Goal: Task Accomplishment & Management: Complete application form

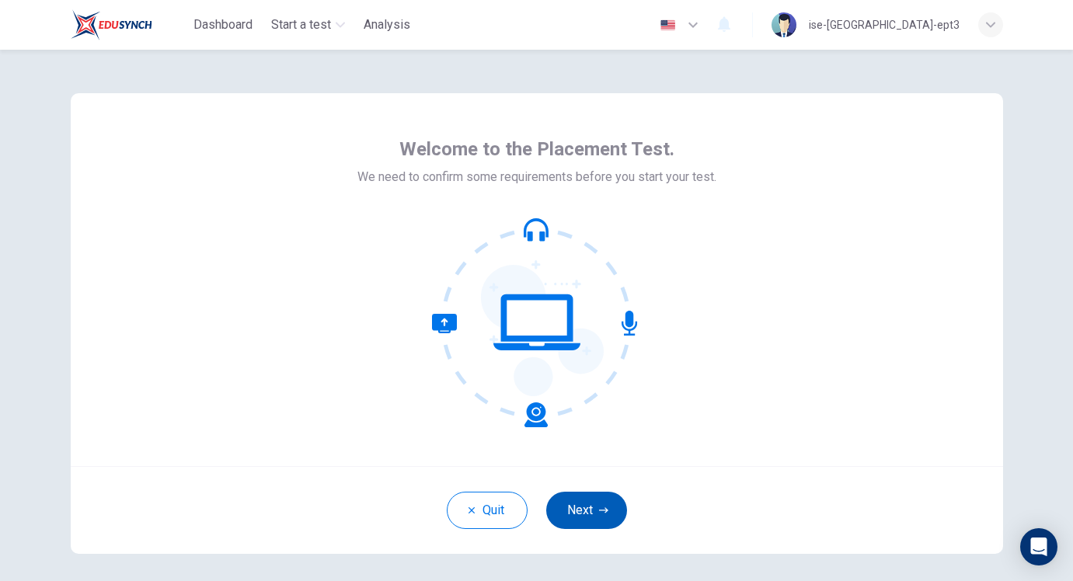
click at [592, 503] on button "Next" at bounding box center [586, 510] width 81 height 37
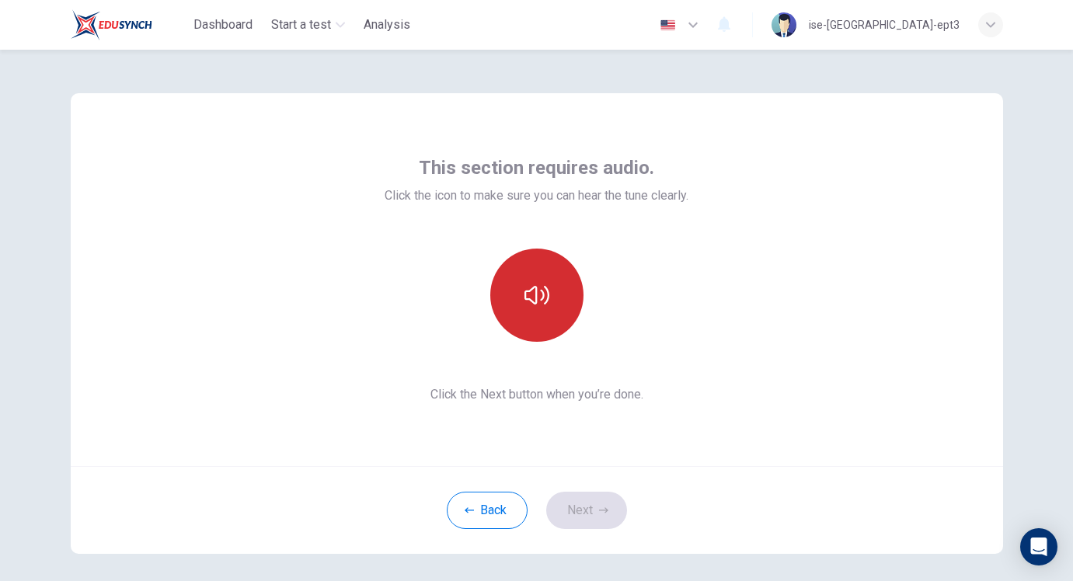
click at [528, 310] on button "button" at bounding box center [536, 295] width 93 height 93
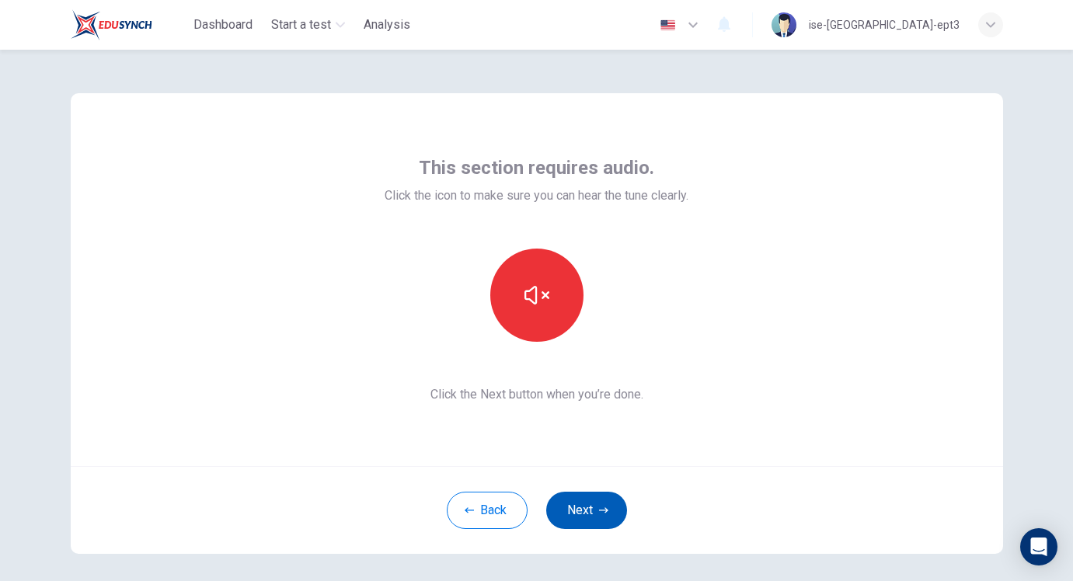
click at [571, 515] on button "Next" at bounding box center [586, 510] width 81 height 37
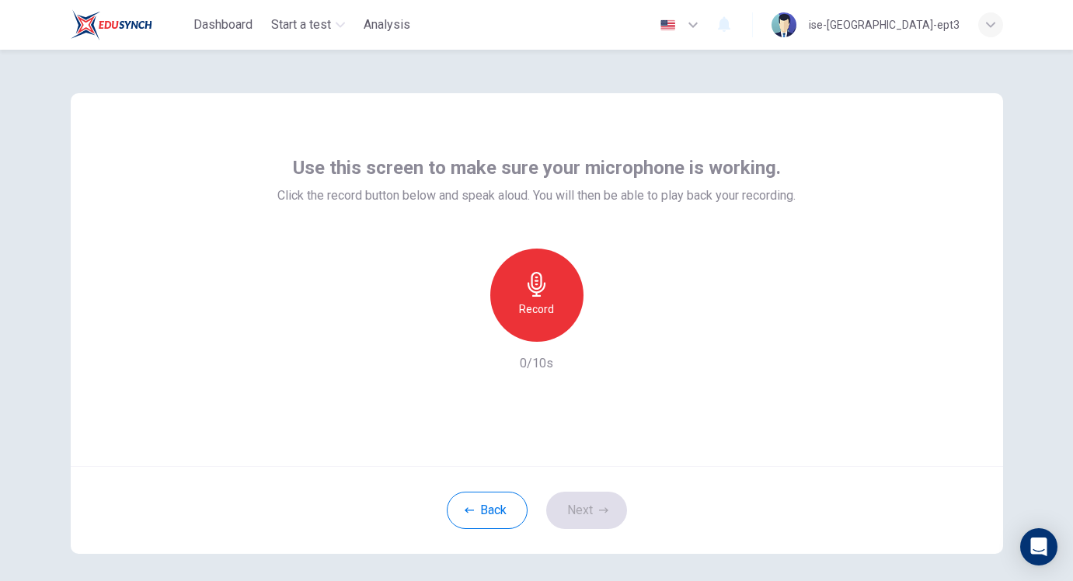
click at [523, 312] on h6 "Record" at bounding box center [536, 309] width 35 height 19
click at [525, 312] on h6 "Stop" at bounding box center [536, 309] width 23 height 19
click at [601, 336] on icon "button" at bounding box center [609, 330] width 16 height 16
click at [599, 497] on button "Next" at bounding box center [586, 510] width 81 height 37
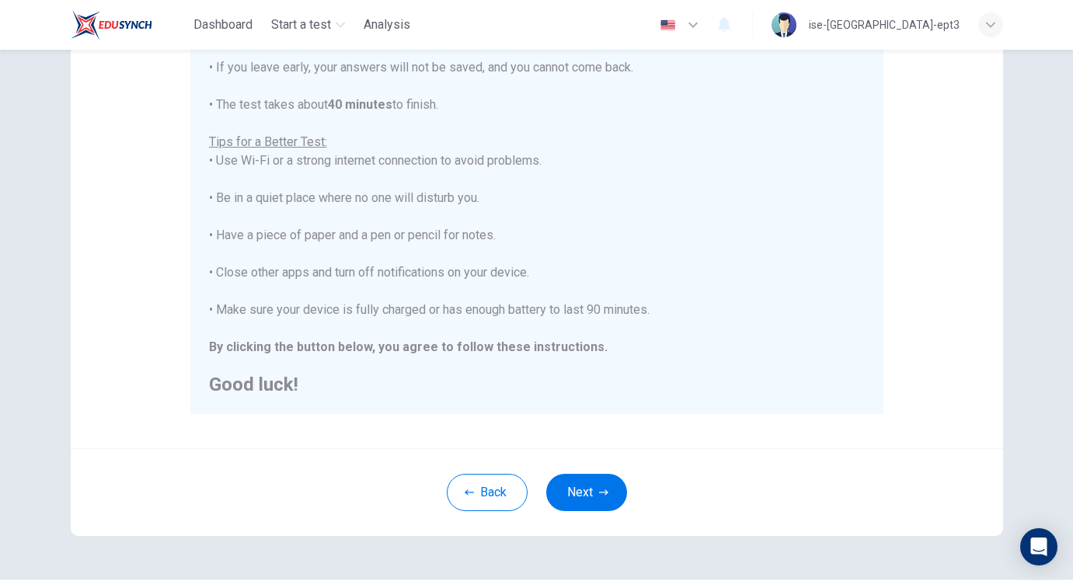
scroll to position [283, 0]
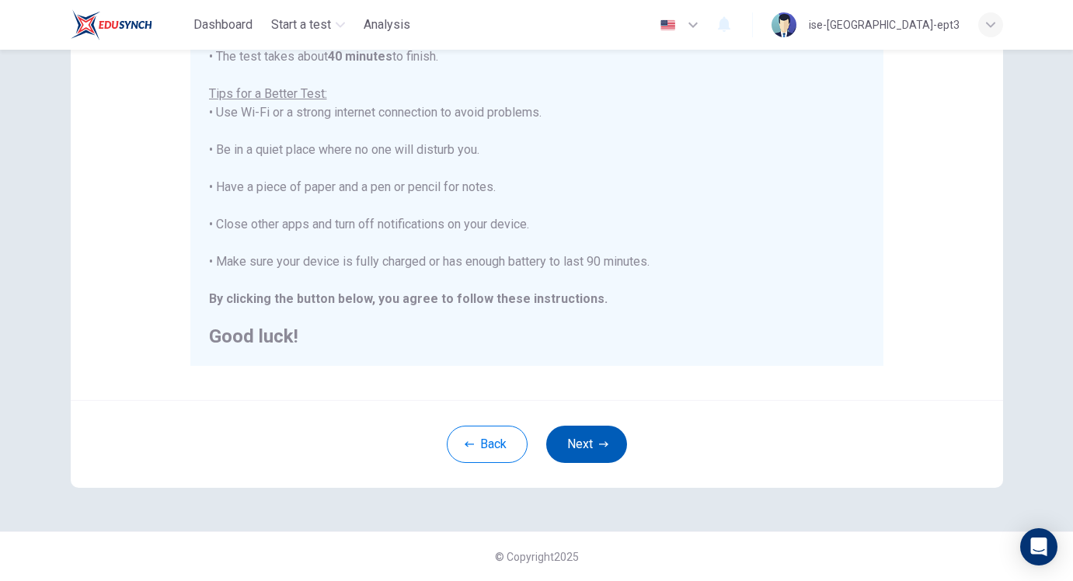
click at [592, 443] on button "Next" at bounding box center [586, 444] width 81 height 37
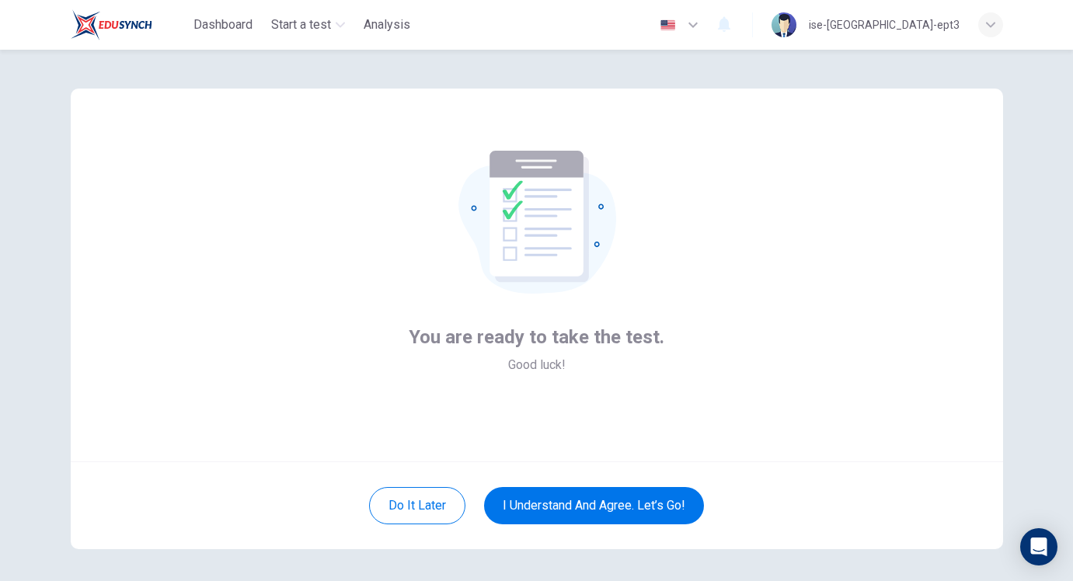
scroll to position [7, 0]
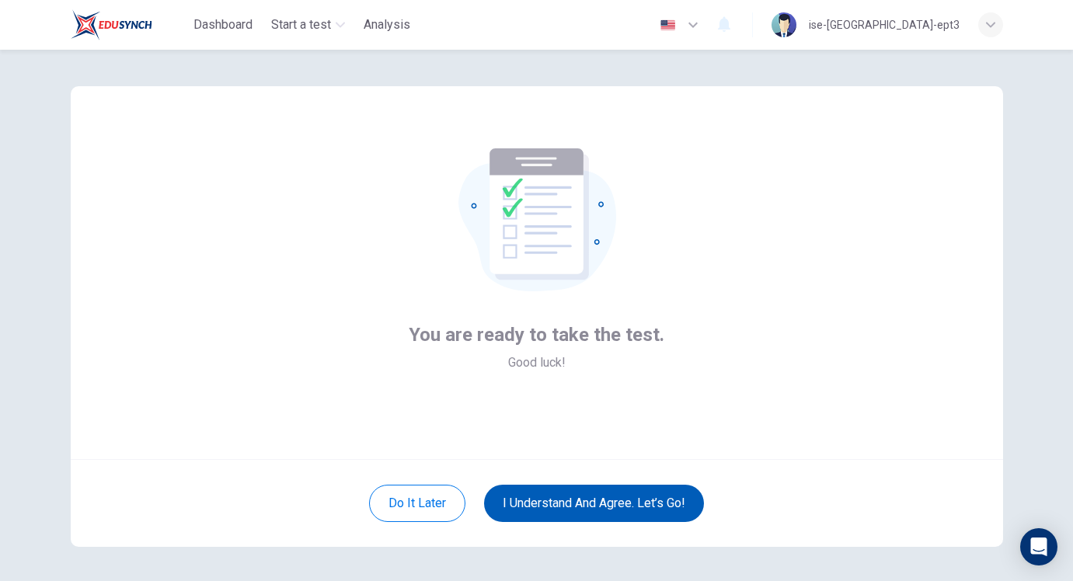
click at [624, 509] on button "I understand and agree. Let’s go!" at bounding box center [594, 503] width 220 height 37
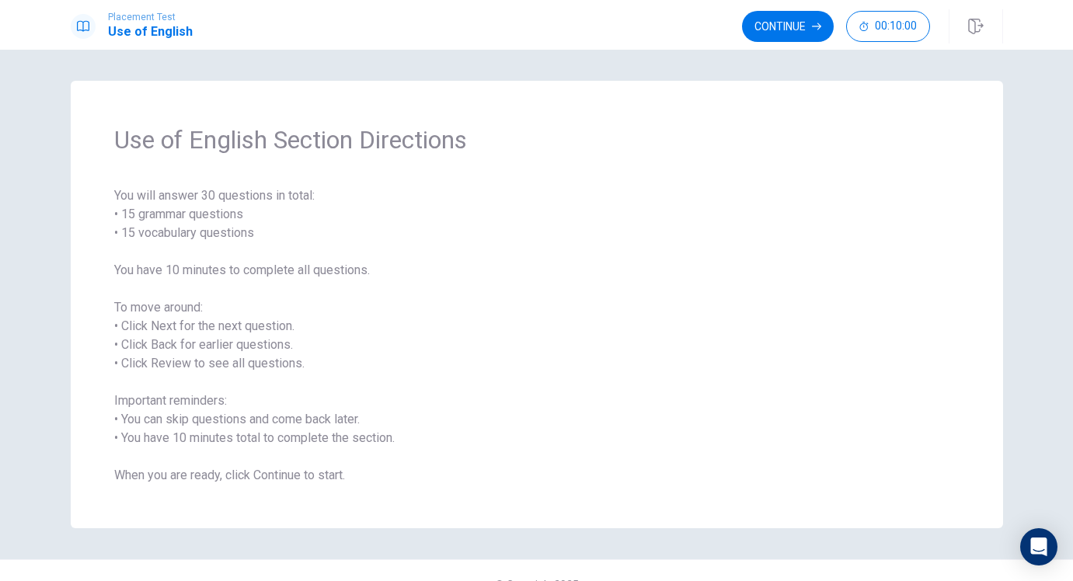
scroll to position [28, 0]
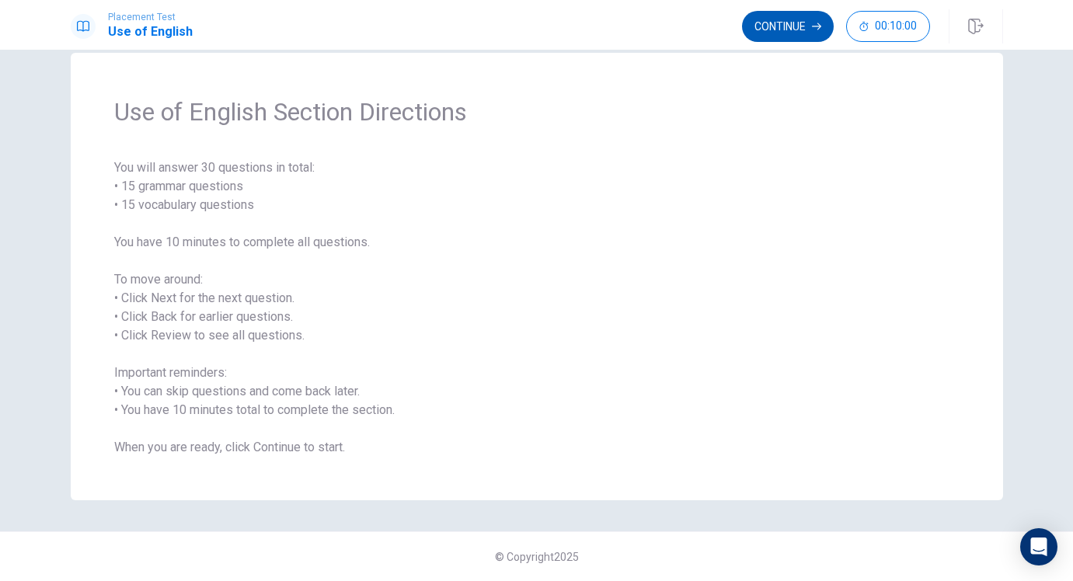
click at [787, 22] on button "Continue" at bounding box center [788, 26] width 92 height 31
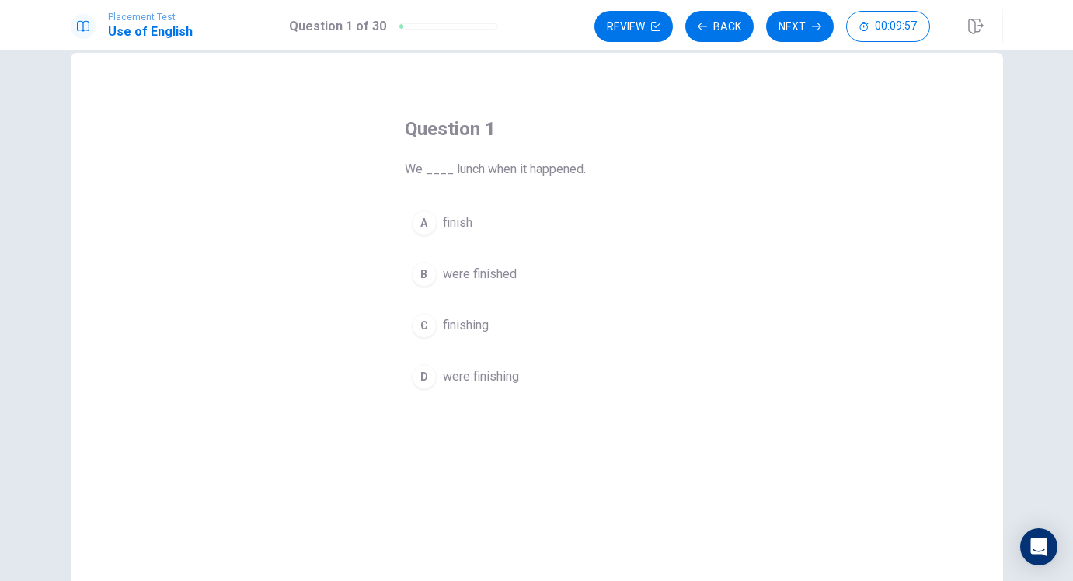
click at [443, 376] on span "were finishing" at bounding box center [481, 377] width 76 height 19
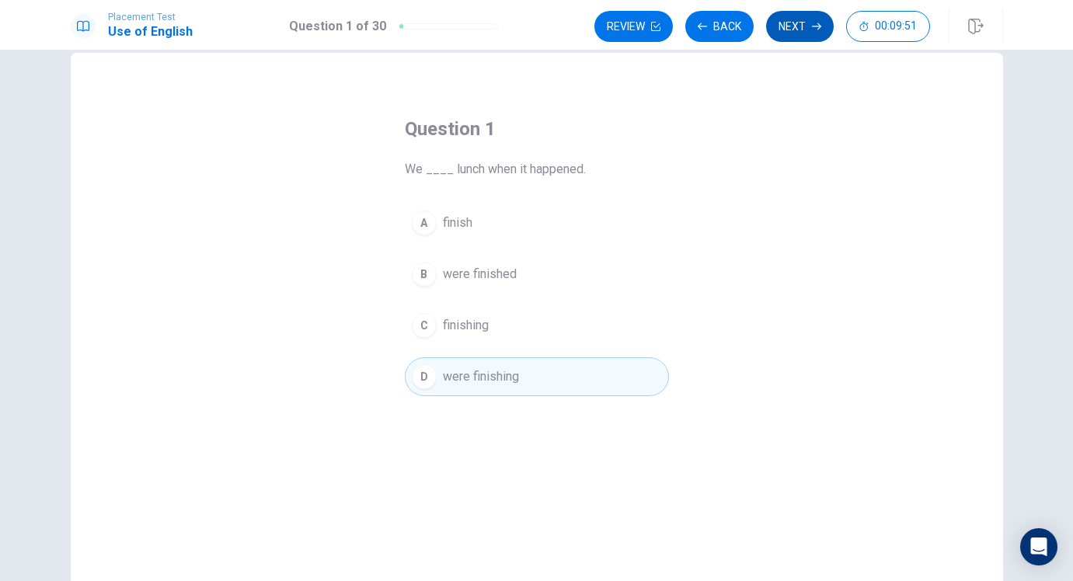
click at [804, 23] on button "Next" at bounding box center [800, 26] width 68 height 31
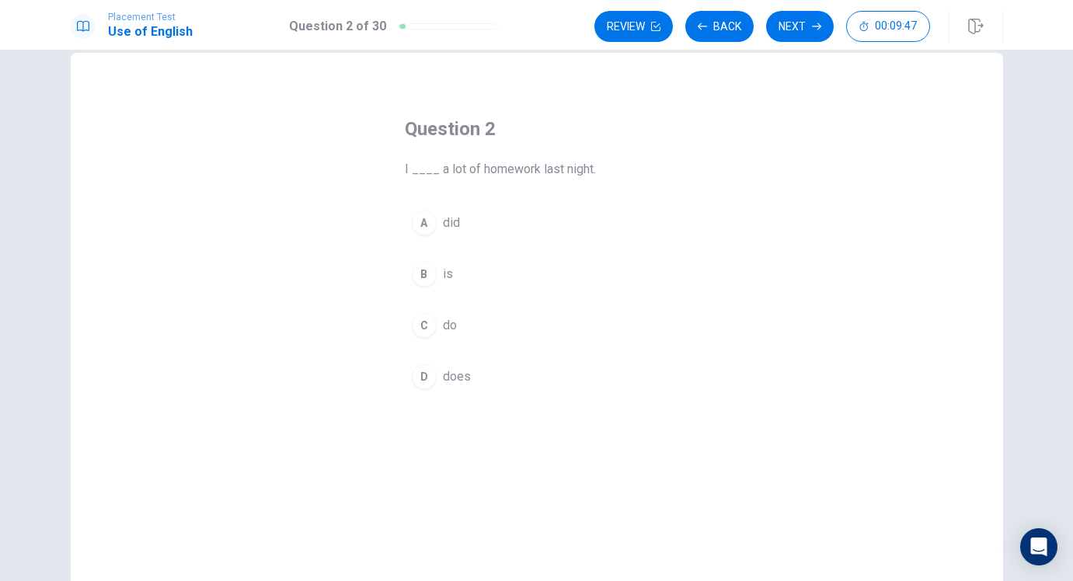
click at [425, 314] on button "C do" at bounding box center [537, 325] width 264 height 39
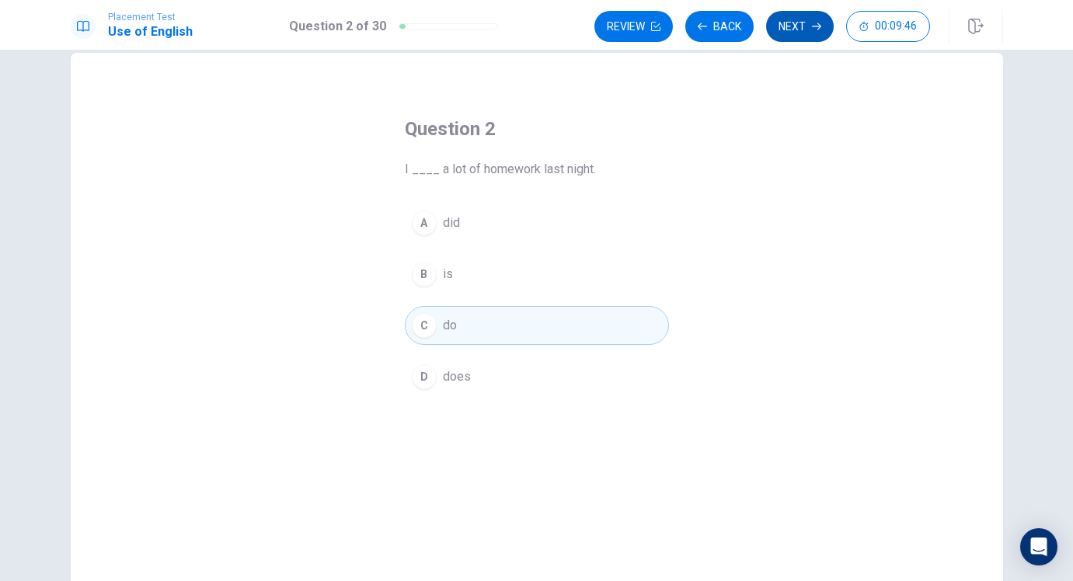
click at [780, 23] on button "Next" at bounding box center [800, 26] width 68 height 31
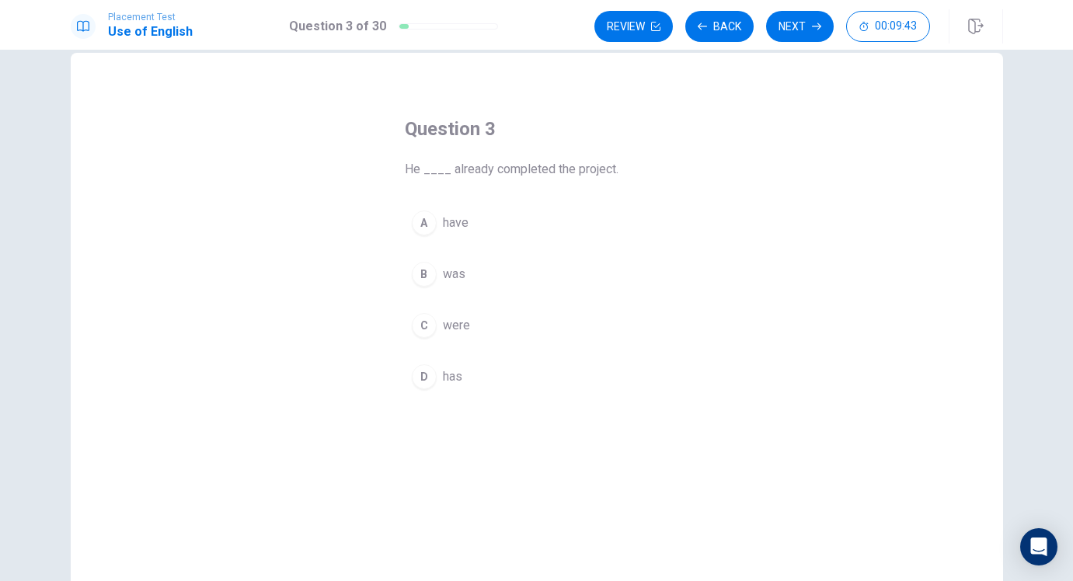
click at [453, 275] on span "was" at bounding box center [454, 274] width 23 height 19
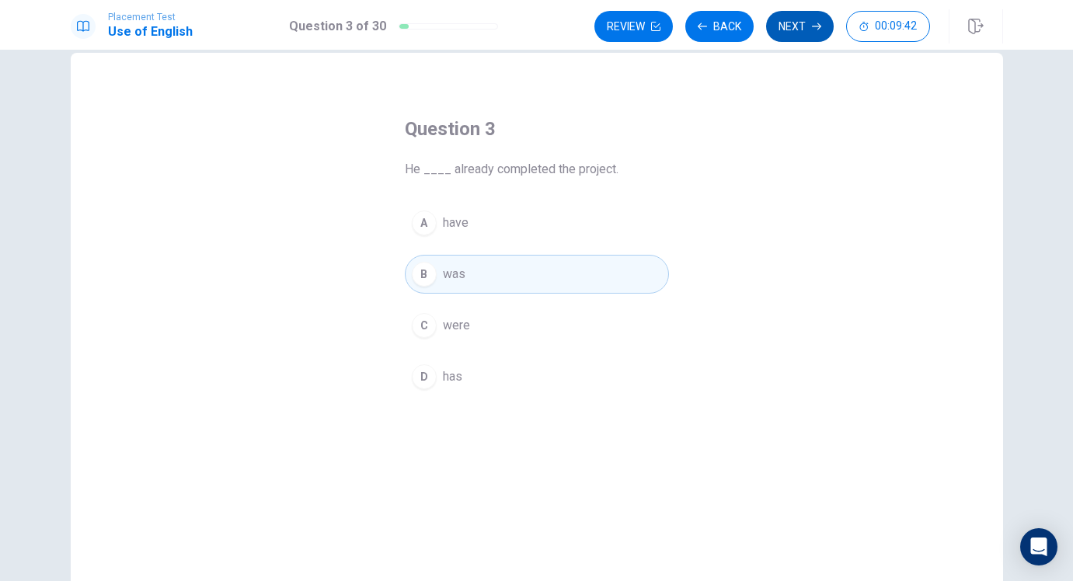
click at [799, 23] on button "Next" at bounding box center [800, 26] width 68 height 31
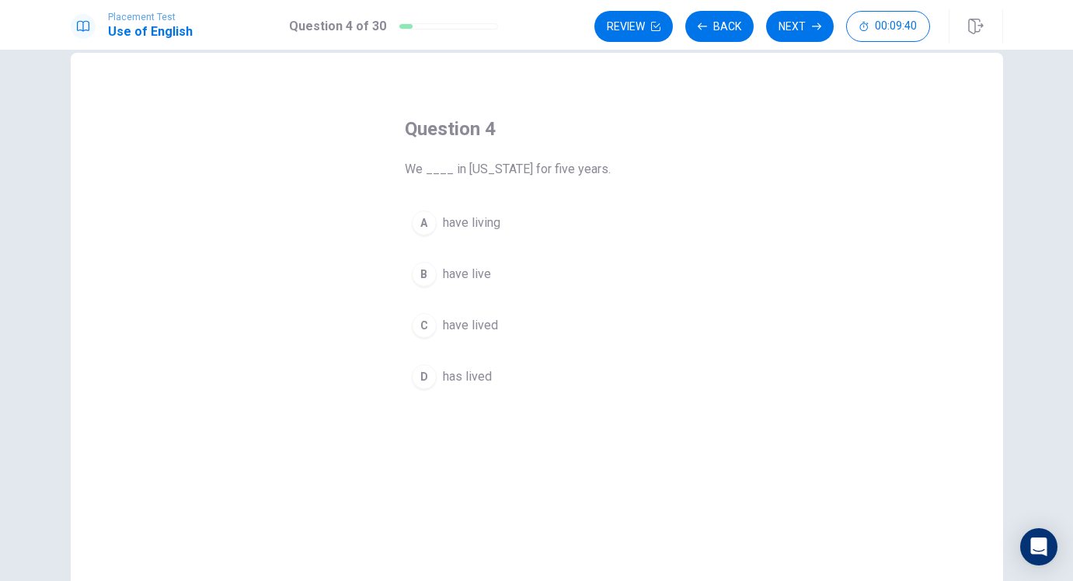
click at [466, 332] on span "have lived" at bounding box center [470, 325] width 55 height 19
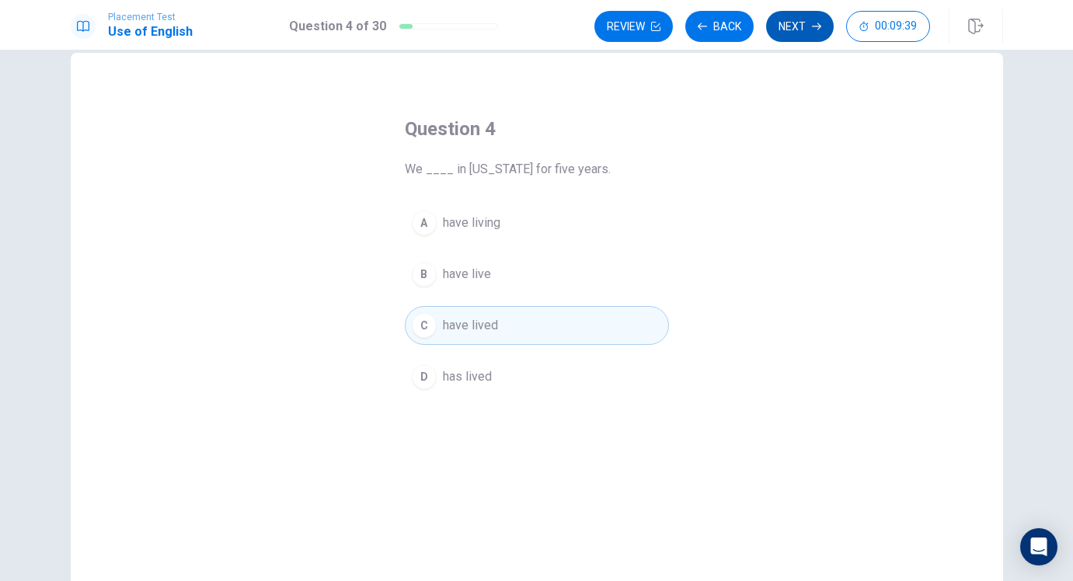
click at [789, 23] on button "Next" at bounding box center [800, 26] width 68 height 31
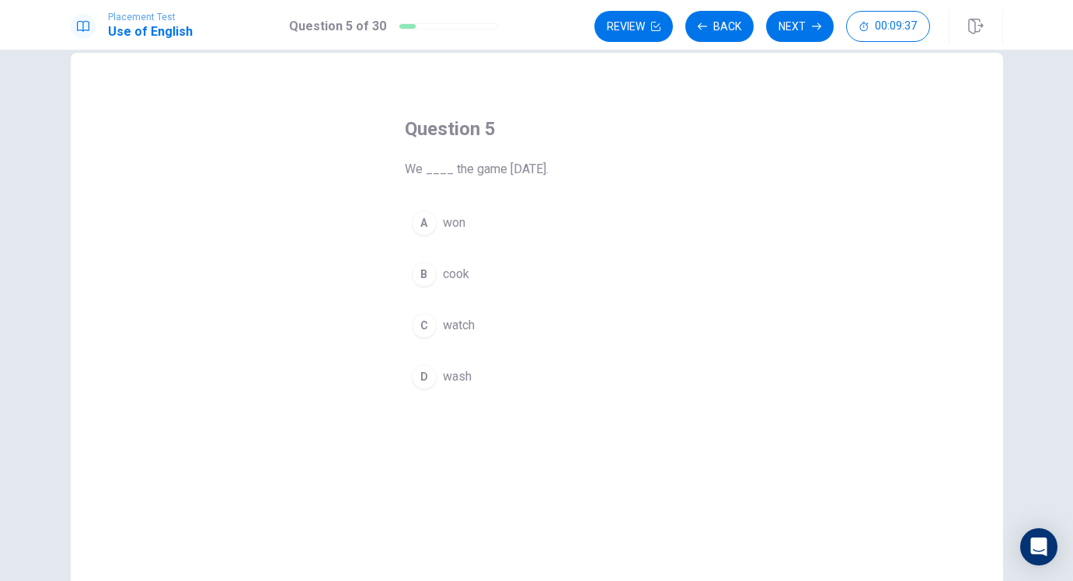
click at [446, 273] on span "cook" at bounding box center [456, 274] width 26 height 19
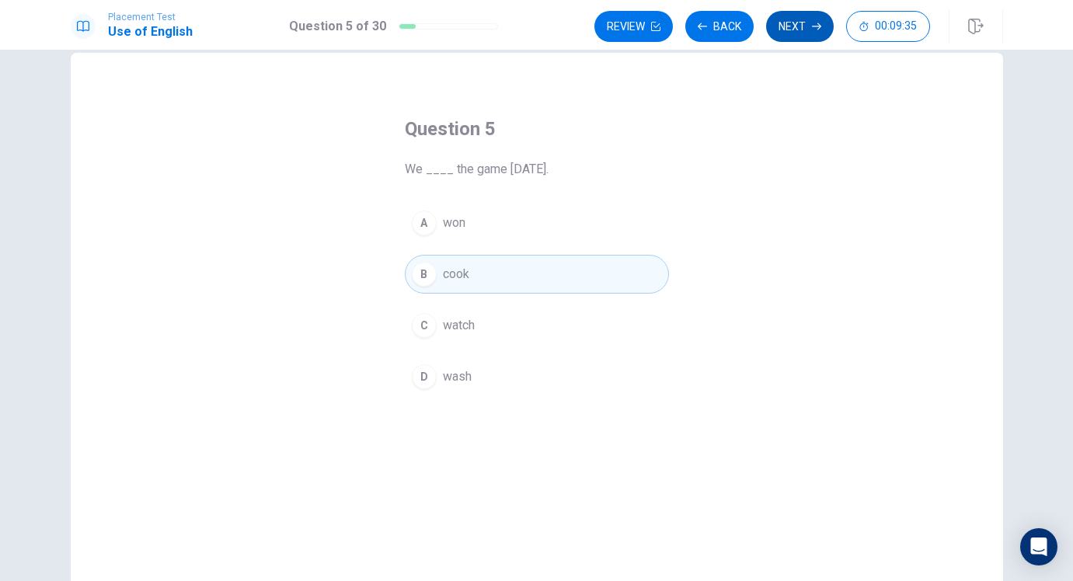
click at [790, 25] on button "Next" at bounding box center [800, 26] width 68 height 31
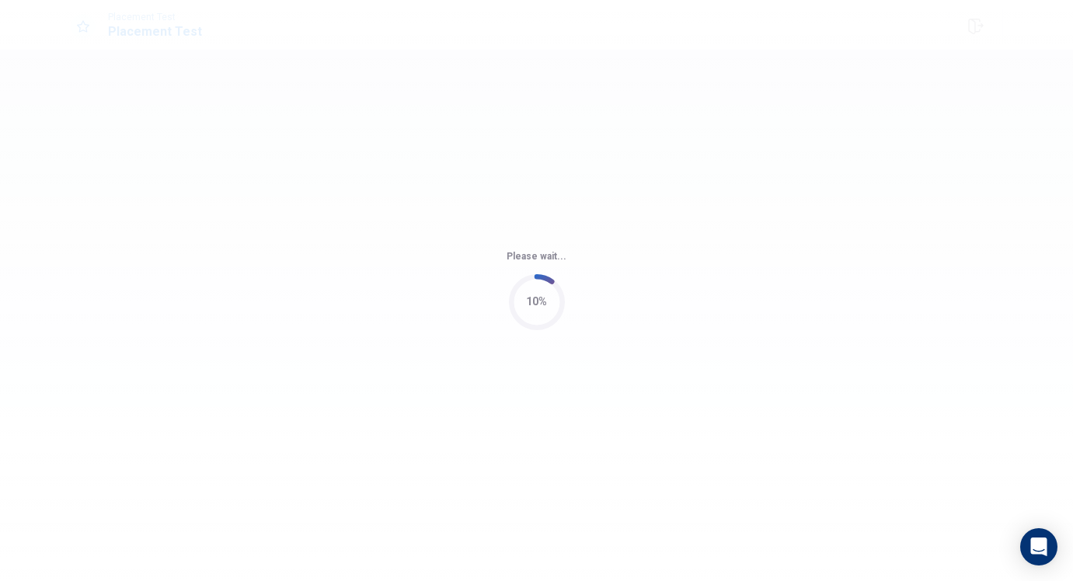
scroll to position [0, 0]
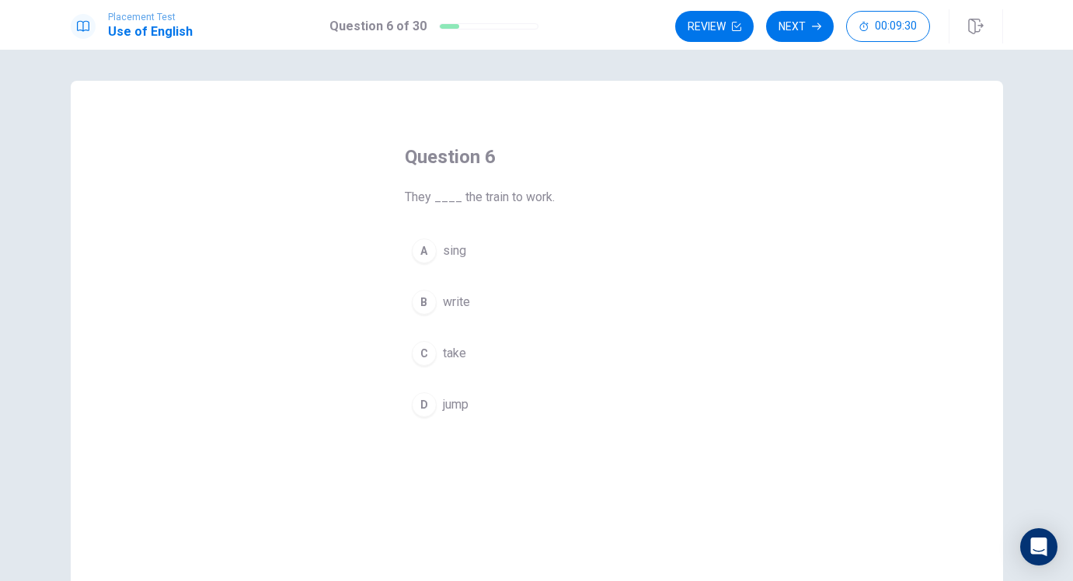
click at [459, 313] on button "B write" at bounding box center [537, 302] width 264 height 39
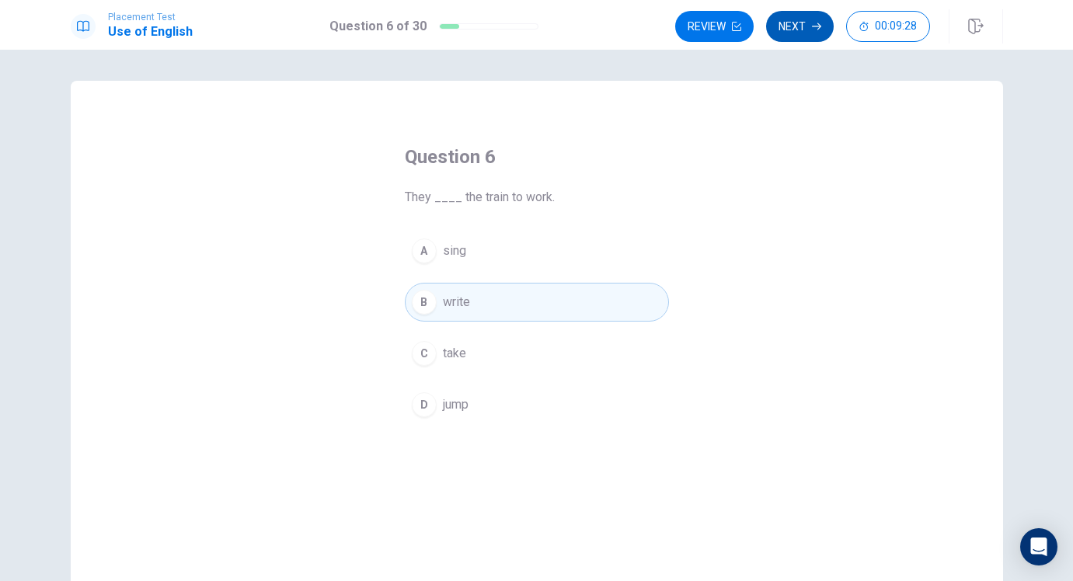
click at [797, 33] on button "Next" at bounding box center [800, 26] width 68 height 31
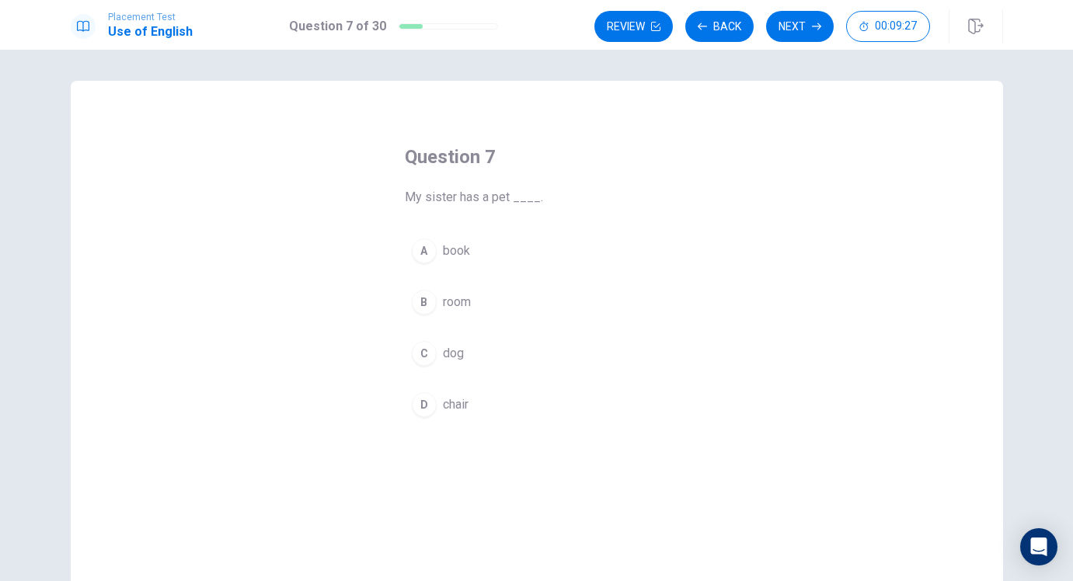
click at [434, 263] on button "A book" at bounding box center [537, 251] width 264 height 39
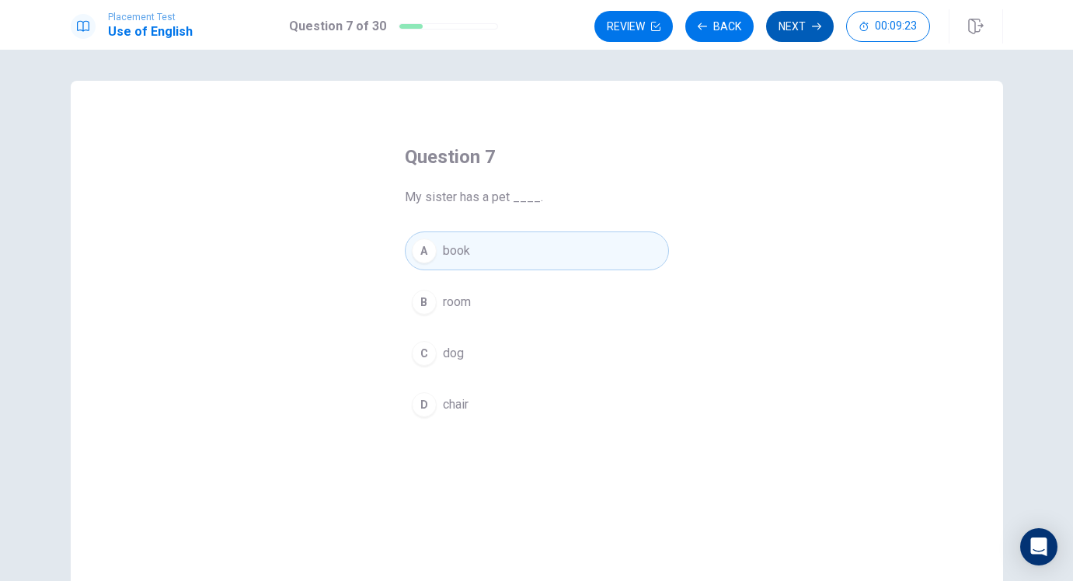
click at [785, 30] on button "Next" at bounding box center [800, 26] width 68 height 31
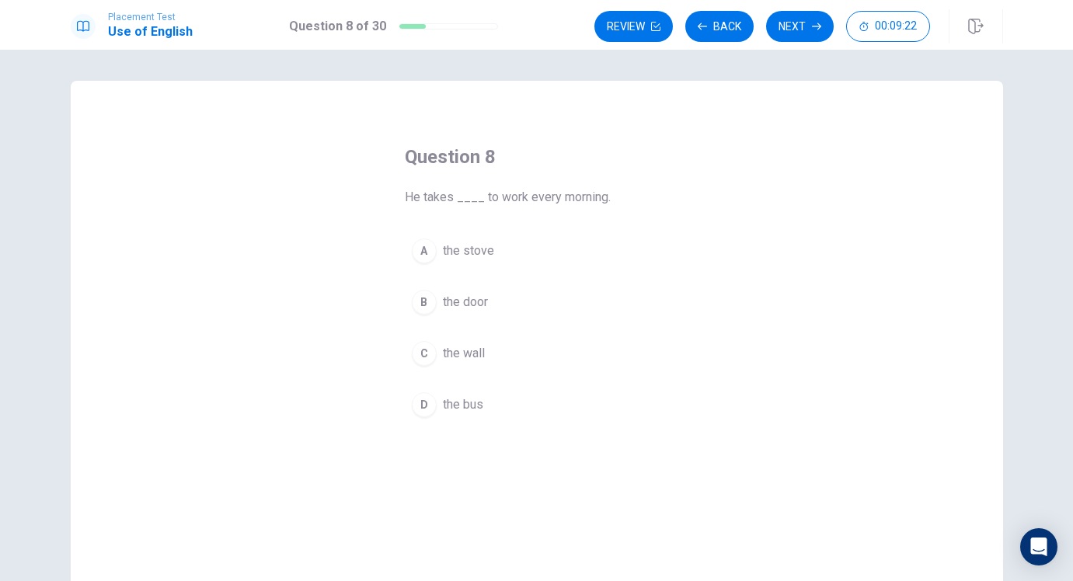
click at [512, 309] on button "B the door" at bounding box center [537, 302] width 264 height 39
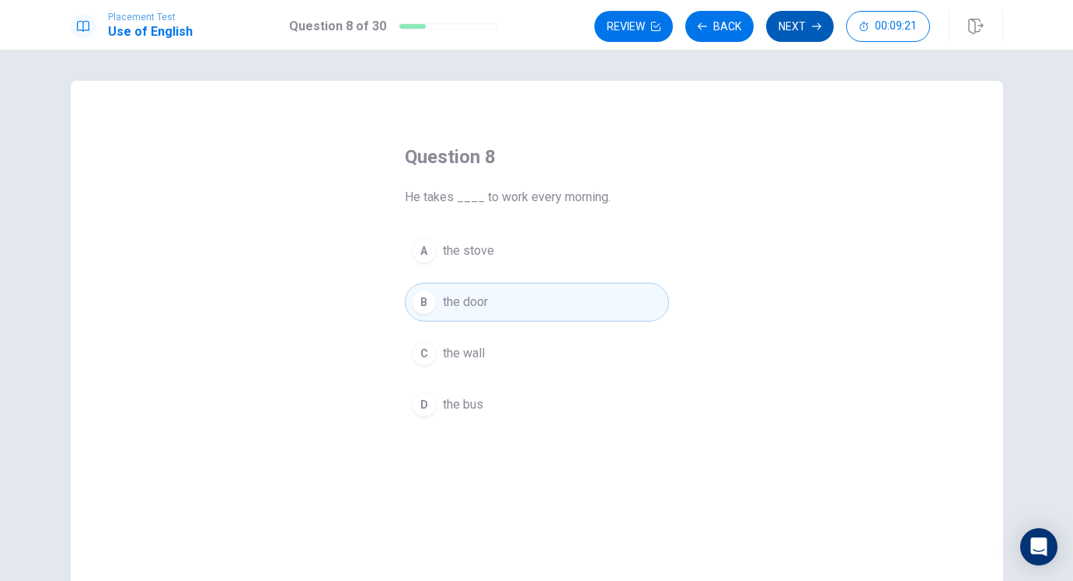
click at [780, 25] on button "Next" at bounding box center [800, 26] width 68 height 31
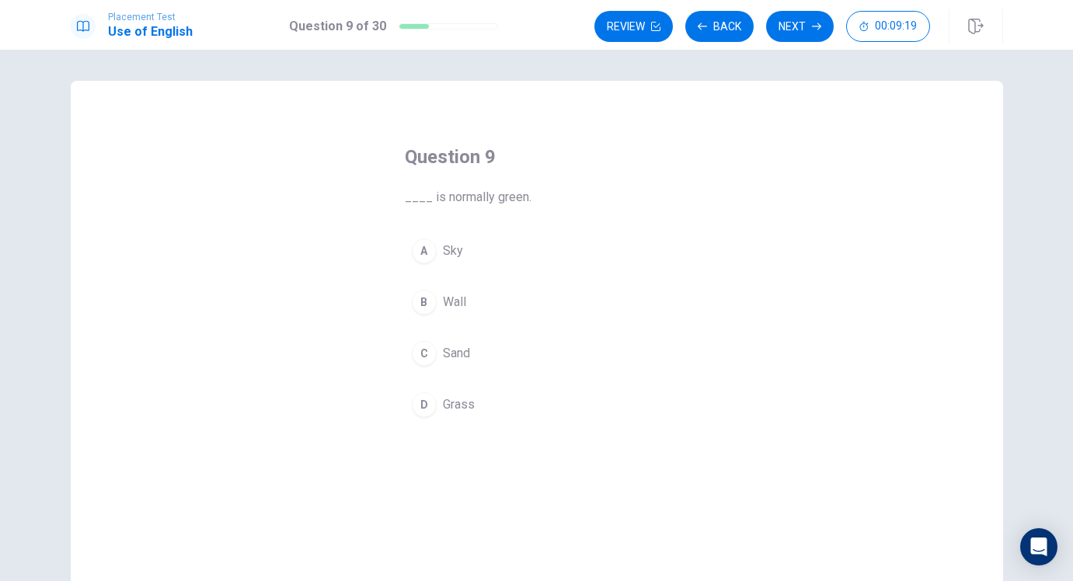
click at [453, 352] on span "Sand" at bounding box center [456, 353] width 27 height 19
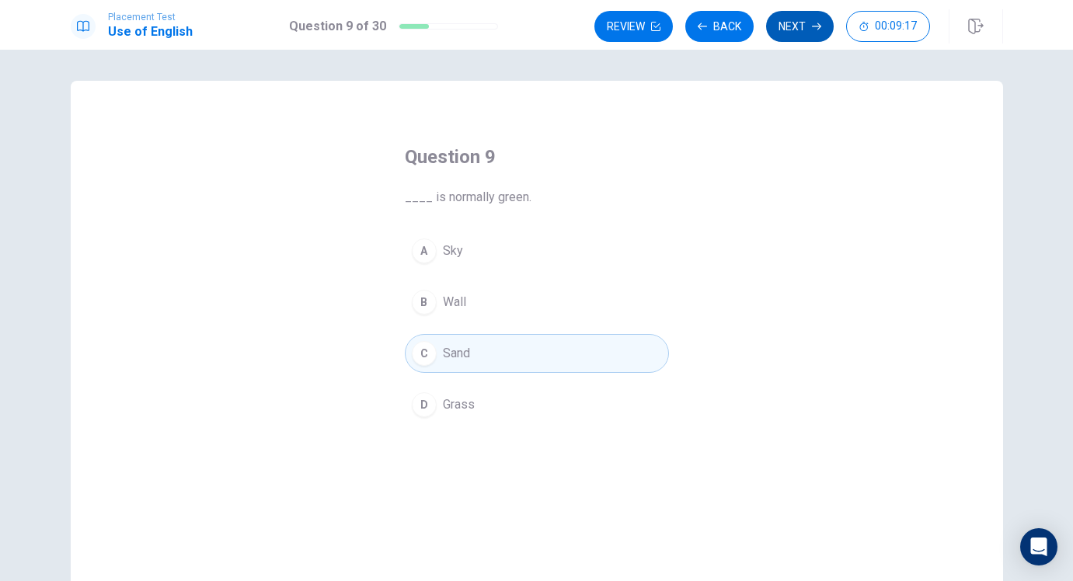
click at [792, 28] on button "Next" at bounding box center [800, 26] width 68 height 31
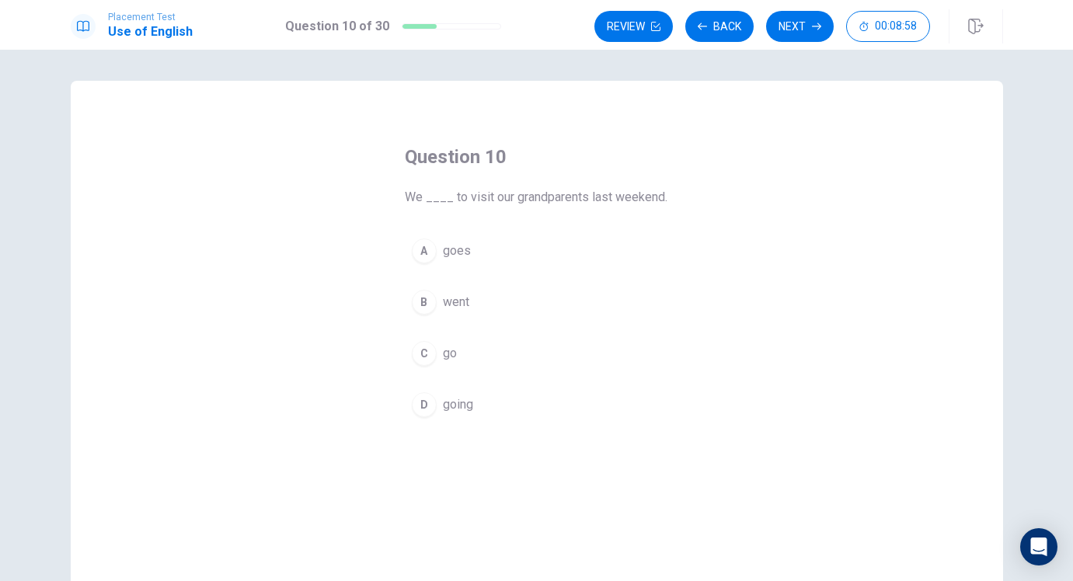
click at [455, 343] on button "C go" at bounding box center [537, 353] width 264 height 39
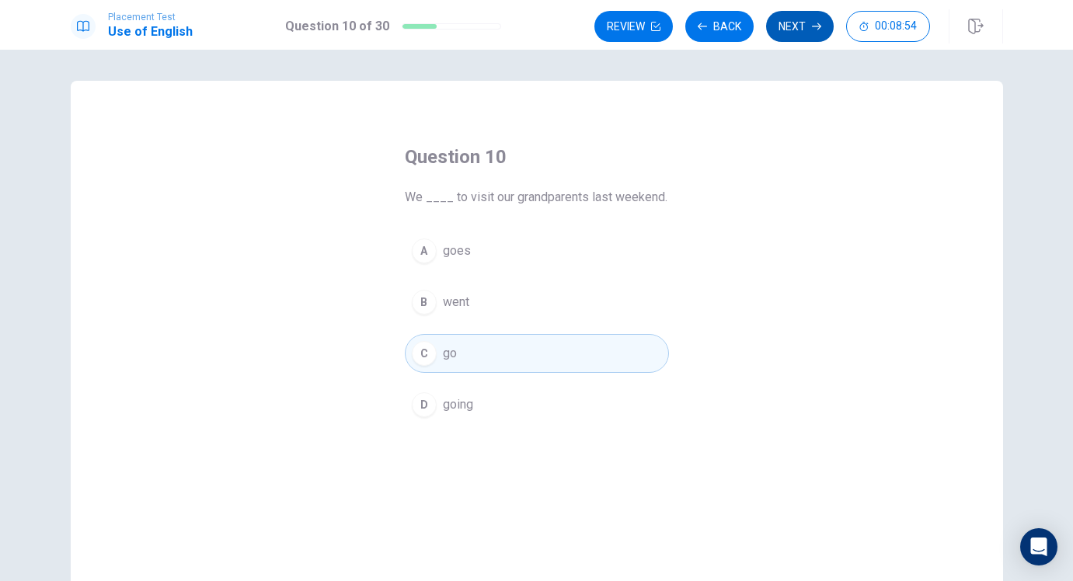
click at [797, 23] on button "Next" at bounding box center [800, 26] width 68 height 31
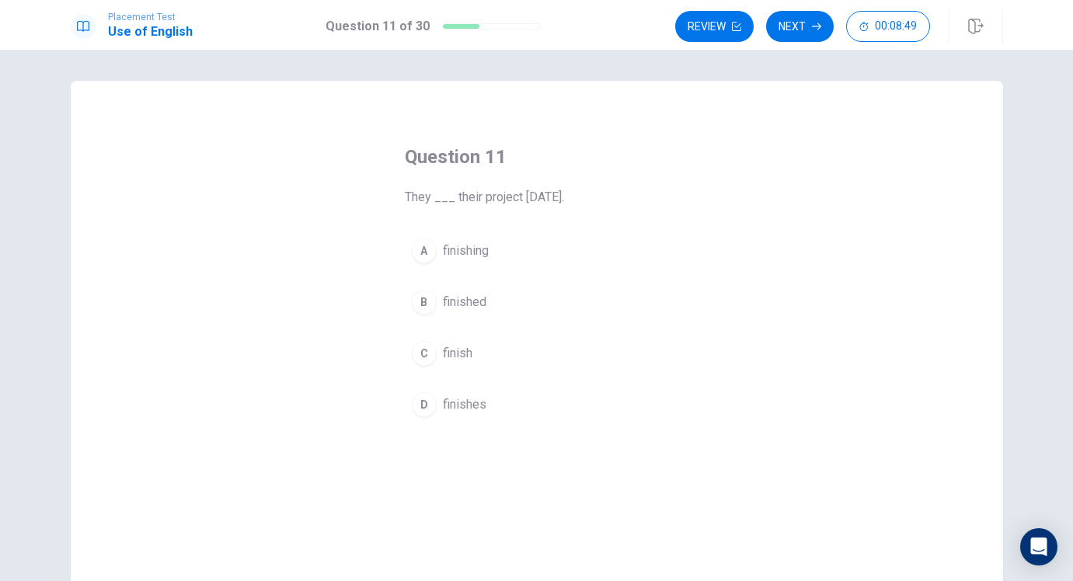
click at [455, 253] on span "finishing" at bounding box center [466, 251] width 46 height 19
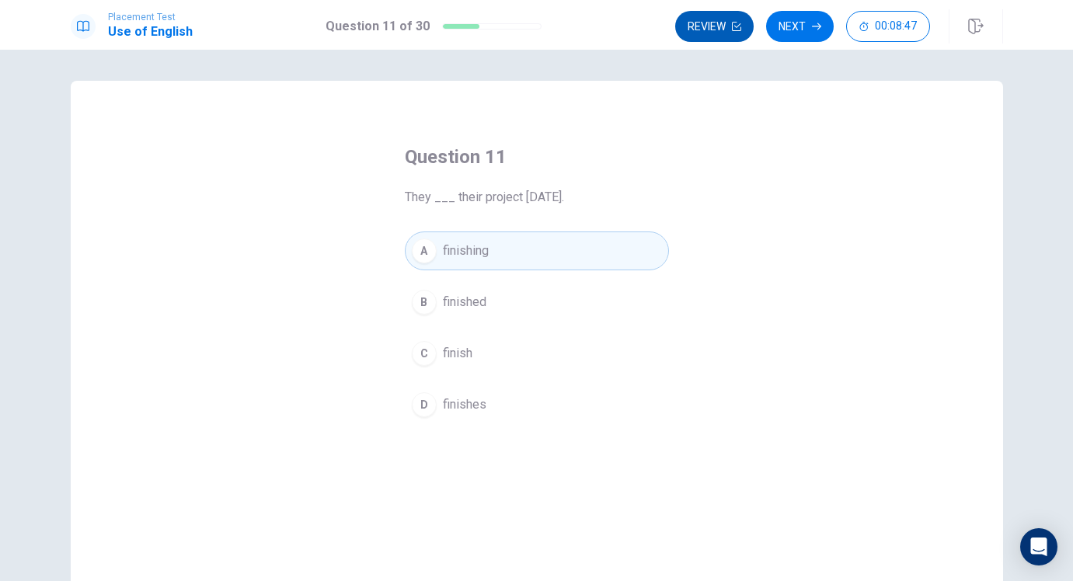
click at [714, 32] on button "Review" at bounding box center [714, 26] width 78 height 31
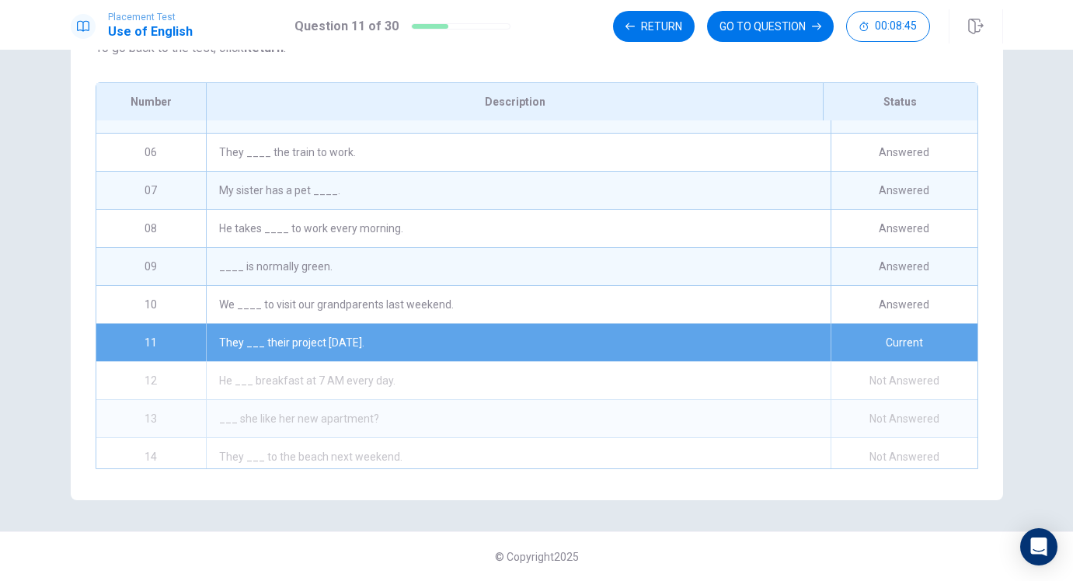
scroll to position [171, 0]
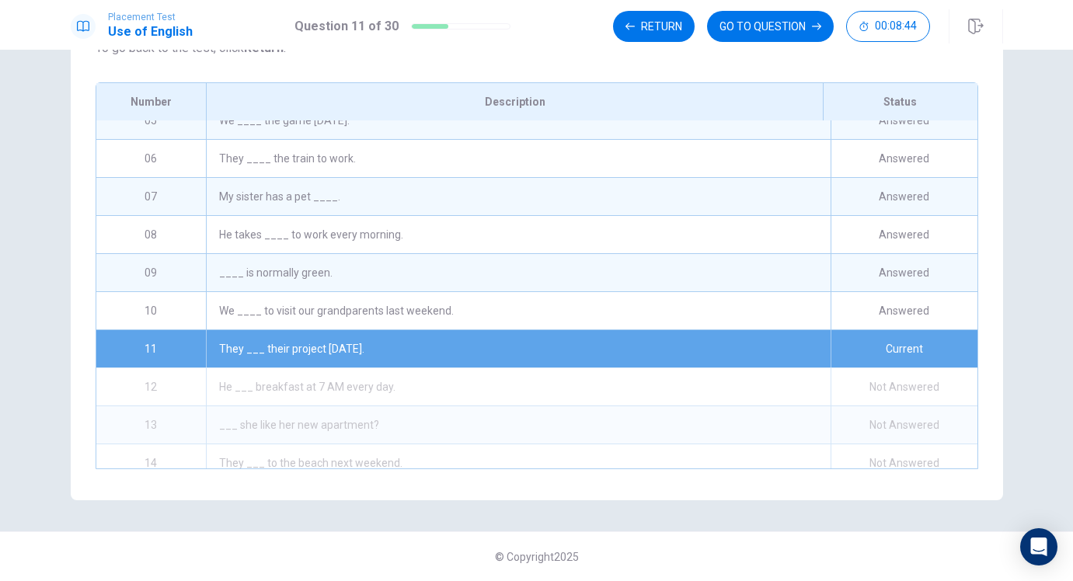
click at [876, 305] on div "Answered" at bounding box center [904, 310] width 147 height 37
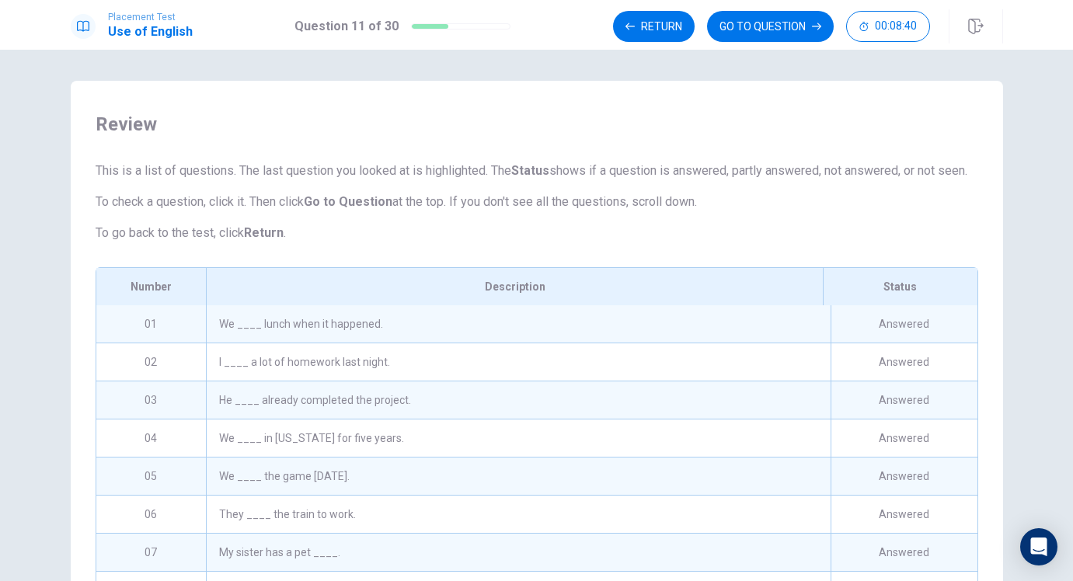
scroll to position [11, 0]
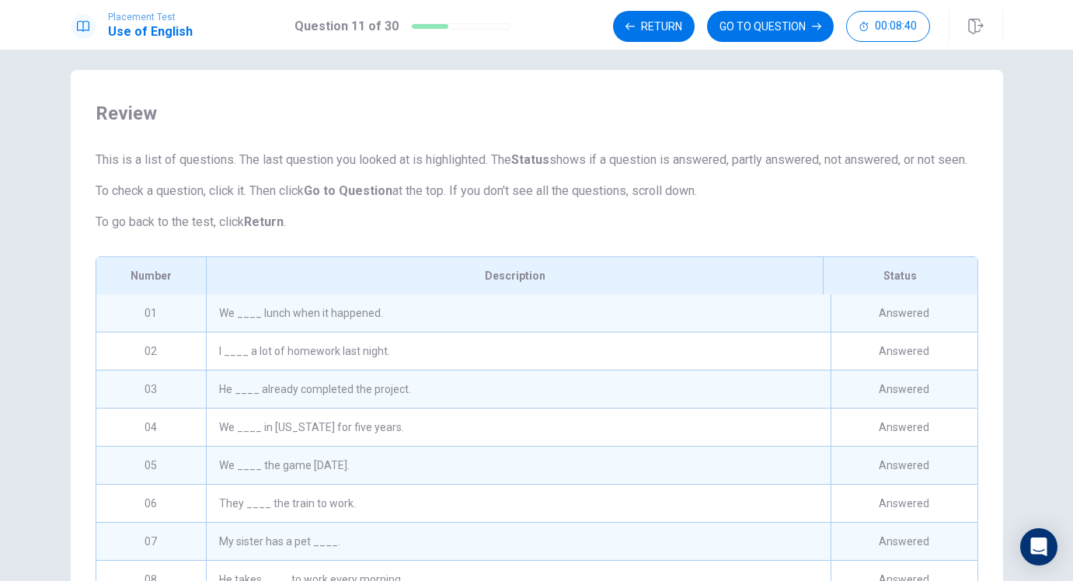
click at [878, 332] on div "Answered" at bounding box center [904, 313] width 147 height 37
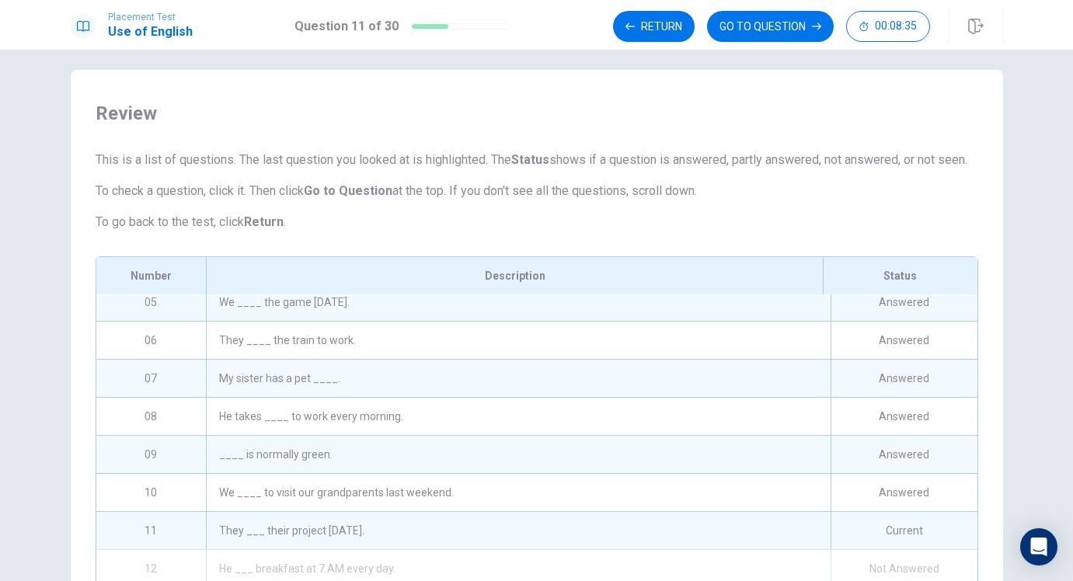
scroll to position [231, 0]
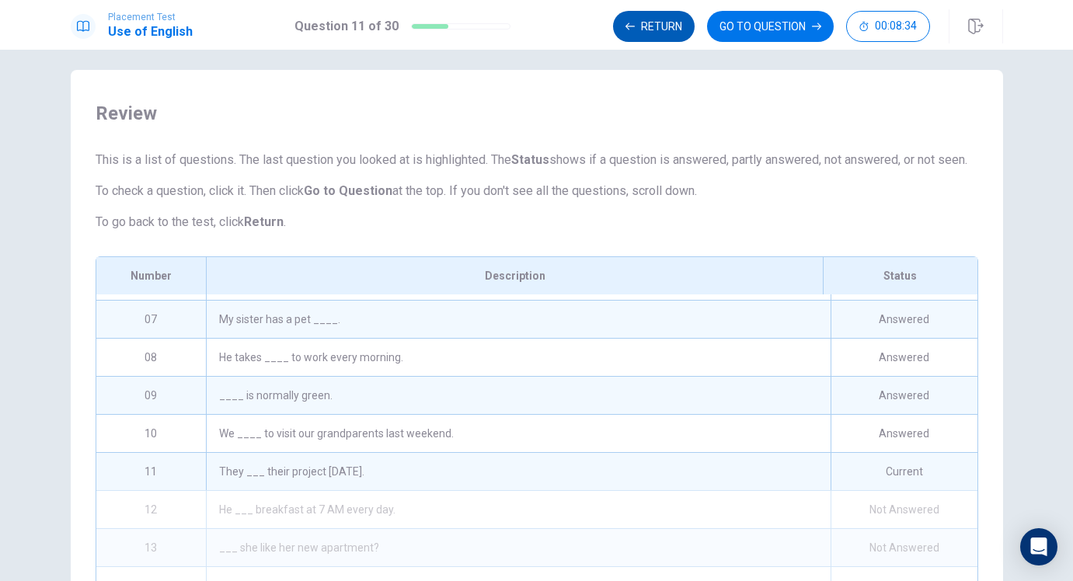
click at [626, 14] on button "Return" at bounding box center [654, 26] width 82 height 31
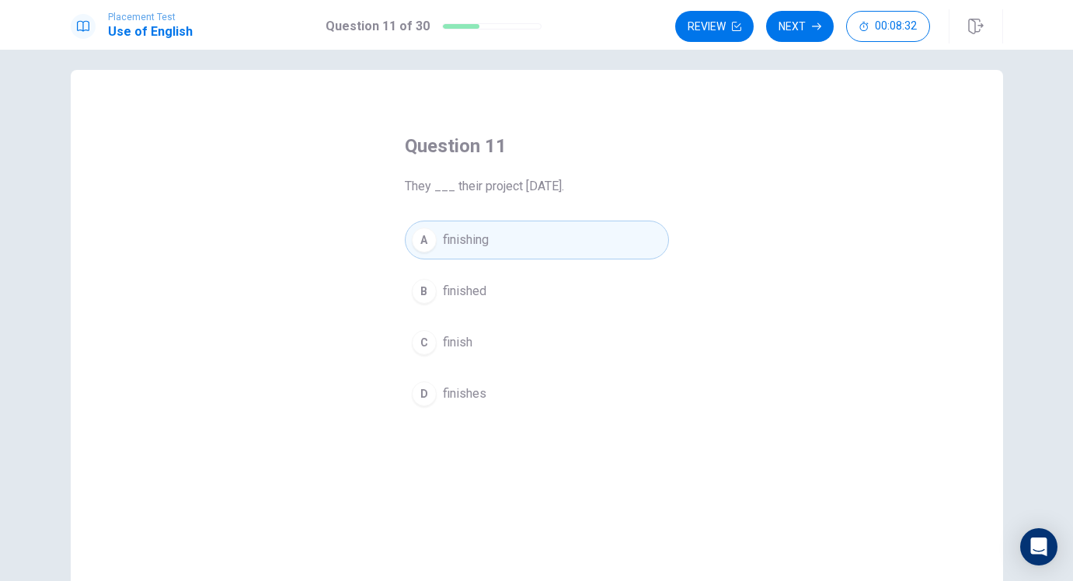
click at [596, 239] on button "A finishing" at bounding box center [537, 240] width 264 height 39
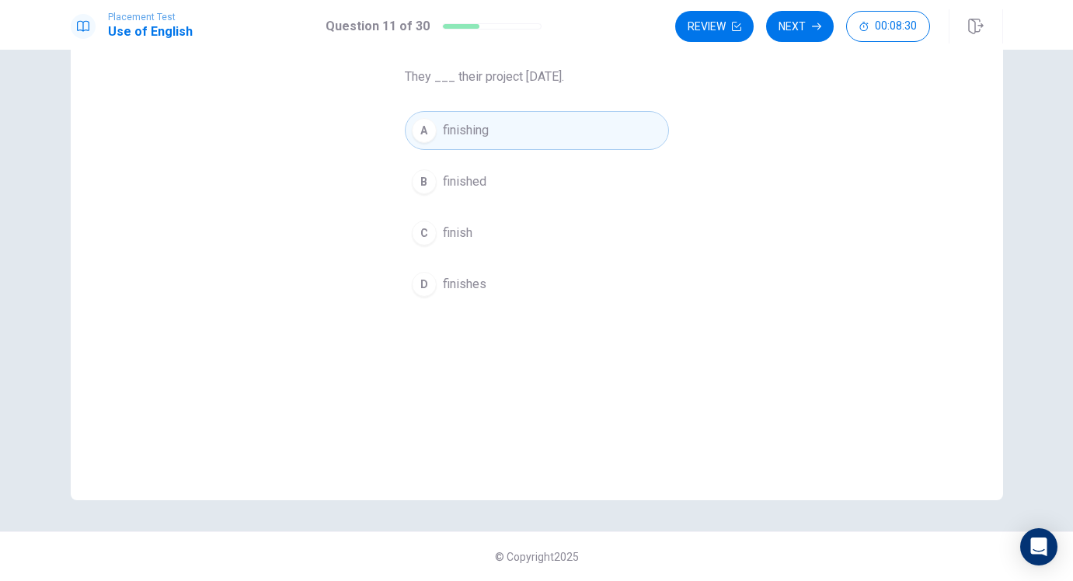
scroll to position [0, 0]
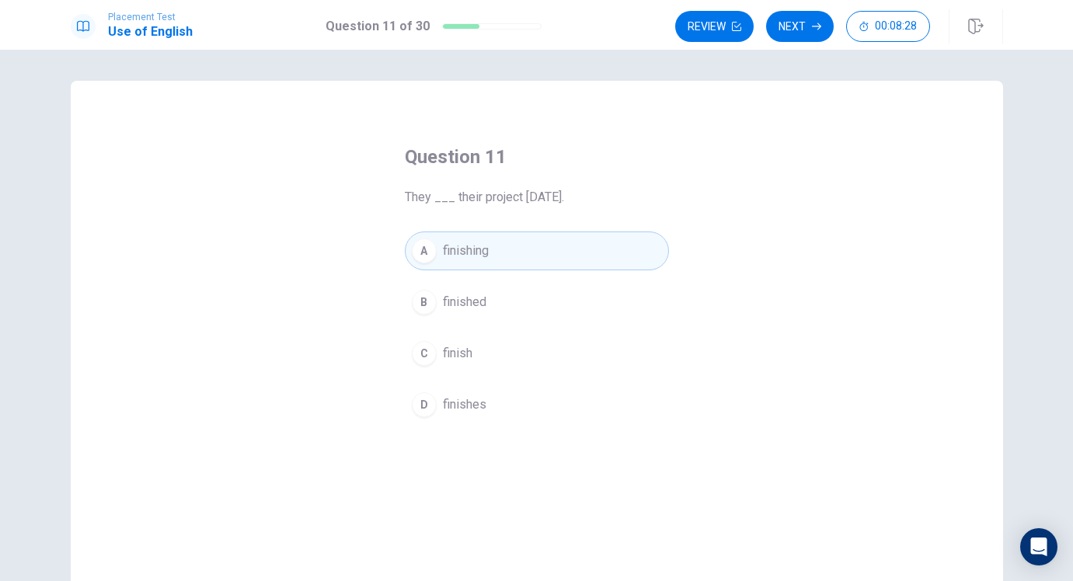
click at [565, 253] on button "A finishing" at bounding box center [537, 251] width 264 height 39
click at [787, 38] on button "Next" at bounding box center [800, 26] width 68 height 31
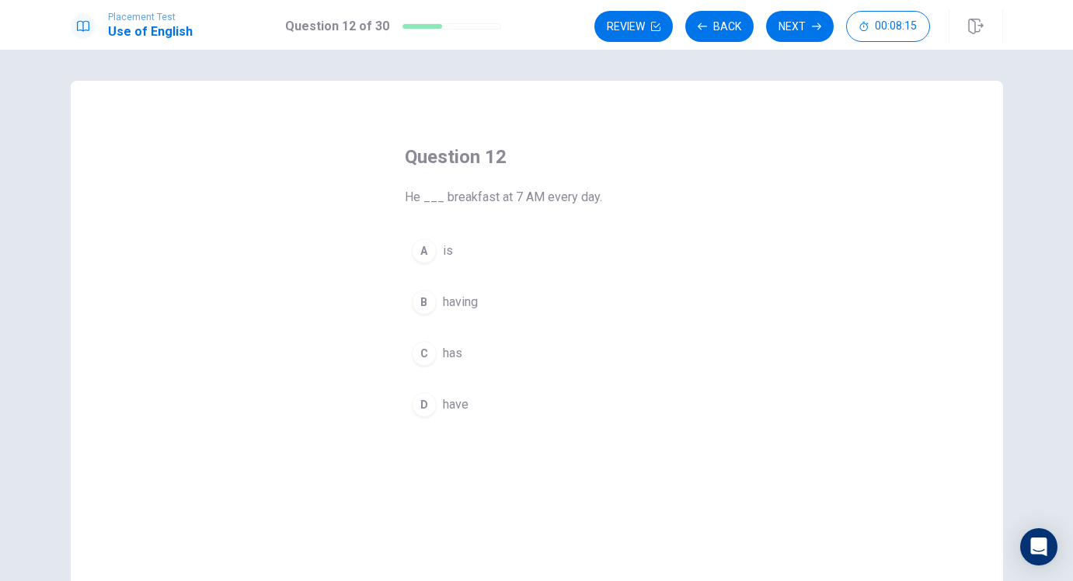
click at [461, 252] on button "A is" at bounding box center [537, 251] width 264 height 39
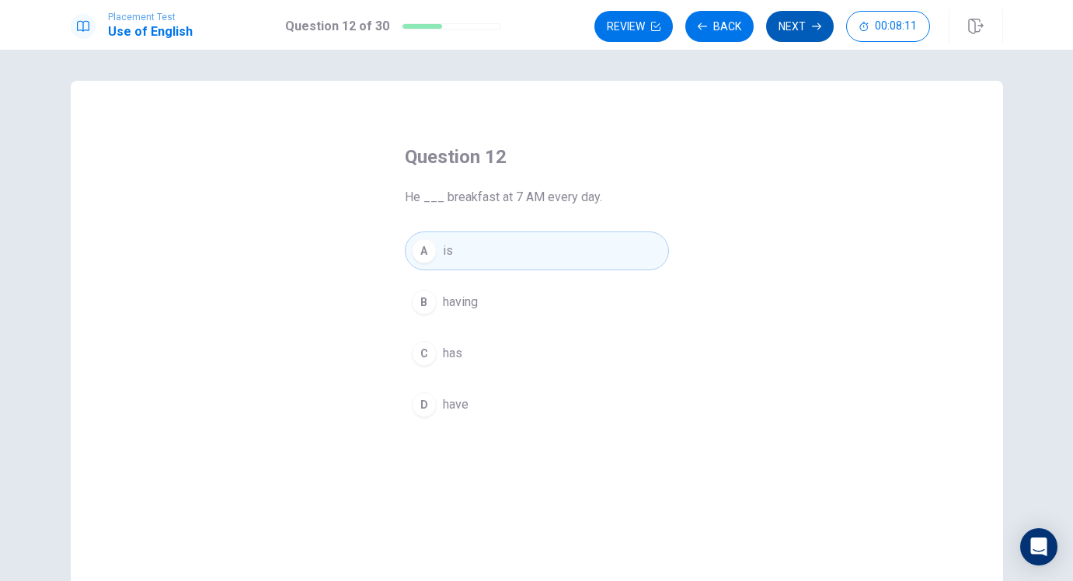
click at [783, 36] on button "Next" at bounding box center [800, 26] width 68 height 31
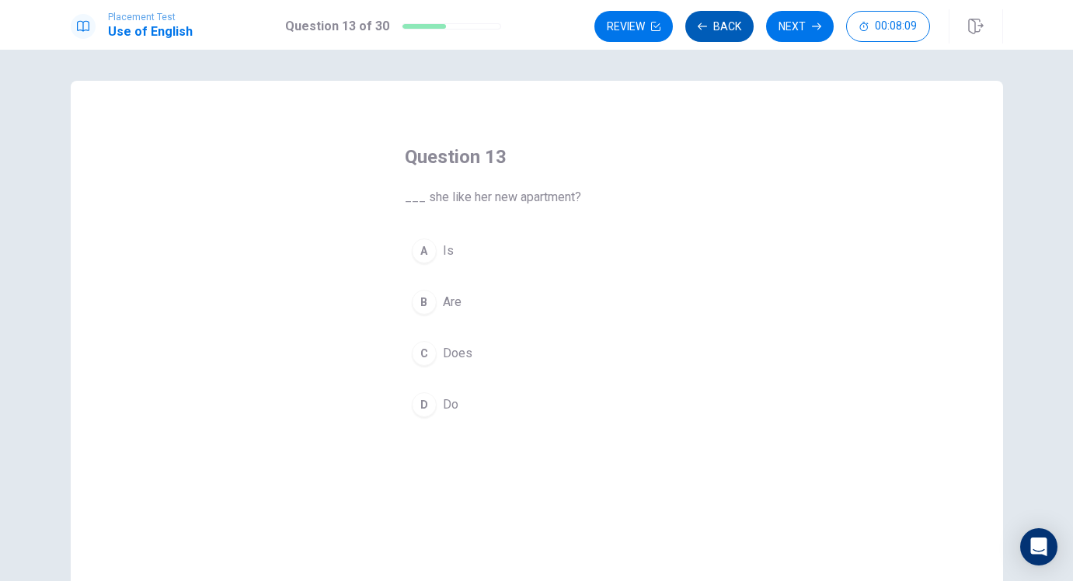
click at [706, 26] on button "Back" at bounding box center [719, 26] width 68 height 31
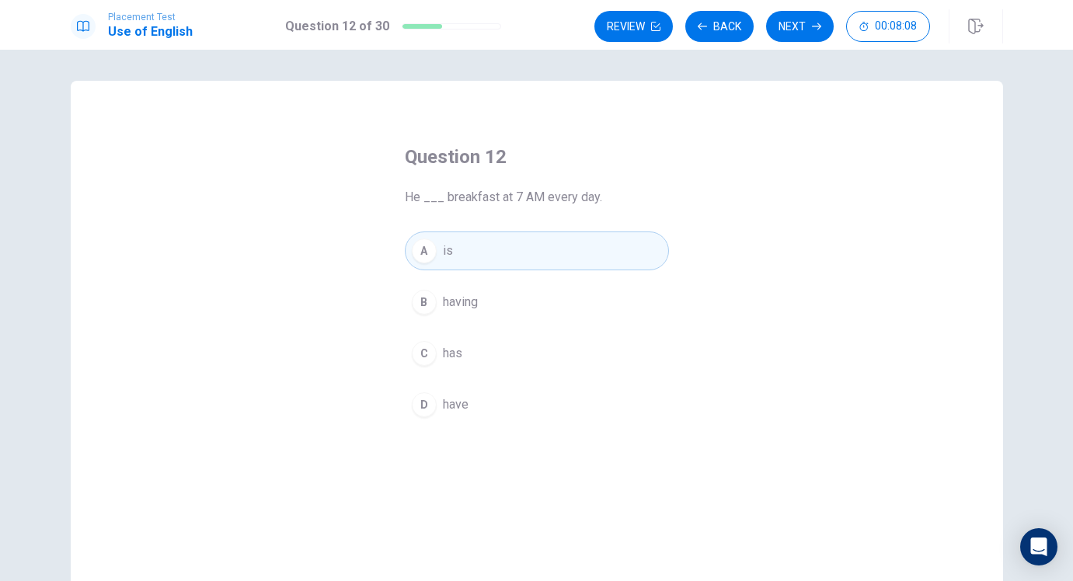
click at [457, 332] on div "A is B having C has D have" at bounding box center [537, 328] width 264 height 193
click at [443, 367] on button "C has" at bounding box center [537, 353] width 264 height 39
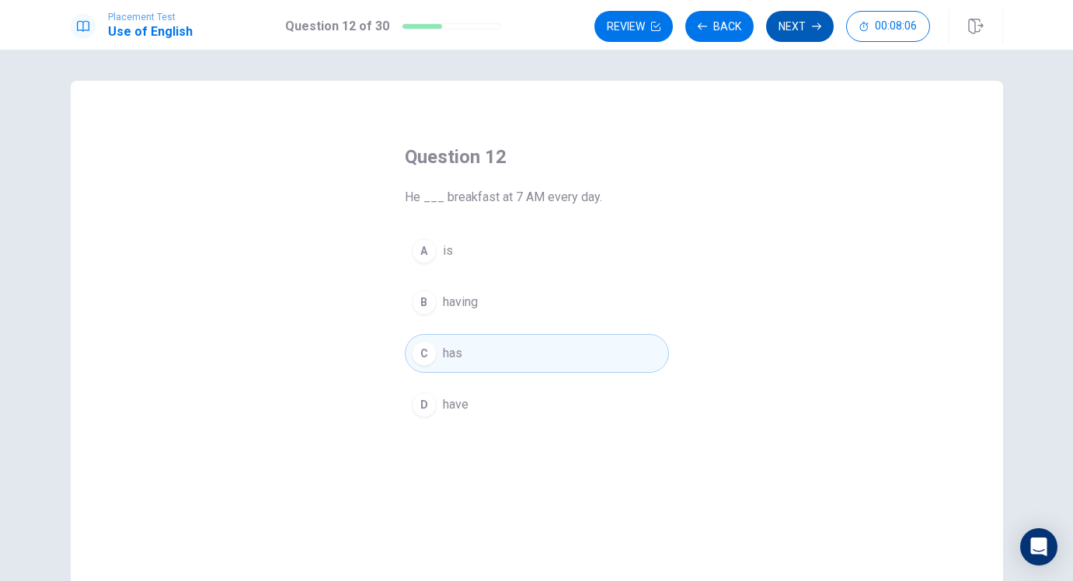
click at [790, 30] on button "Next" at bounding box center [800, 26] width 68 height 31
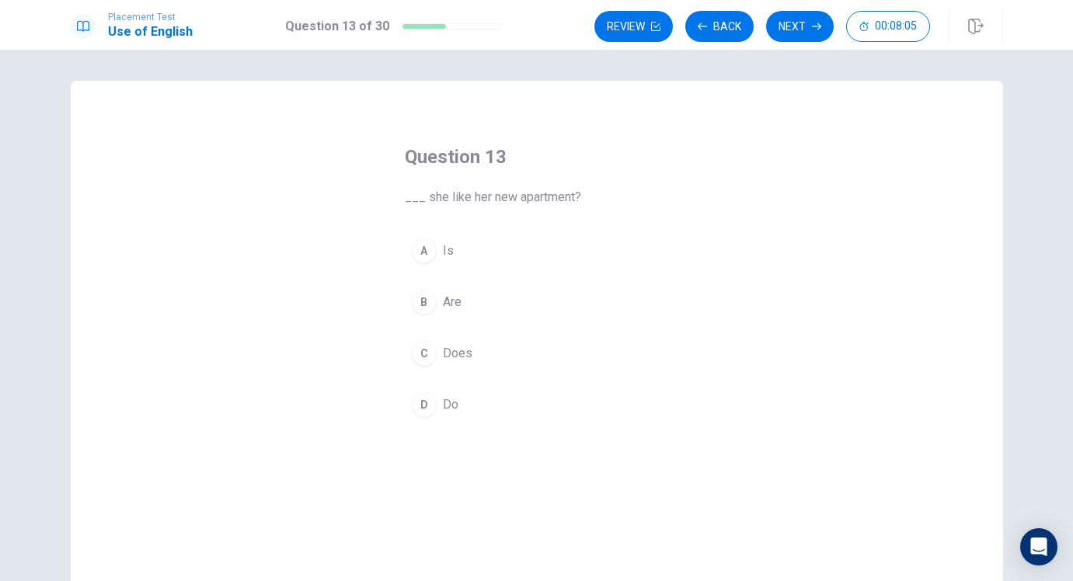
click at [435, 321] on button "B Are" at bounding box center [537, 302] width 264 height 39
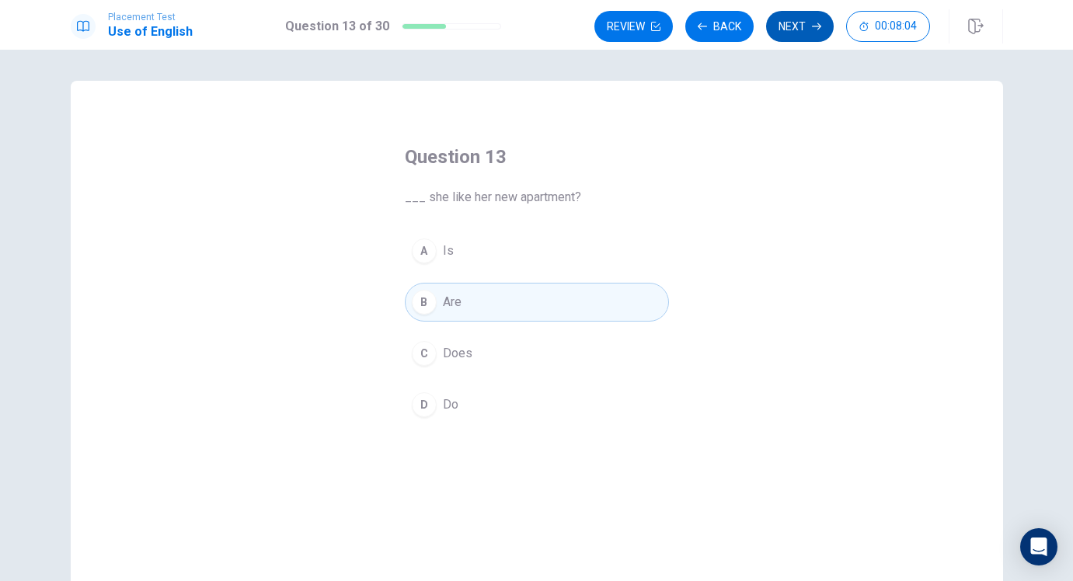
click at [804, 24] on button "Next" at bounding box center [800, 26] width 68 height 31
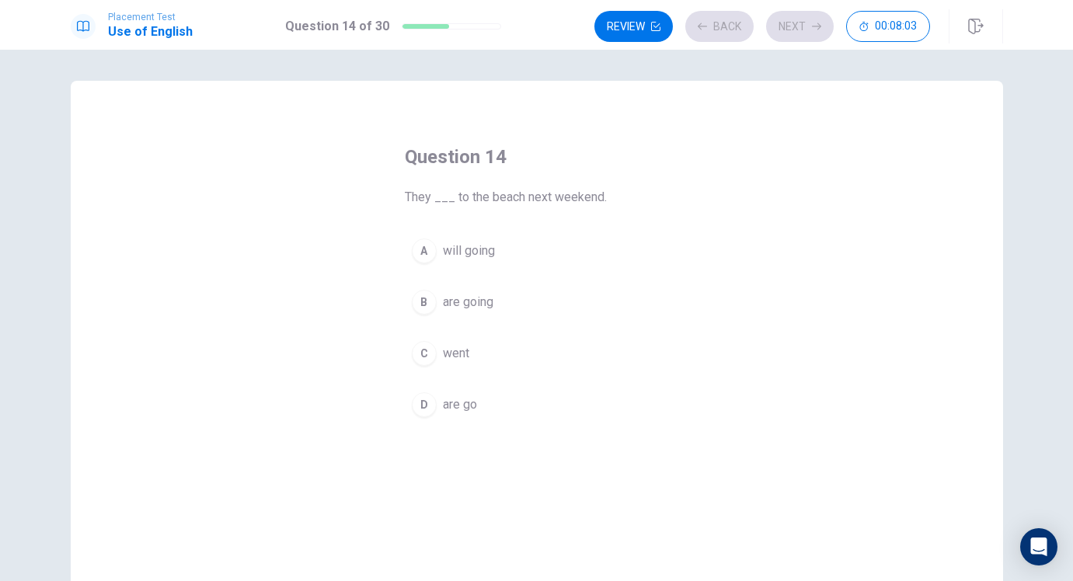
click at [430, 298] on div "B" at bounding box center [424, 302] width 25 height 25
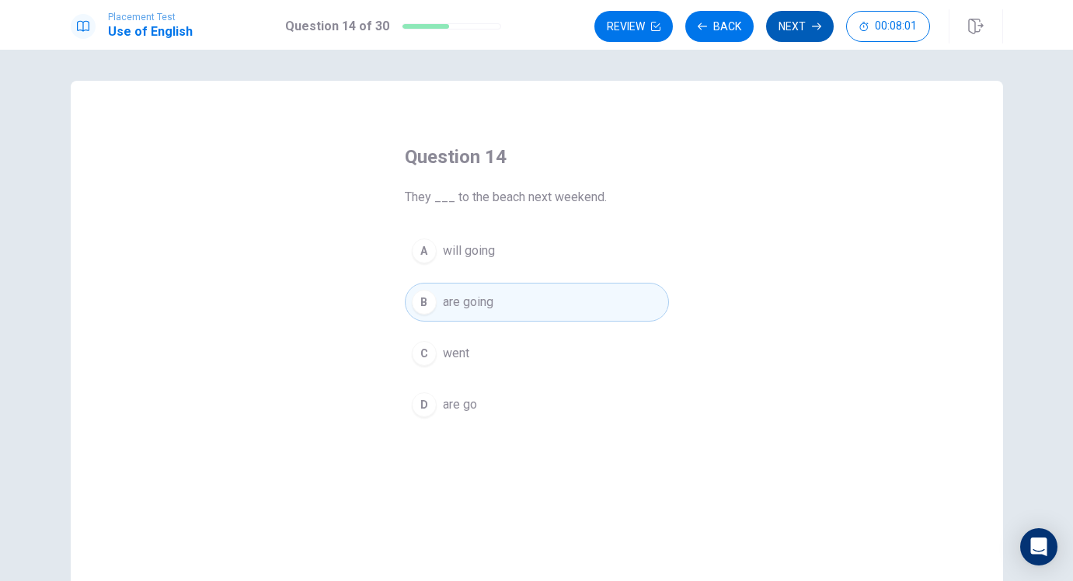
click at [804, 17] on button "Next" at bounding box center [800, 26] width 68 height 31
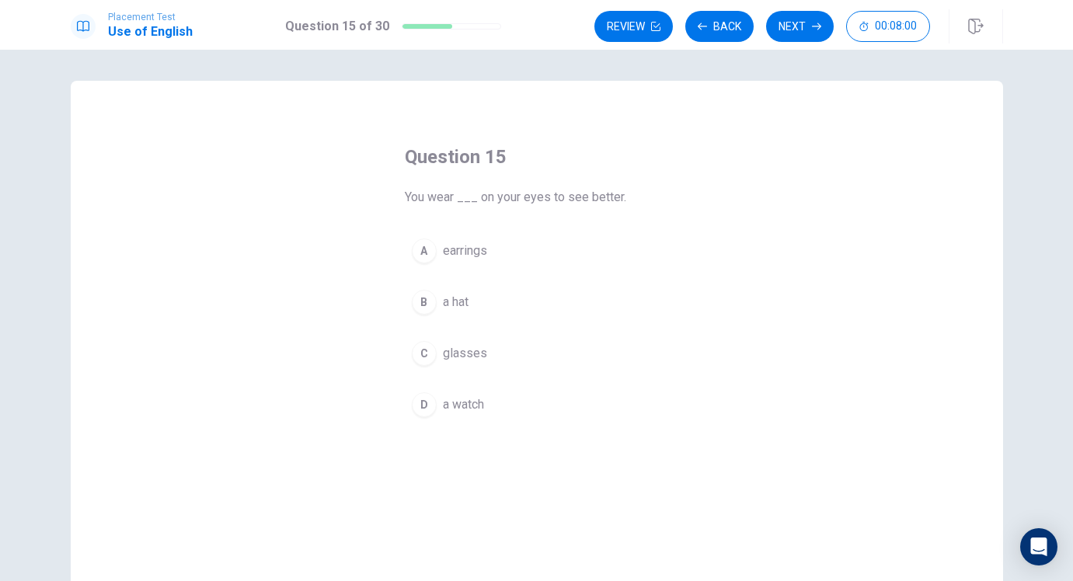
click at [455, 253] on span "earrings" at bounding box center [465, 251] width 44 height 19
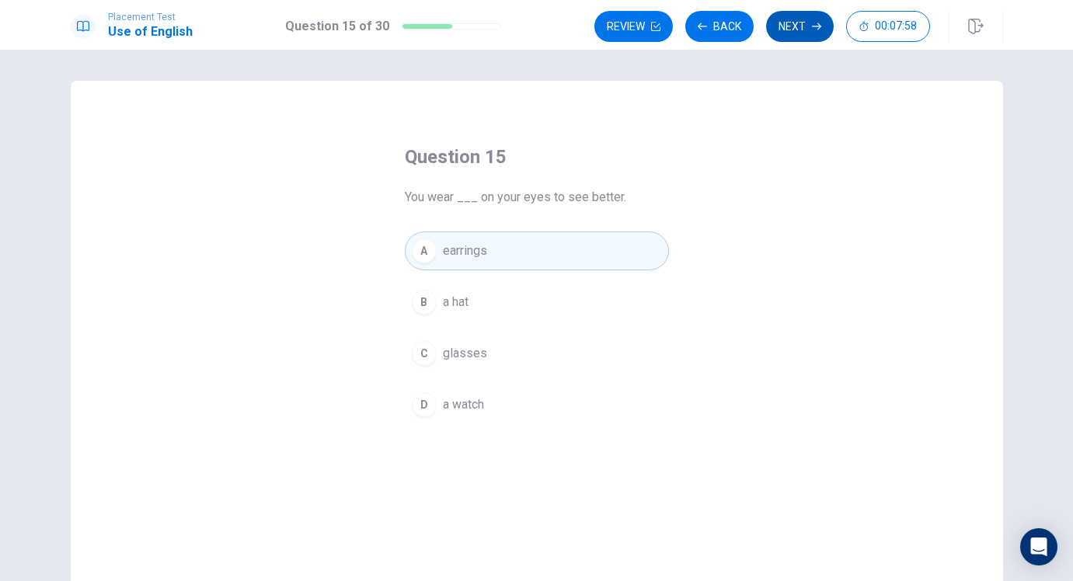
click at [796, 19] on button "Next" at bounding box center [800, 26] width 68 height 31
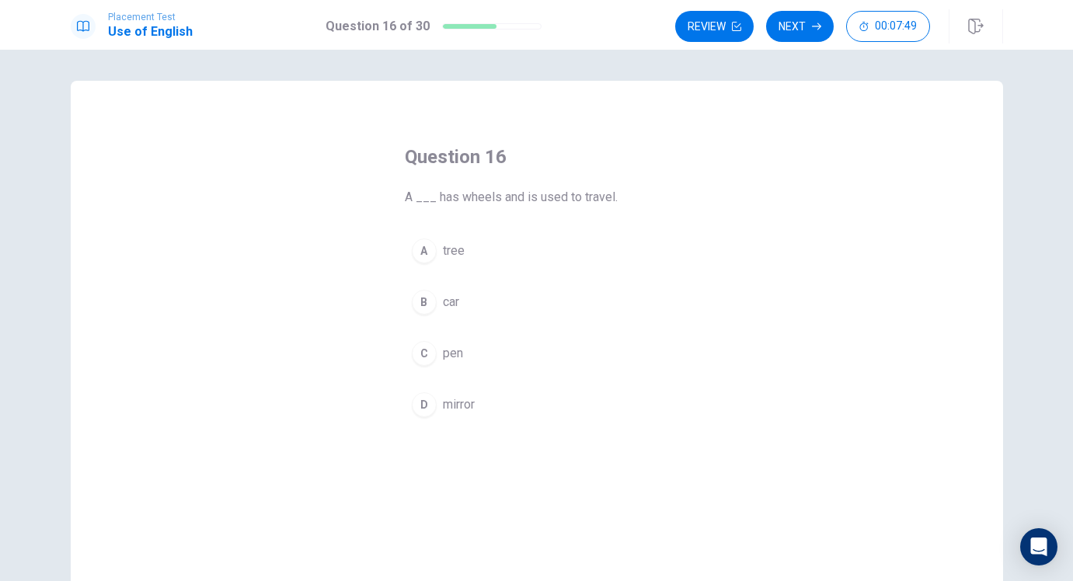
click at [419, 259] on div "A" at bounding box center [424, 251] width 25 height 25
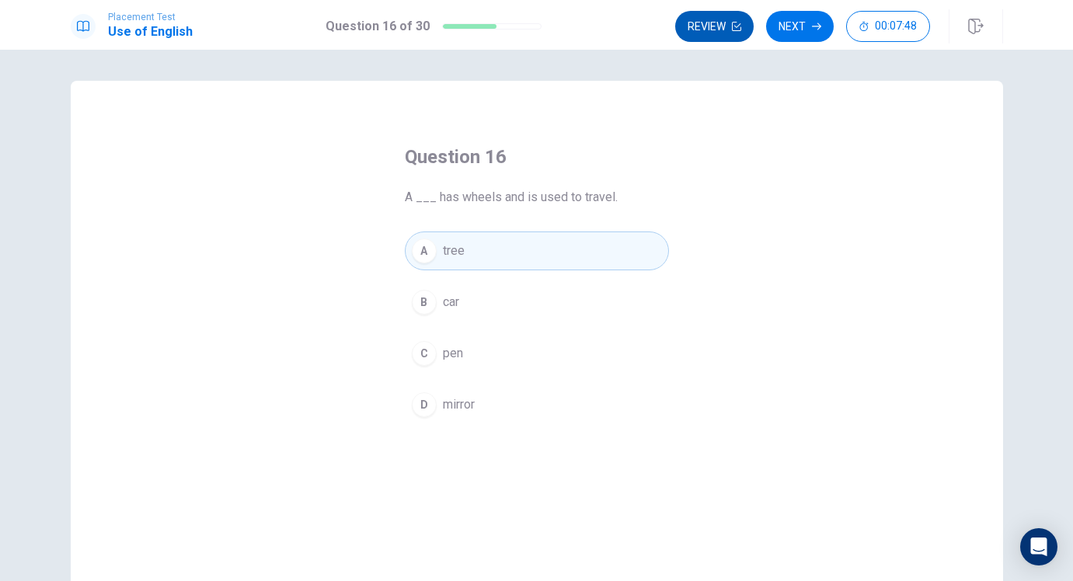
click at [696, 19] on button "Review" at bounding box center [714, 26] width 78 height 31
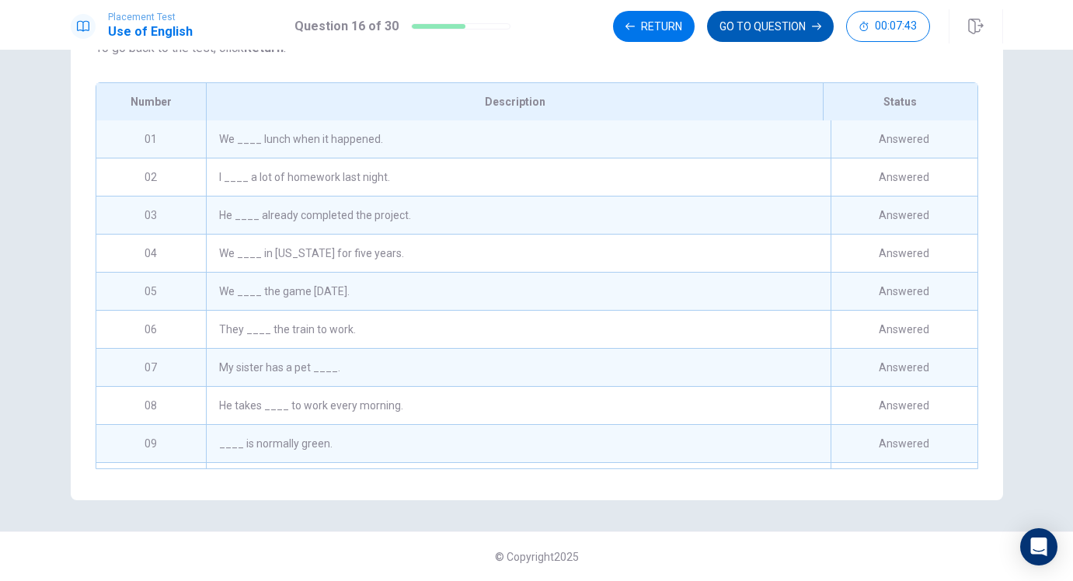
click at [776, 30] on button "GO TO QUESTION" at bounding box center [770, 26] width 127 height 31
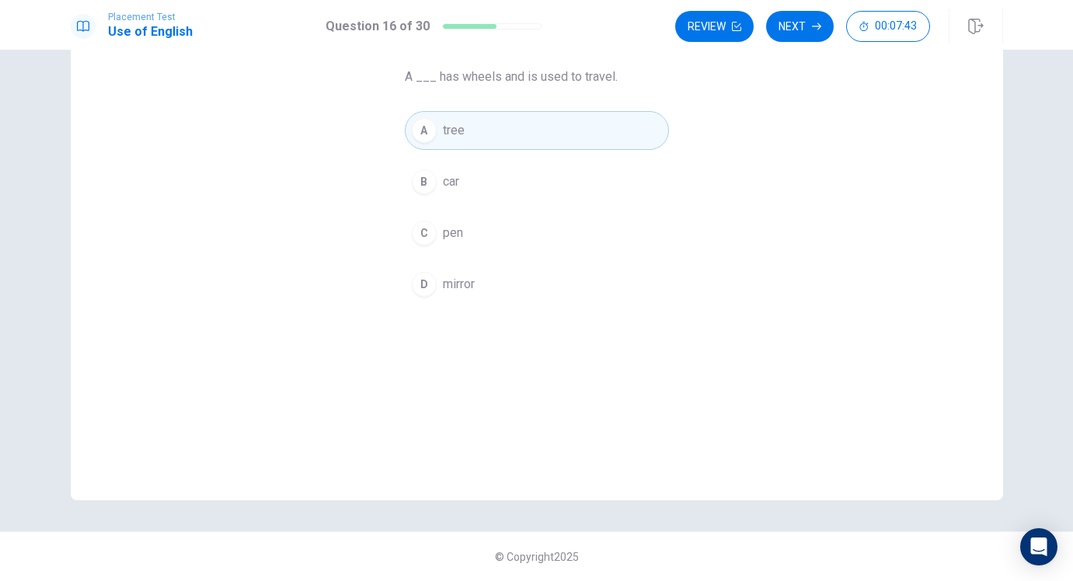
scroll to position [120, 0]
click at [776, 30] on button "Next" at bounding box center [800, 26] width 68 height 31
click at [776, 30] on div "Review Next 00:07:42" at bounding box center [802, 26] width 255 height 31
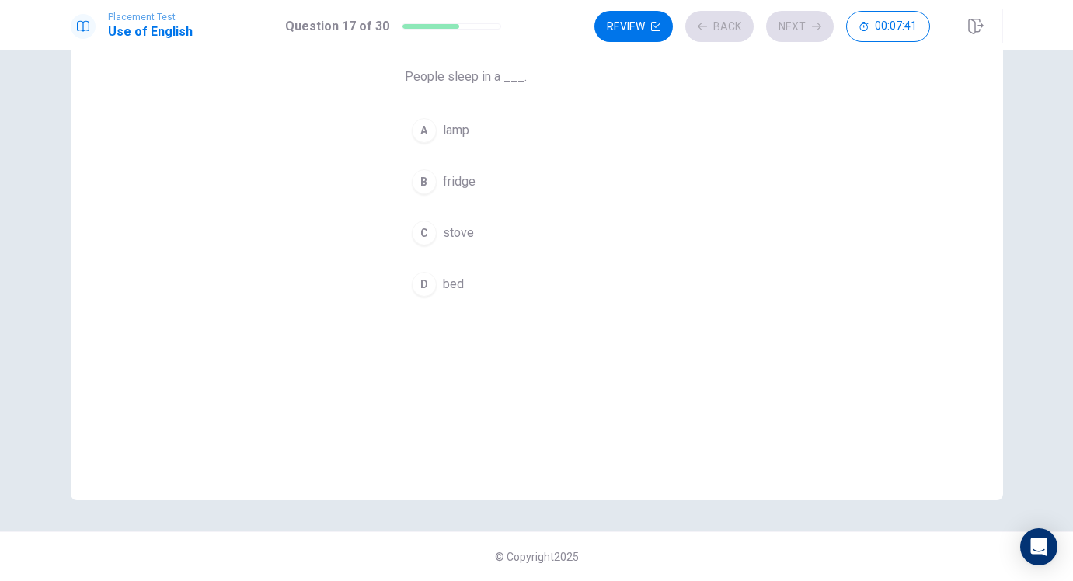
click at [410, 195] on button "B fridge" at bounding box center [537, 181] width 264 height 39
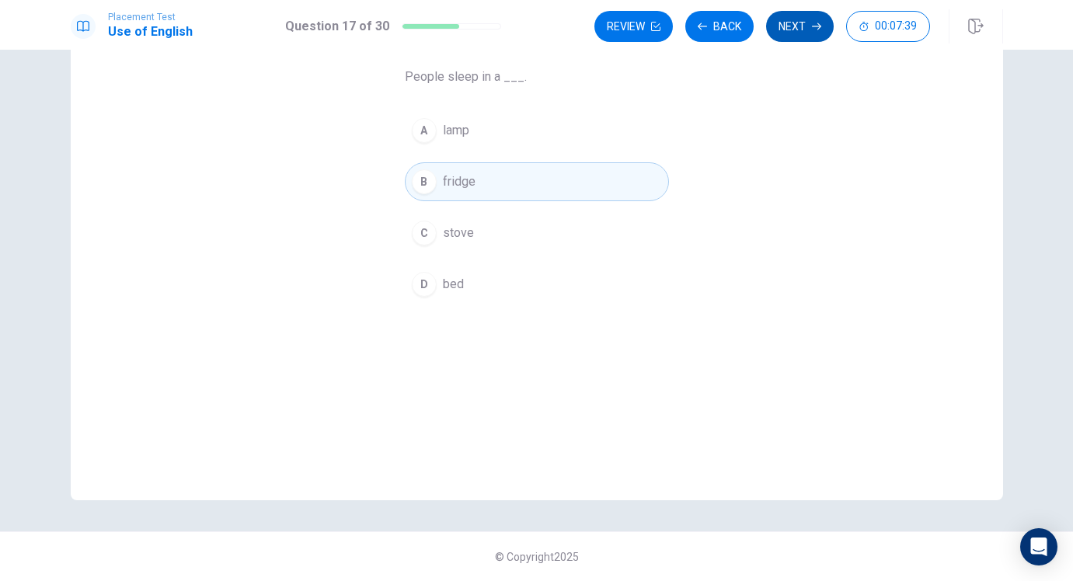
click at [817, 20] on button "Next" at bounding box center [800, 26] width 68 height 31
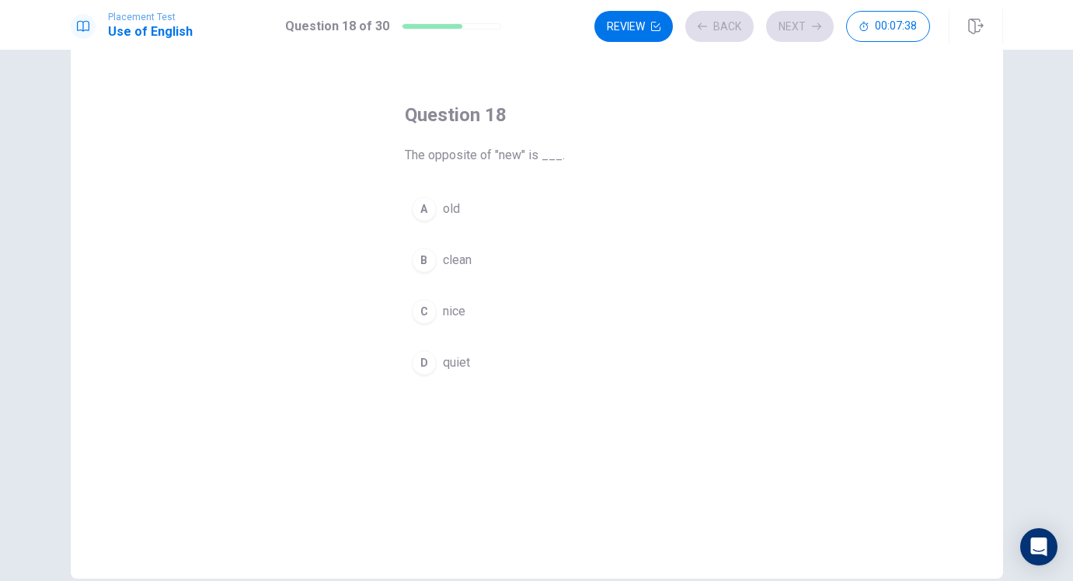
scroll to position [9, 0]
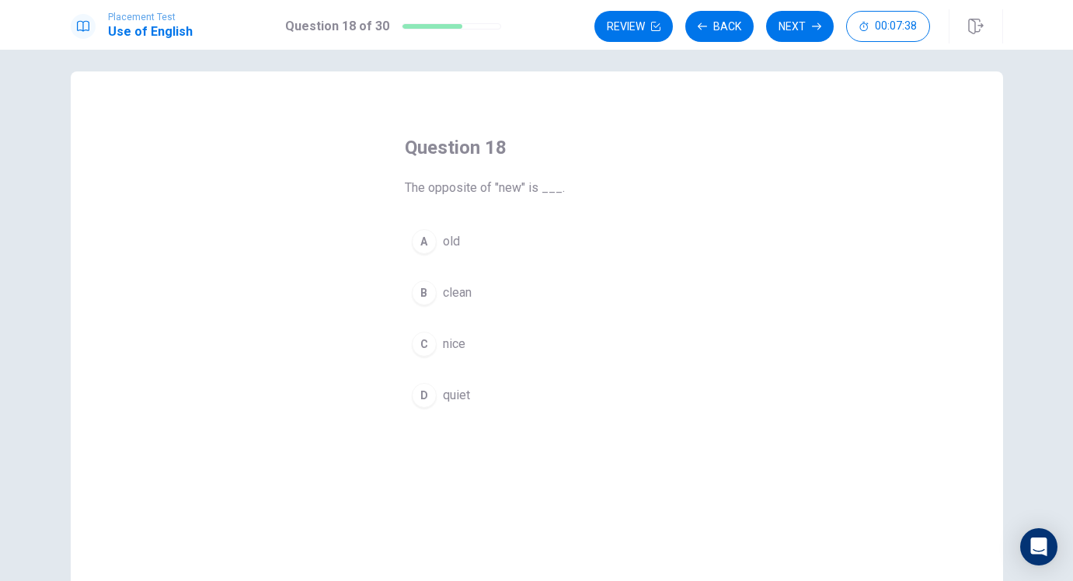
click at [452, 249] on span "old" at bounding box center [451, 241] width 17 height 19
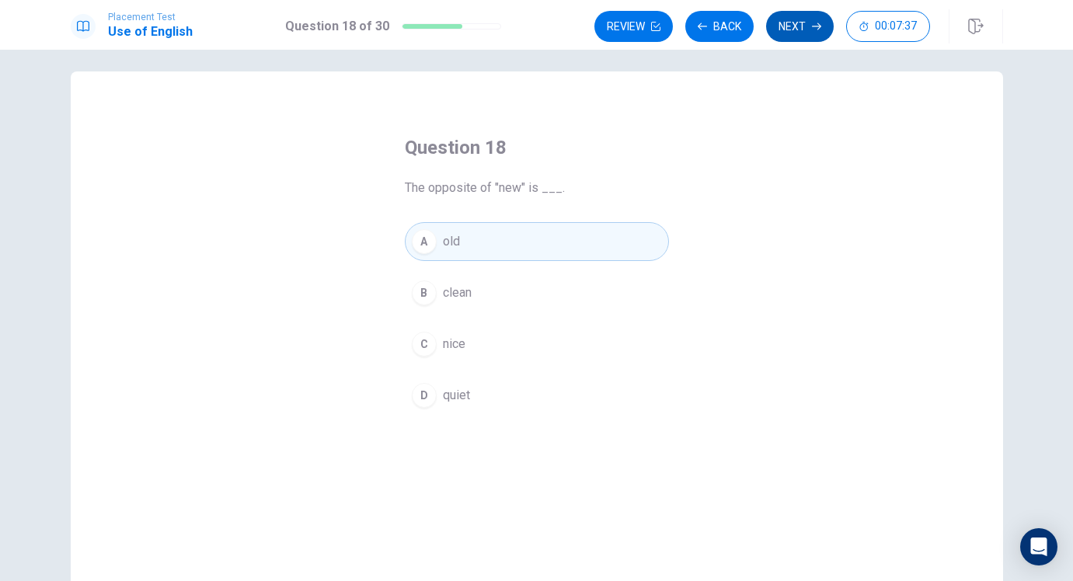
click at [784, 23] on button "Next" at bounding box center [800, 26] width 68 height 31
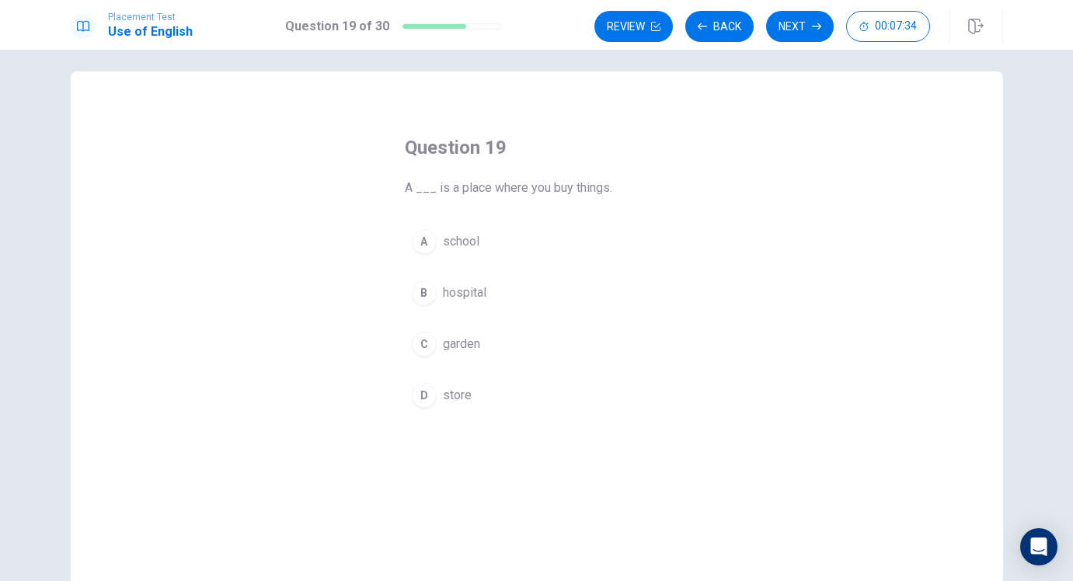
click at [443, 285] on span "hospital" at bounding box center [465, 293] width 44 height 19
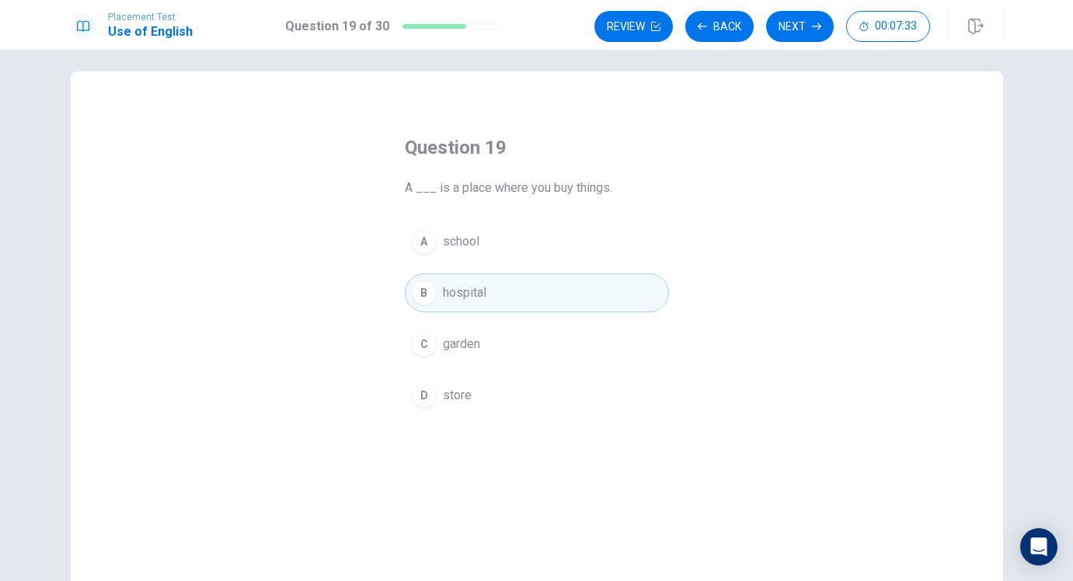
click at [438, 381] on button "D store" at bounding box center [537, 395] width 264 height 39
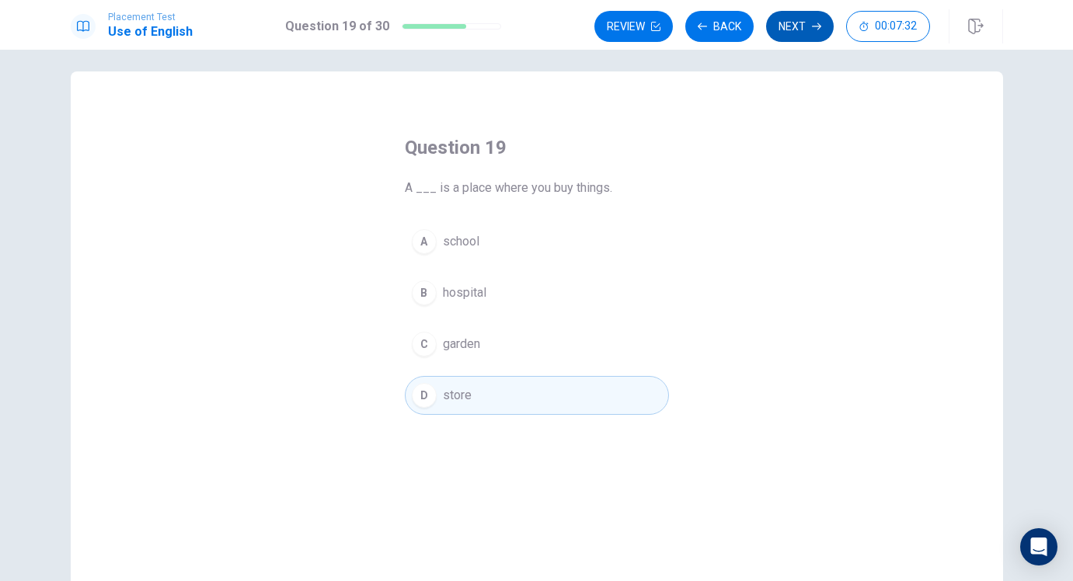
click at [783, 18] on button "Next" at bounding box center [800, 26] width 68 height 31
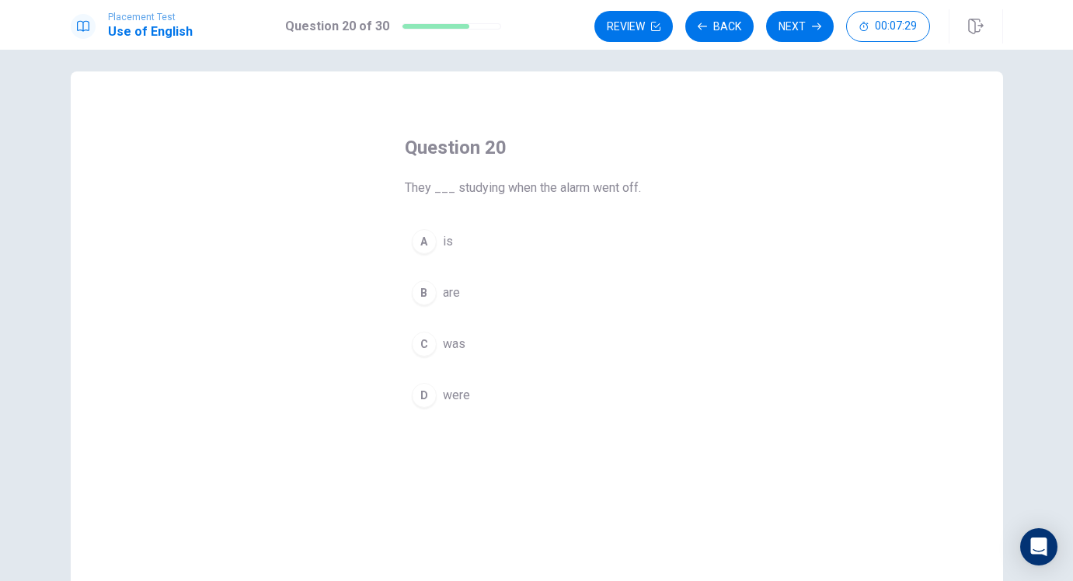
click at [449, 294] on span "are" at bounding box center [451, 293] width 17 height 19
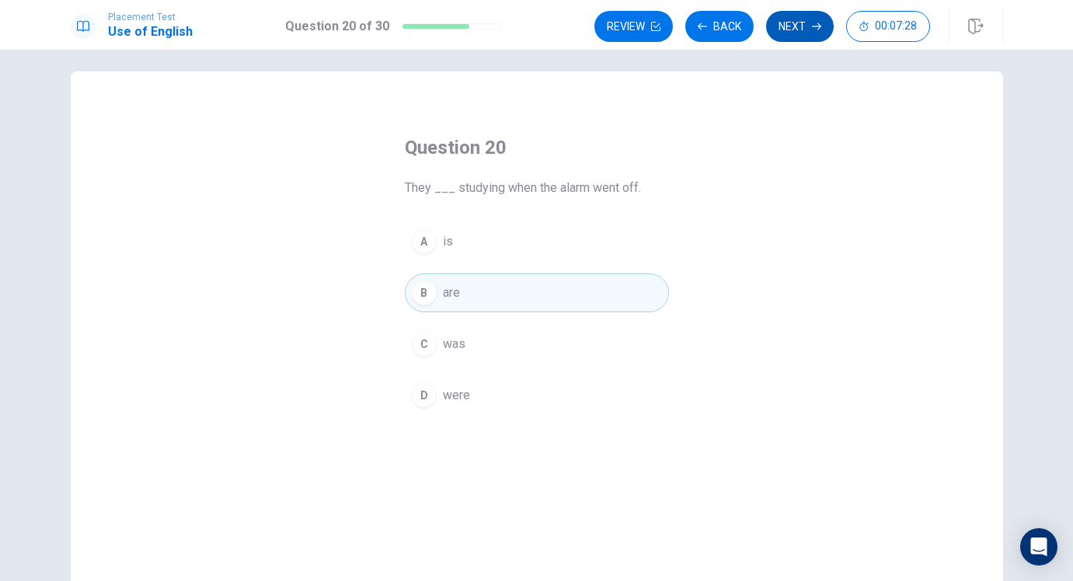
click at [807, 29] on button "Next" at bounding box center [800, 26] width 68 height 31
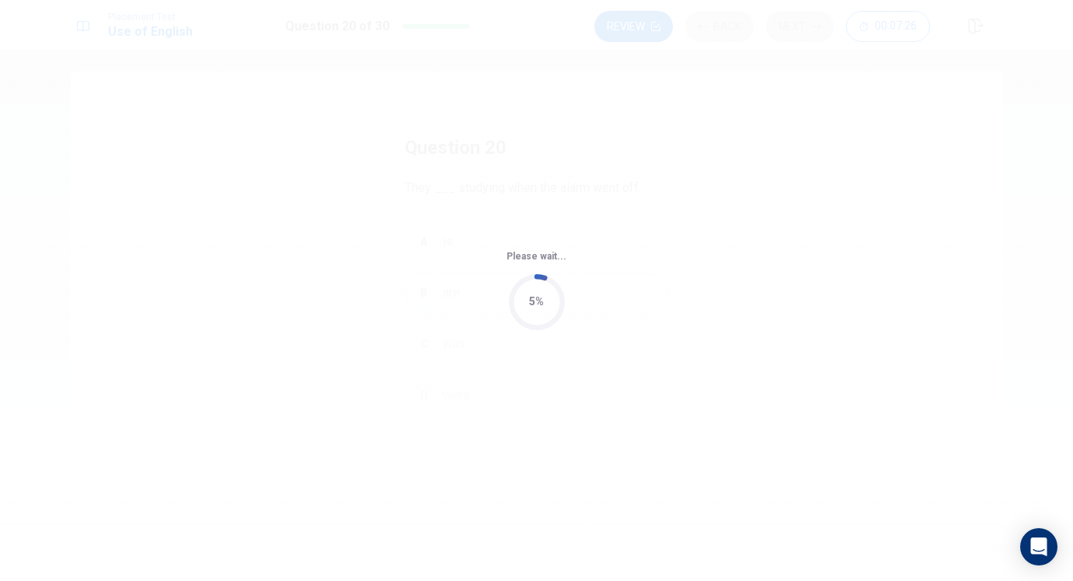
scroll to position [0, 0]
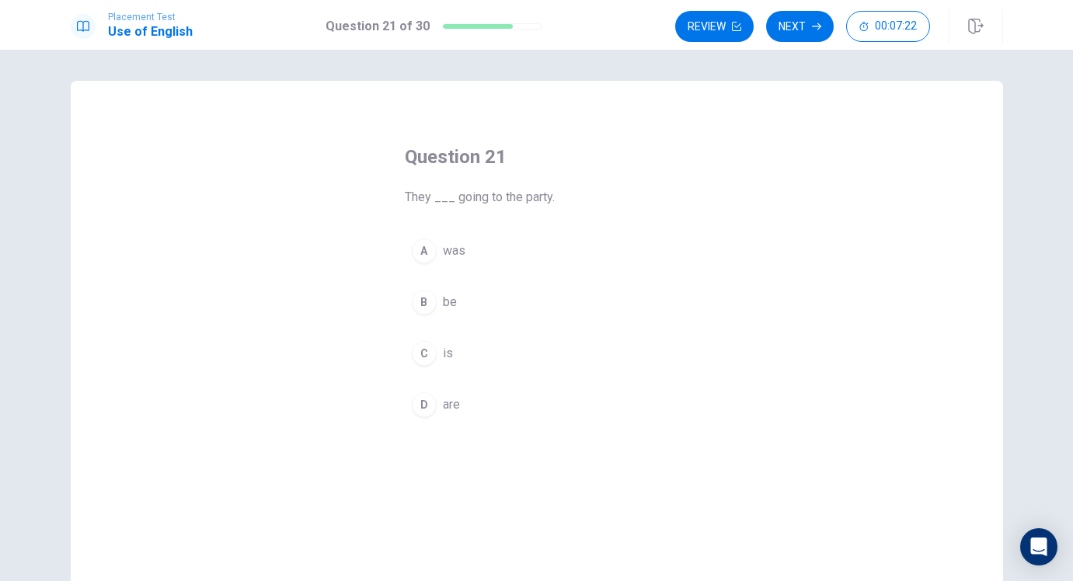
click at [447, 389] on button "D are" at bounding box center [537, 404] width 264 height 39
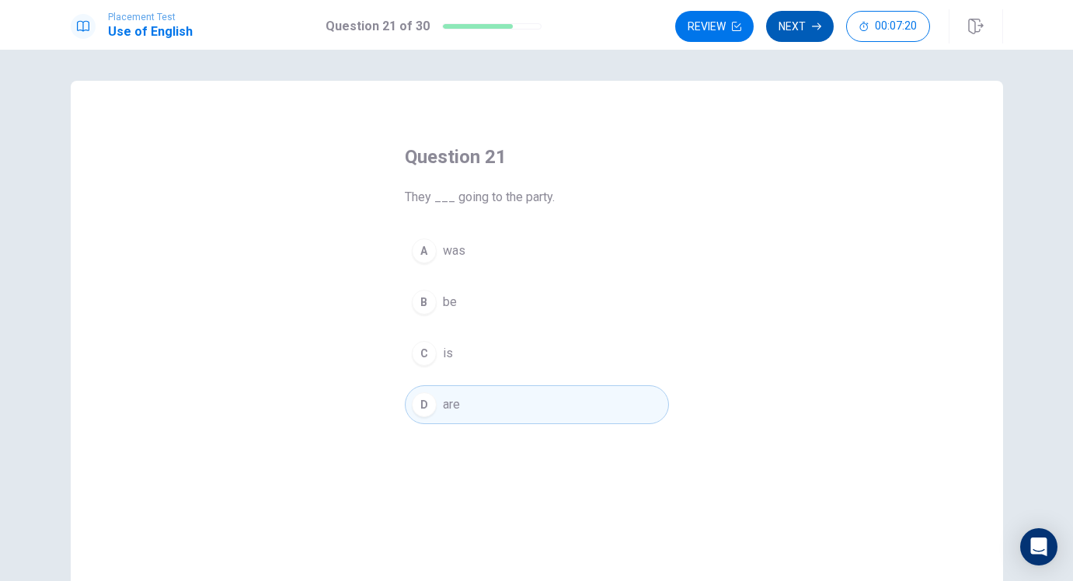
click at [814, 19] on button "Next" at bounding box center [800, 26] width 68 height 31
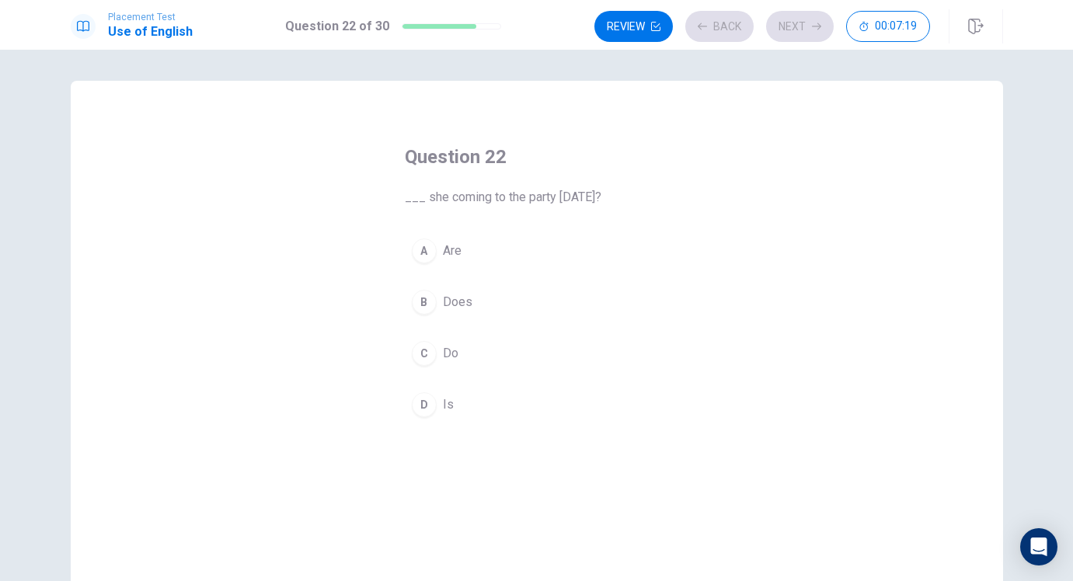
click at [435, 287] on button "B Does" at bounding box center [537, 302] width 264 height 39
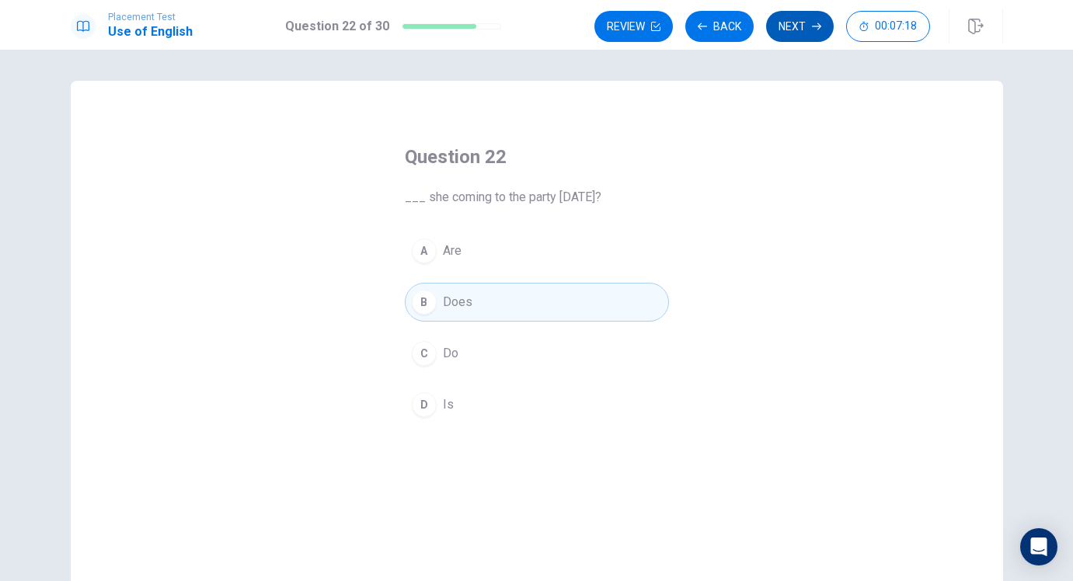
click at [782, 37] on button "Next" at bounding box center [800, 26] width 68 height 31
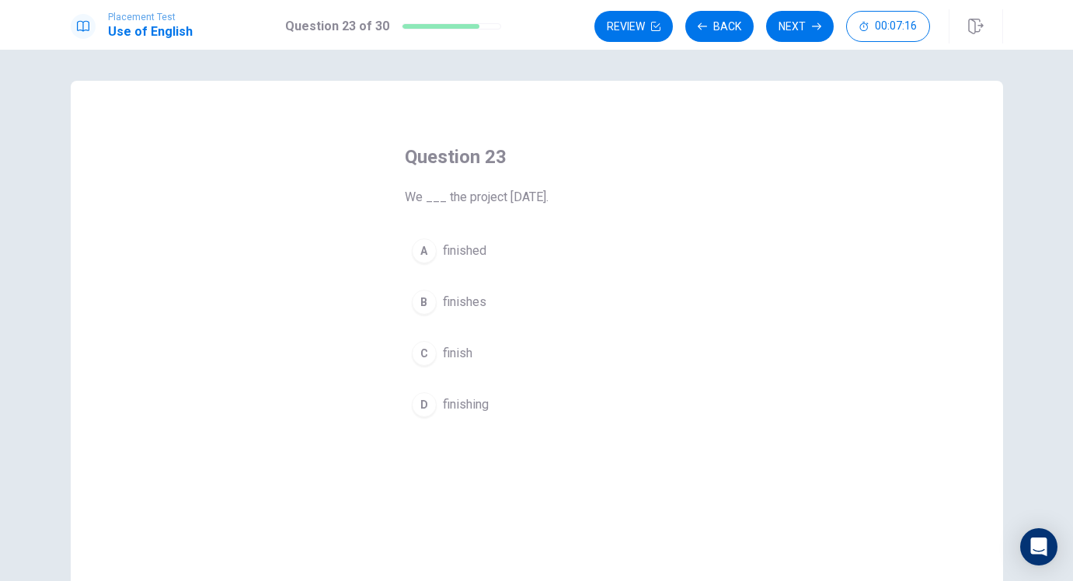
click at [443, 346] on span "finish" at bounding box center [458, 353] width 30 height 19
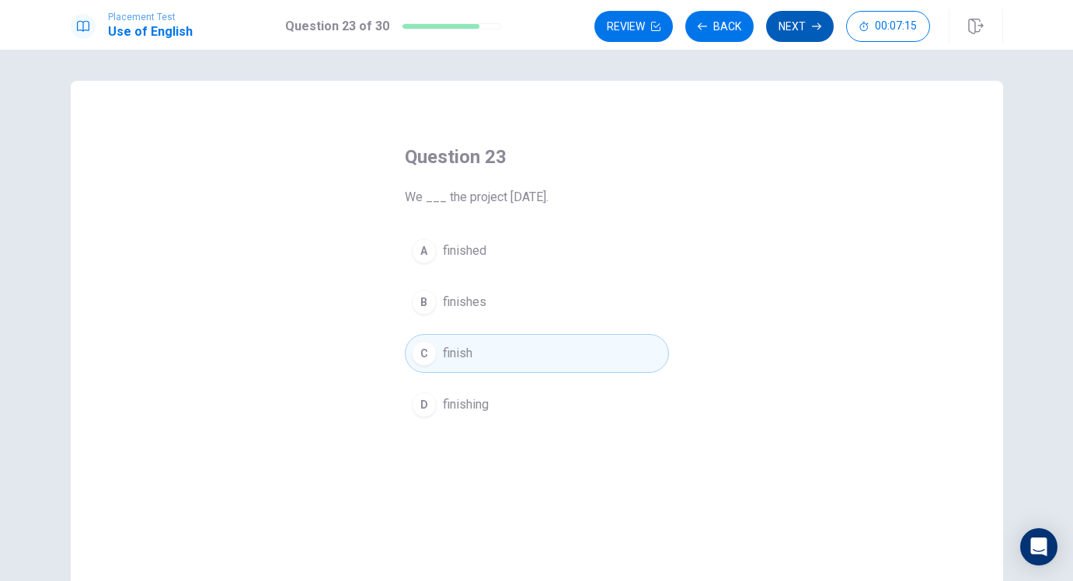
click at [789, 33] on button "Next" at bounding box center [800, 26] width 68 height 31
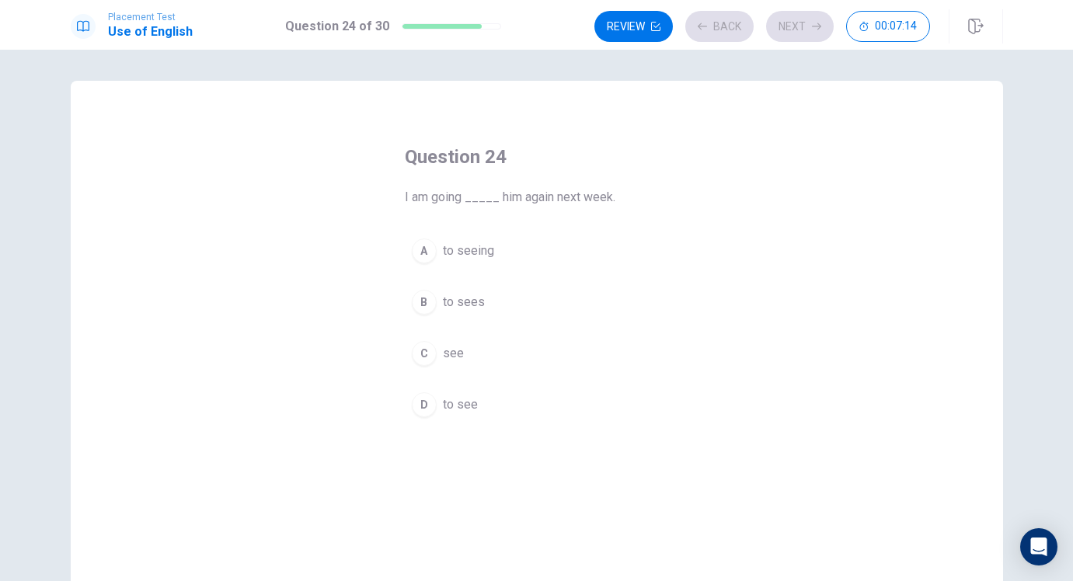
click at [459, 365] on button "C see" at bounding box center [537, 353] width 264 height 39
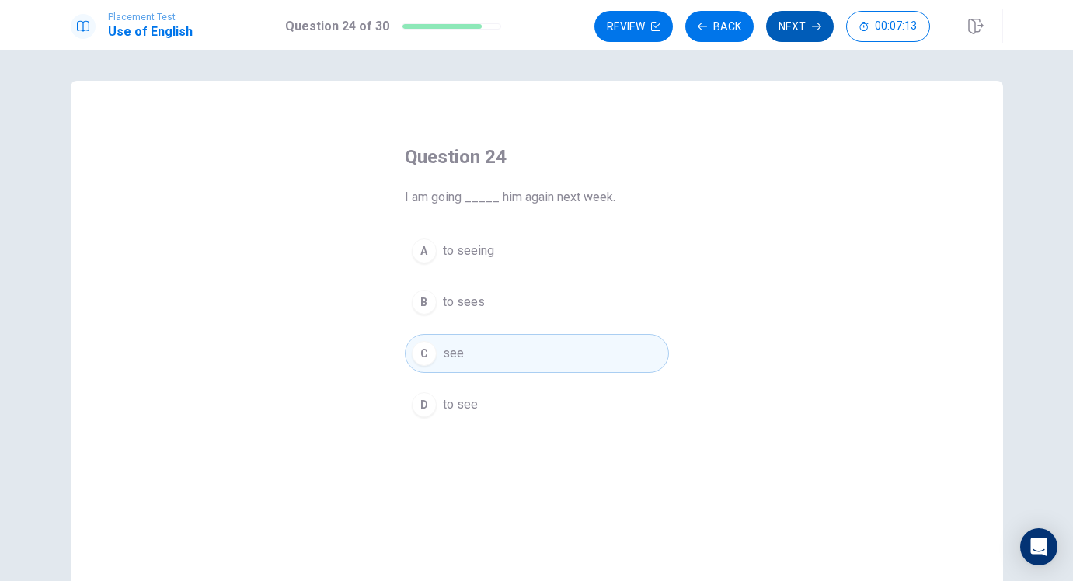
click at [801, 33] on button "Next" at bounding box center [800, 26] width 68 height 31
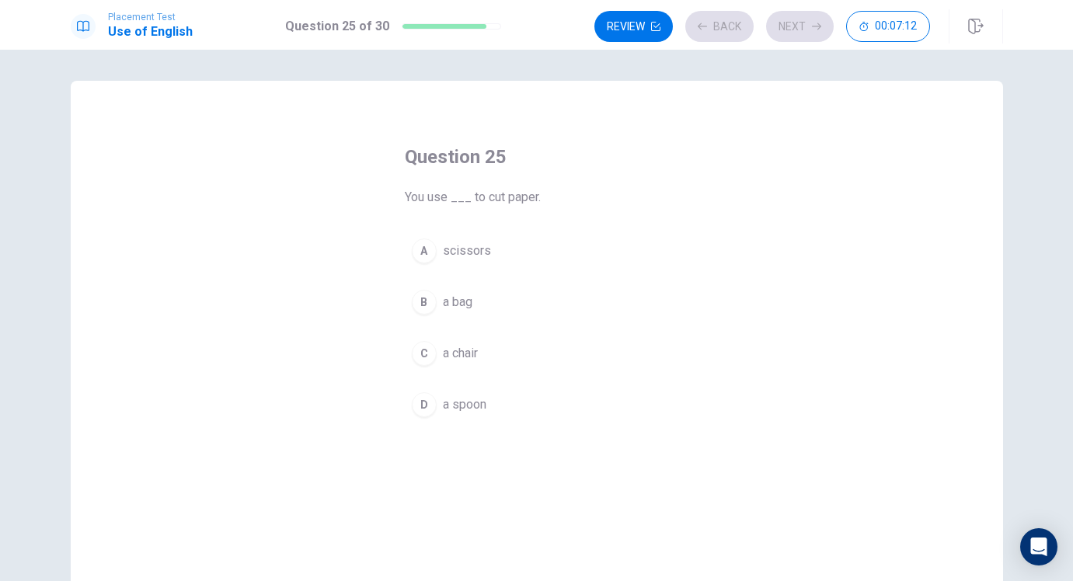
click at [417, 295] on div "B" at bounding box center [424, 302] width 25 height 25
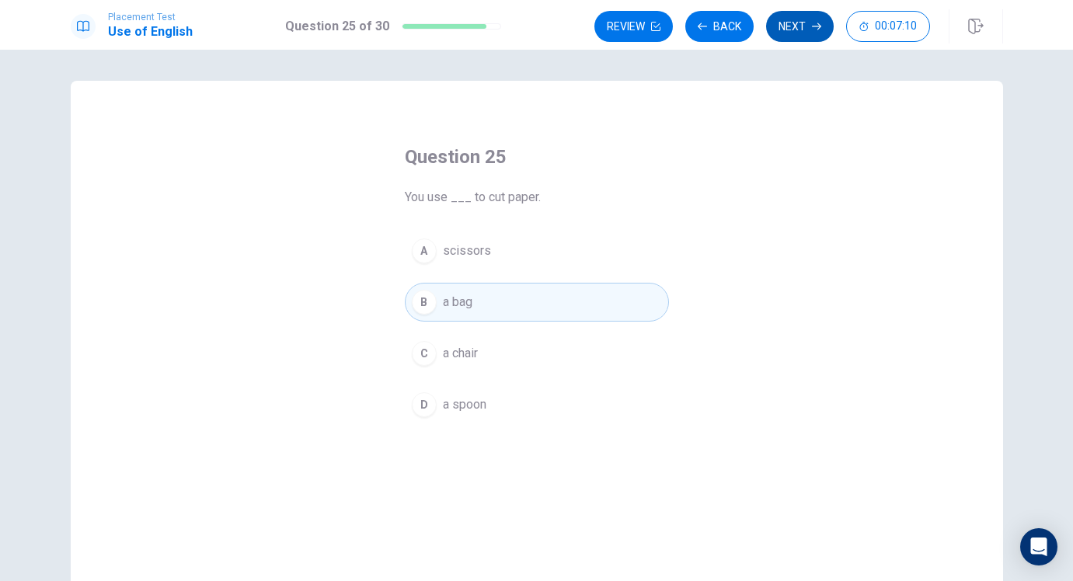
click at [788, 34] on button "Next" at bounding box center [800, 26] width 68 height 31
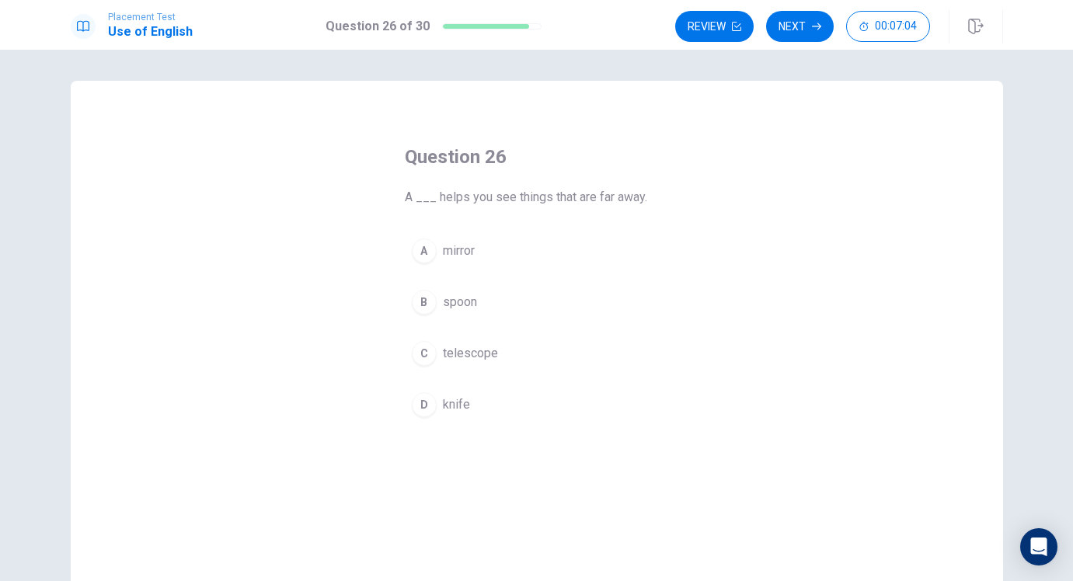
click at [458, 295] on span "spoon" at bounding box center [460, 302] width 34 height 19
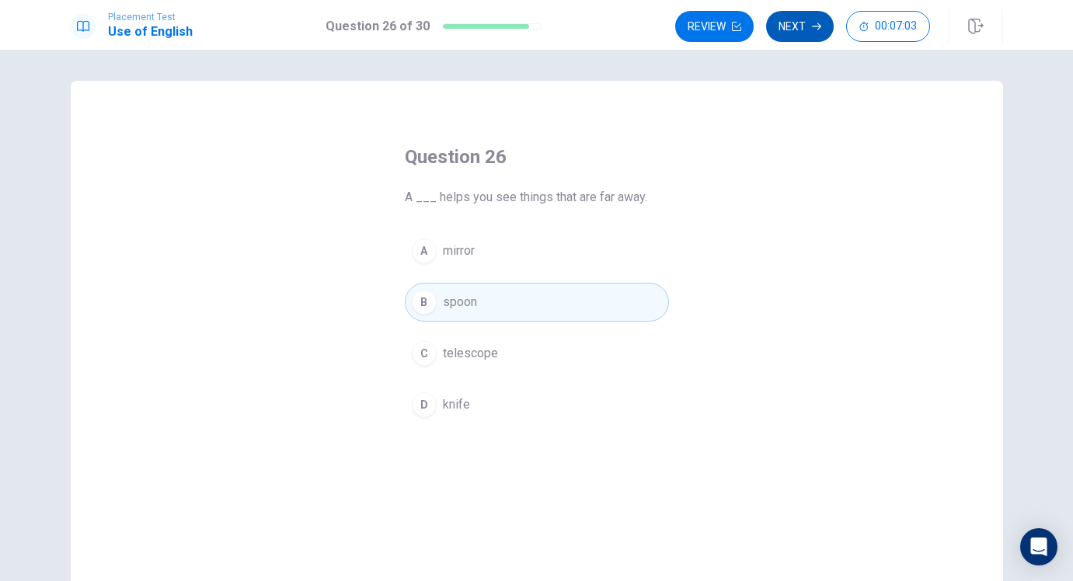
click at [797, 34] on button "Next" at bounding box center [800, 26] width 68 height 31
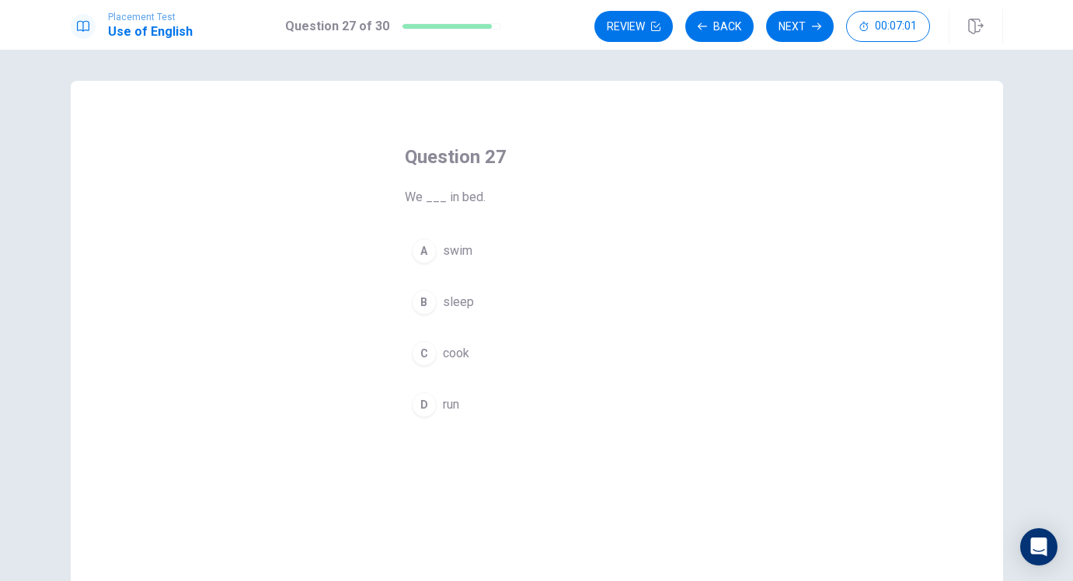
click at [419, 260] on div "A" at bounding box center [424, 251] width 25 height 25
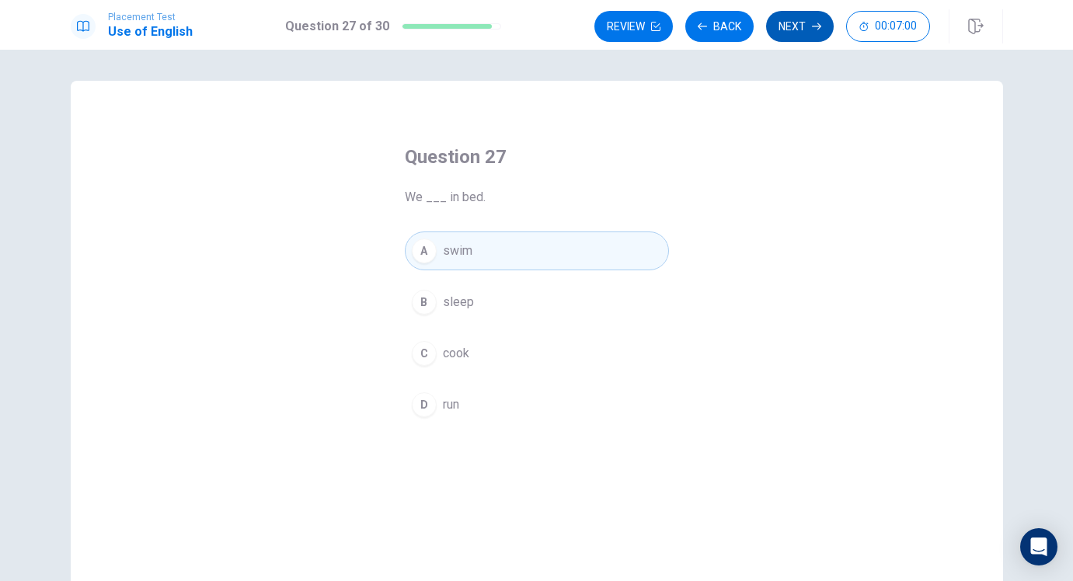
click at [804, 39] on button "Next" at bounding box center [800, 26] width 68 height 31
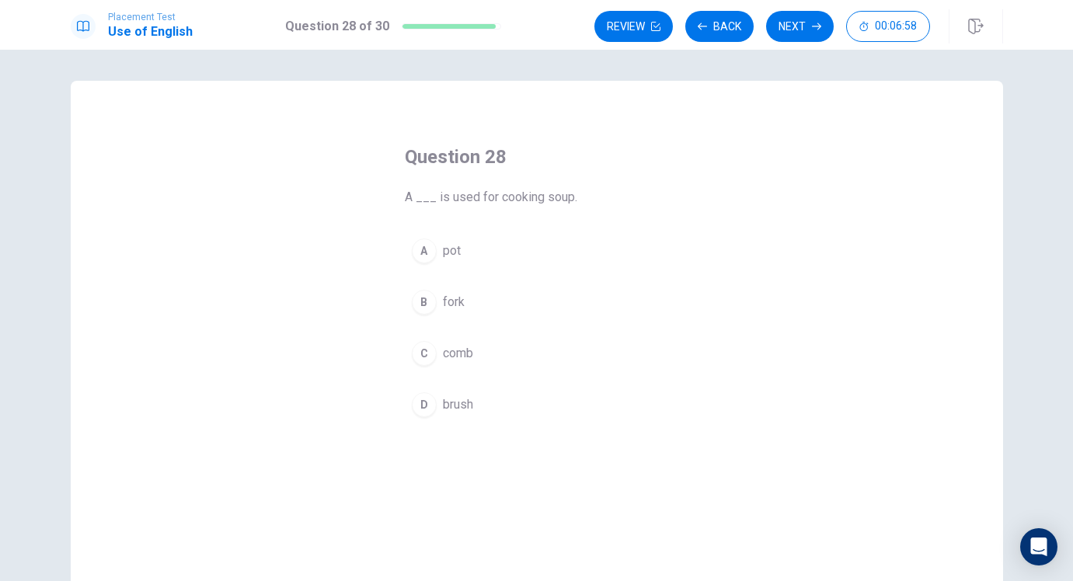
click at [467, 301] on button "B fork" at bounding box center [537, 302] width 264 height 39
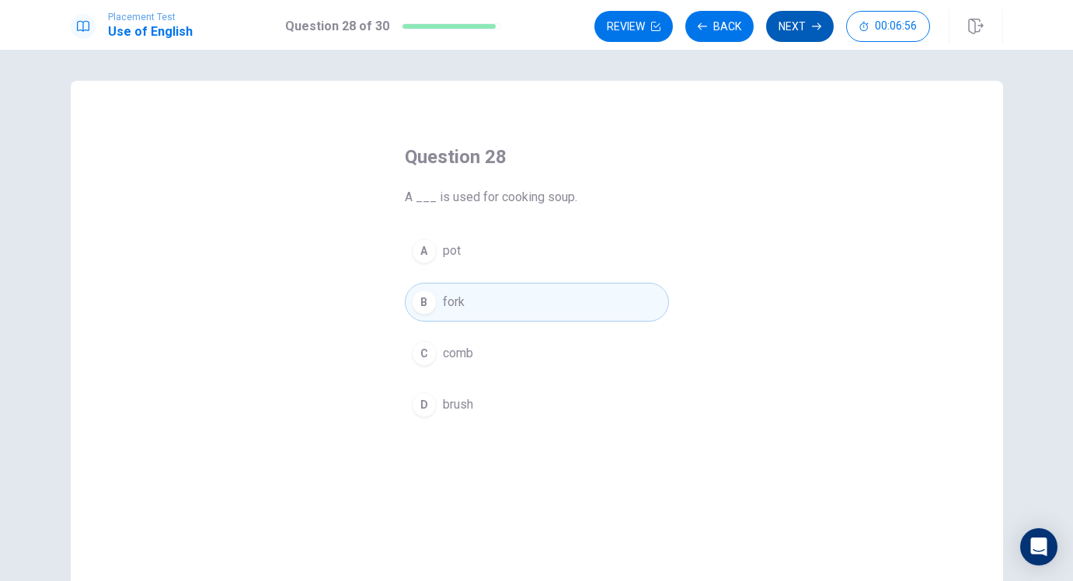
click at [785, 15] on button "Next" at bounding box center [800, 26] width 68 height 31
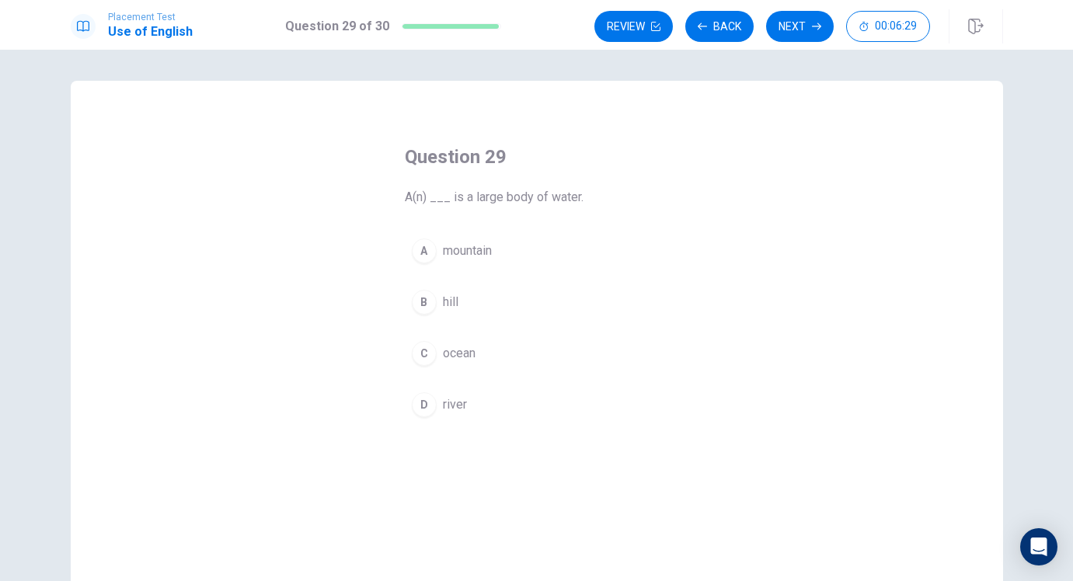
click at [455, 357] on span "ocean" at bounding box center [459, 353] width 33 height 19
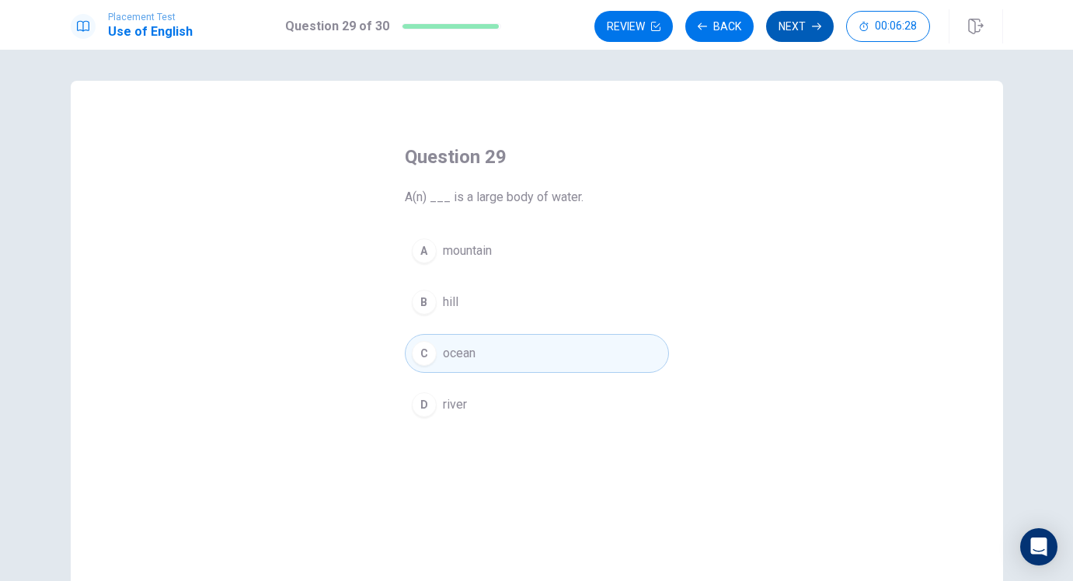
click at [786, 26] on button "Next" at bounding box center [800, 26] width 68 height 31
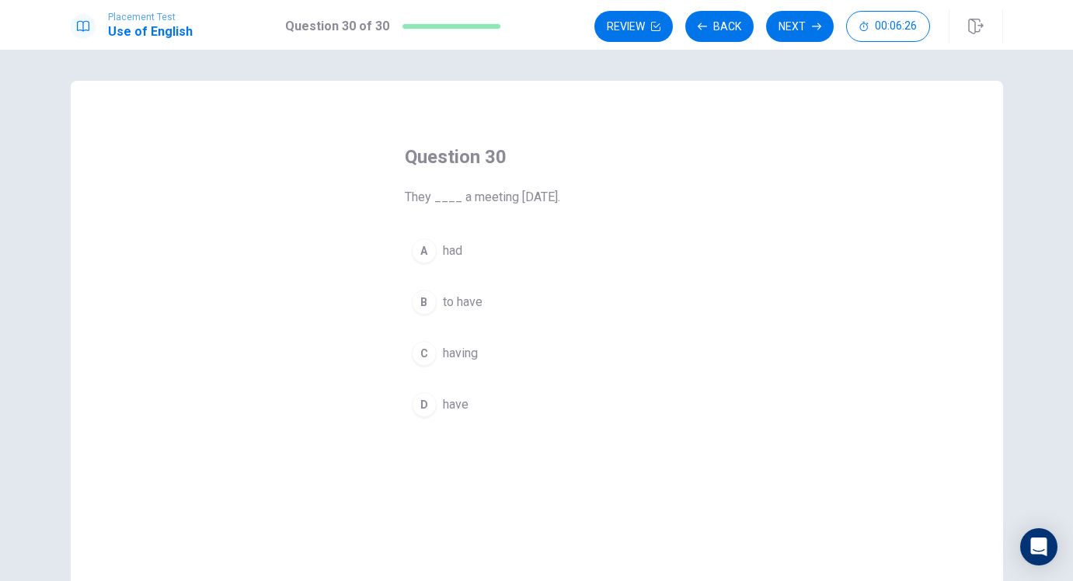
click at [446, 344] on span "having" at bounding box center [460, 353] width 35 height 19
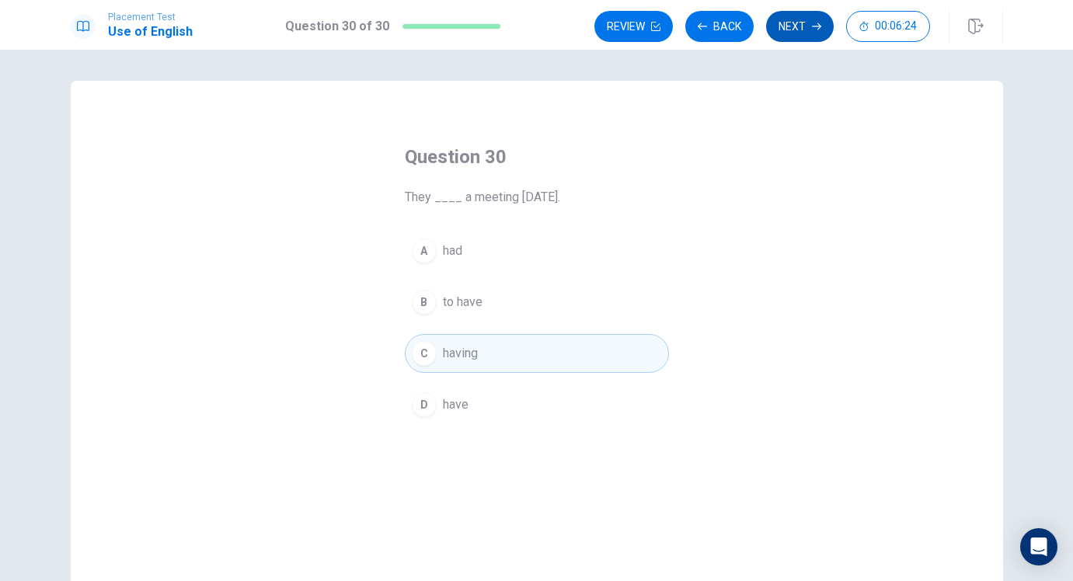
click at [771, 33] on button "Next" at bounding box center [800, 26] width 68 height 31
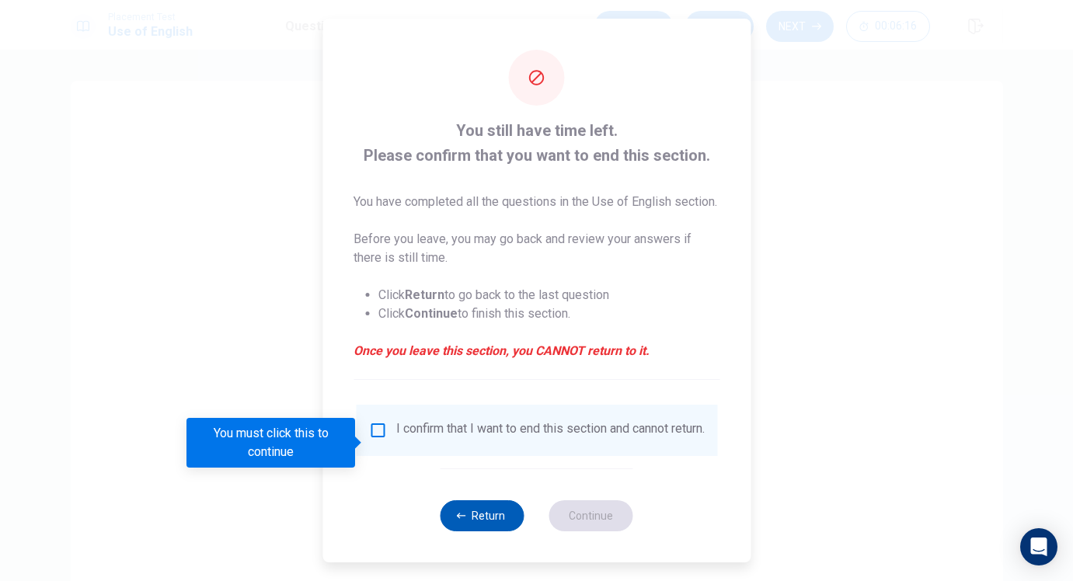
click at [469, 525] on button "Return" at bounding box center [483, 516] width 84 height 31
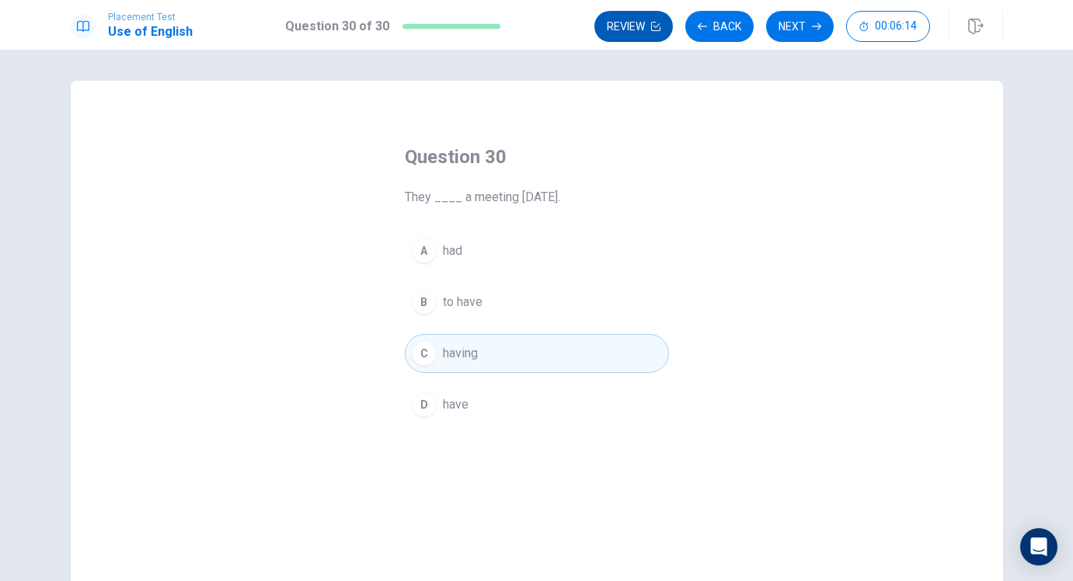
click at [649, 22] on button "Review" at bounding box center [634, 26] width 78 height 31
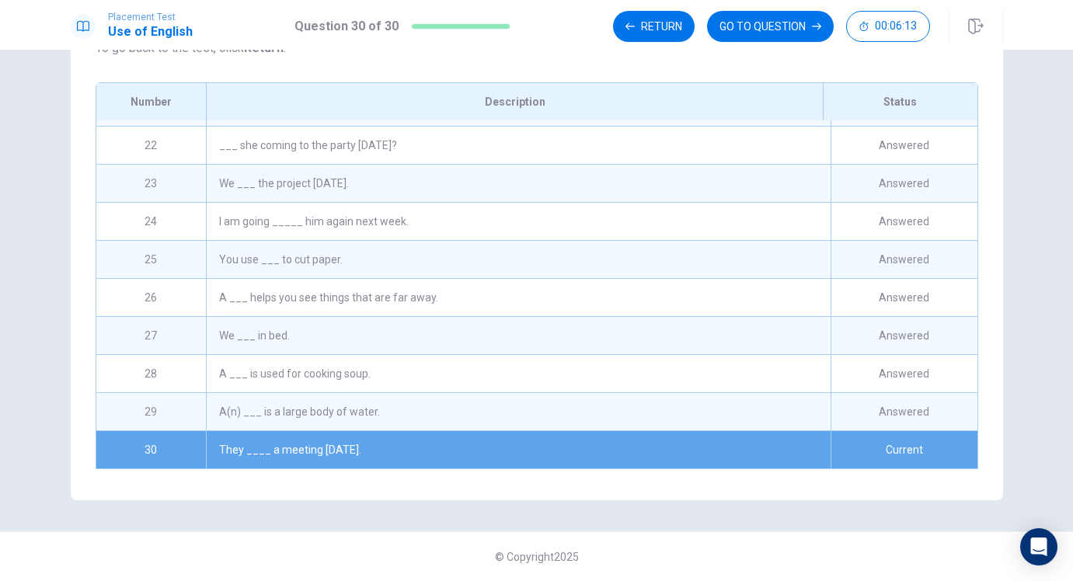
scroll to position [802, 0]
click at [588, 283] on div "A ___ helps you see things that are far away." at bounding box center [518, 297] width 624 height 37
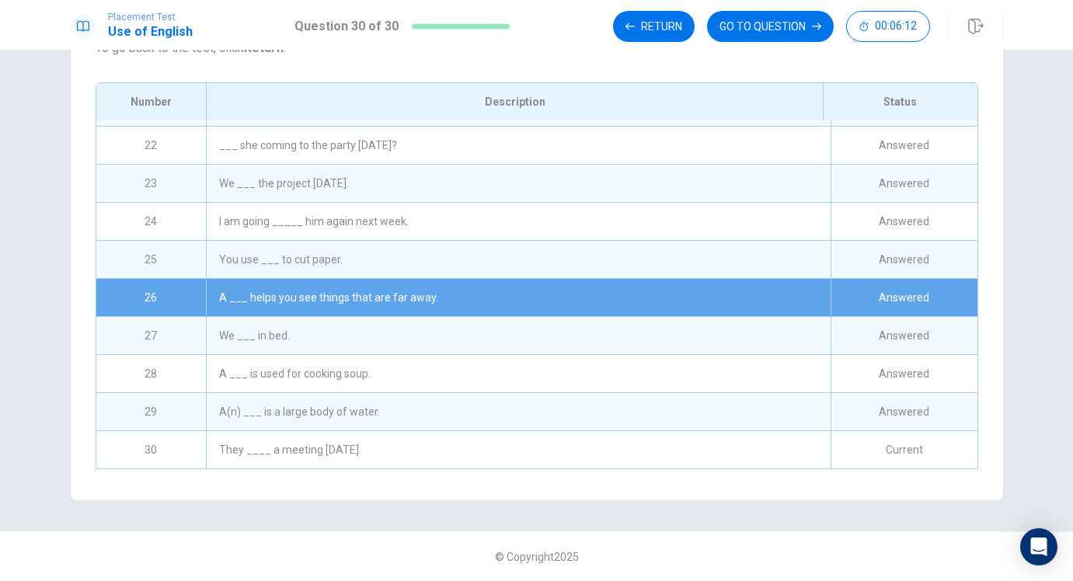
click at [889, 281] on div "Answered" at bounding box center [904, 297] width 147 height 37
click at [289, 290] on div "A ___ helps you see things that are far away." at bounding box center [518, 297] width 624 height 37
click at [141, 285] on div "26" at bounding box center [151, 297] width 110 height 37
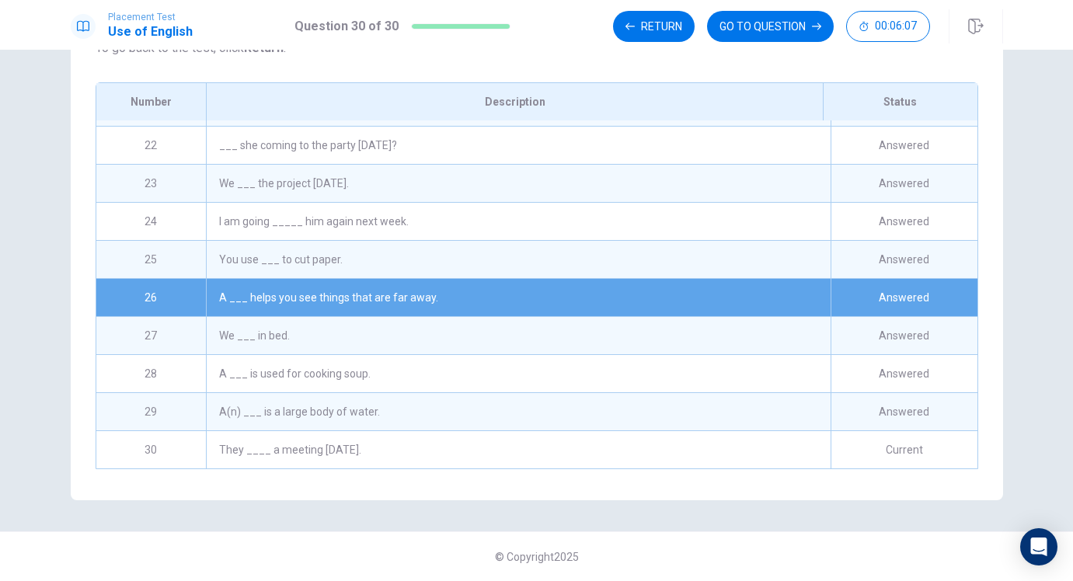
click at [897, 294] on div "Answered" at bounding box center [904, 297] width 147 height 37
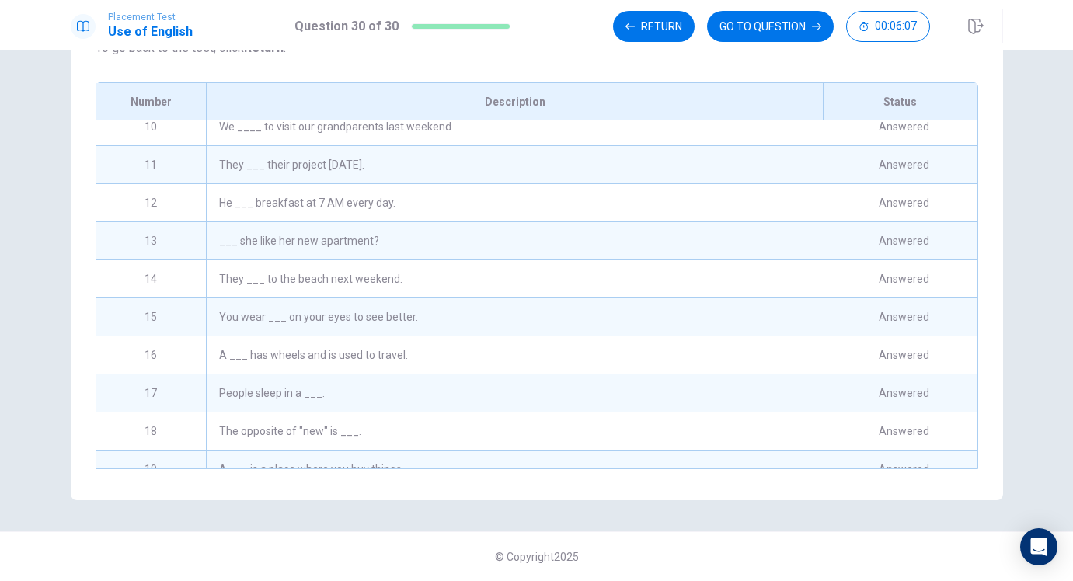
scroll to position [0, 0]
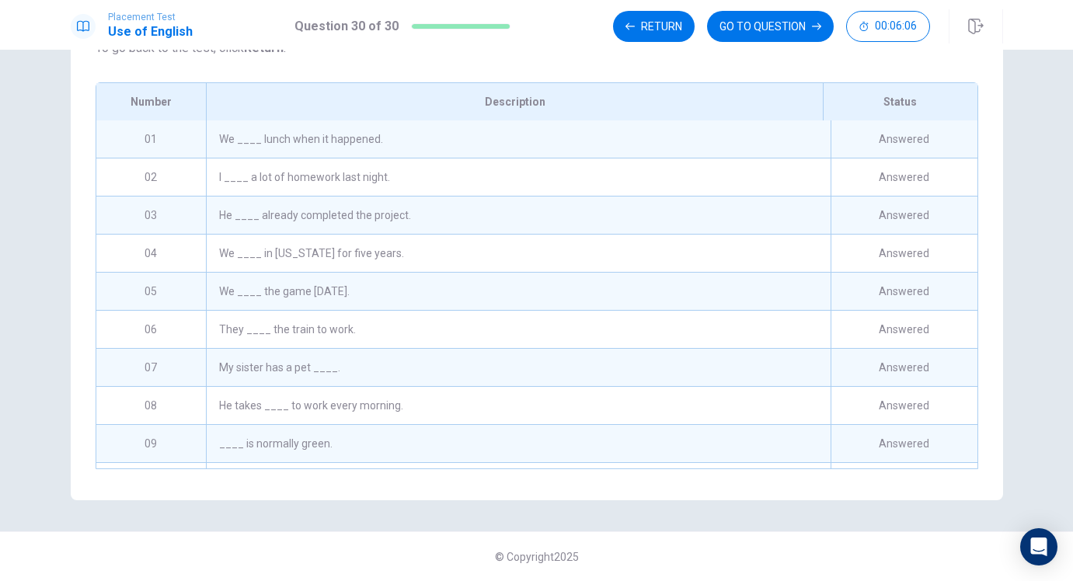
click at [893, 199] on div "Answered" at bounding box center [904, 215] width 147 height 37
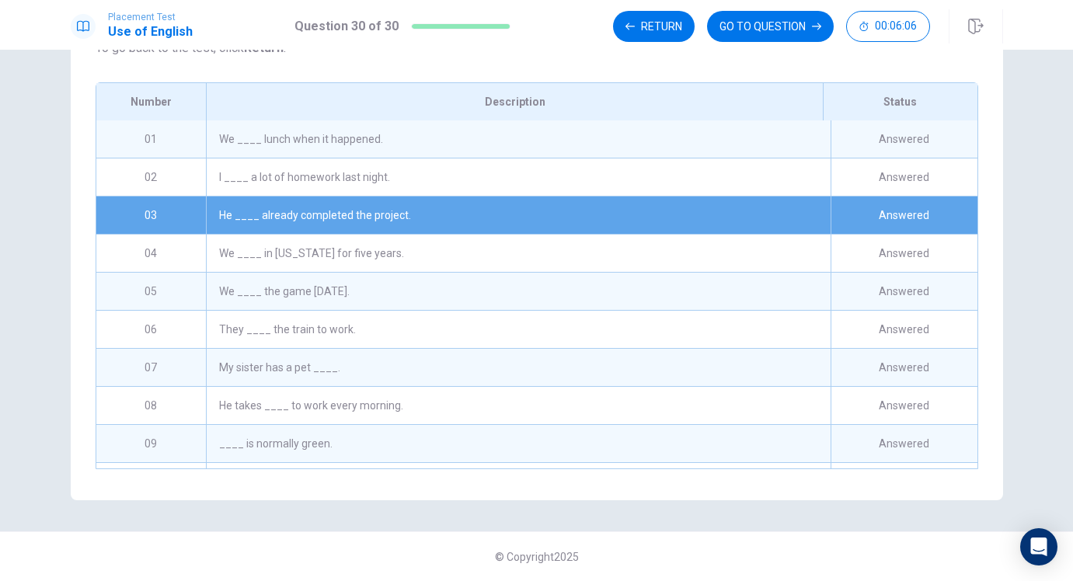
click at [893, 199] on div "Answered" at bounding box center [904, 215] width 147 height 37
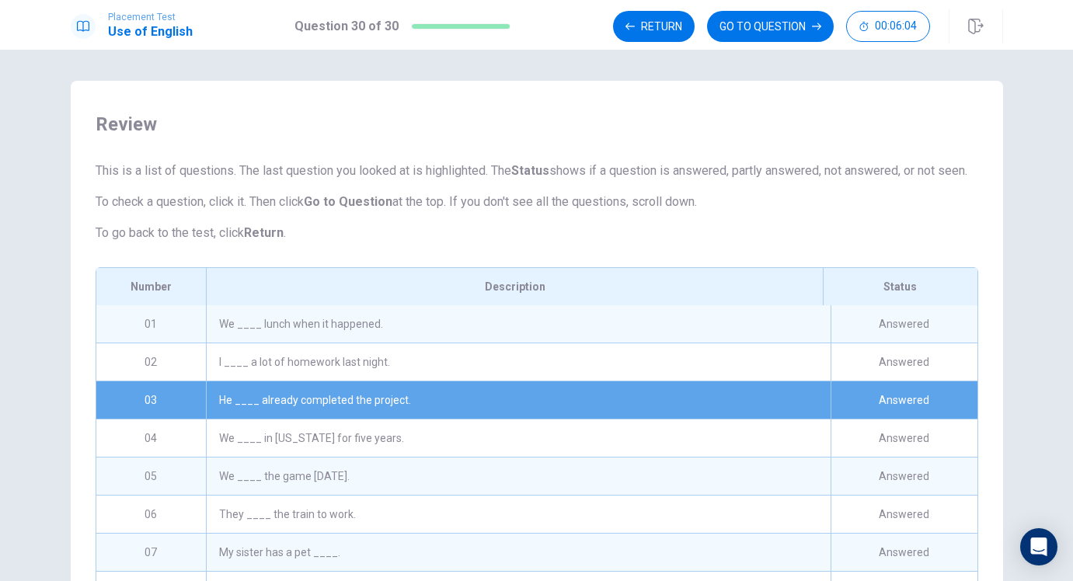
click at [888, 343] on div "Answered" at bounding box center [904, 323] width 147 height 37
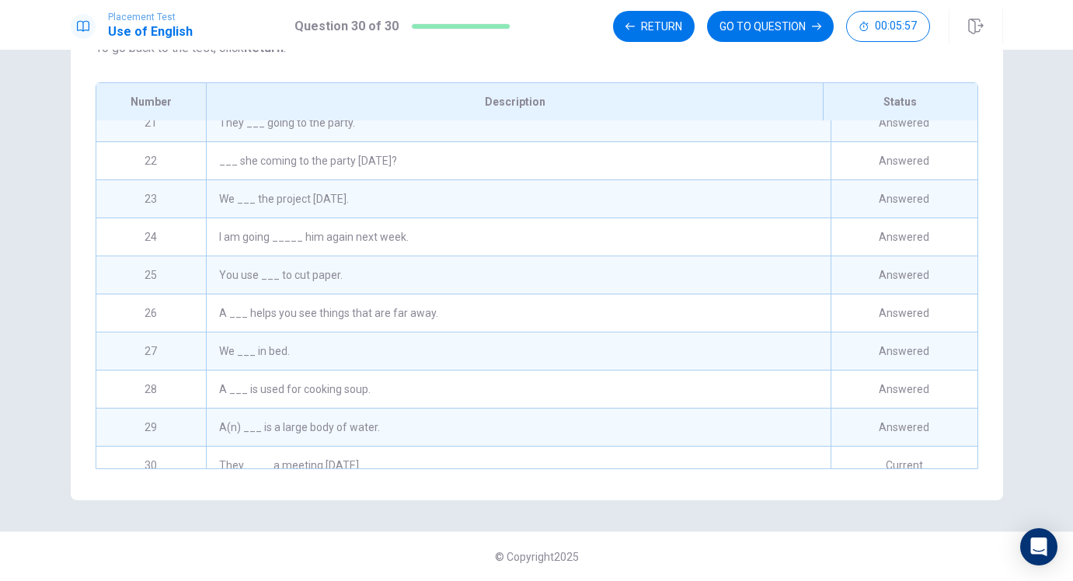
scroll to position [802, 0]
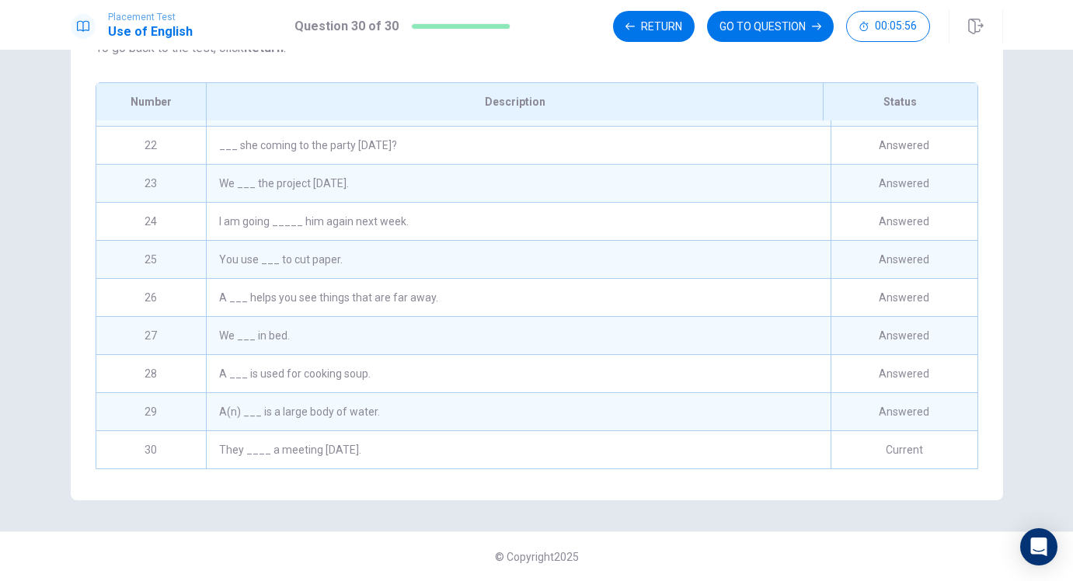
click at [884, 445] on div "Current" at bounding box center [904, 449] width 147 height 37
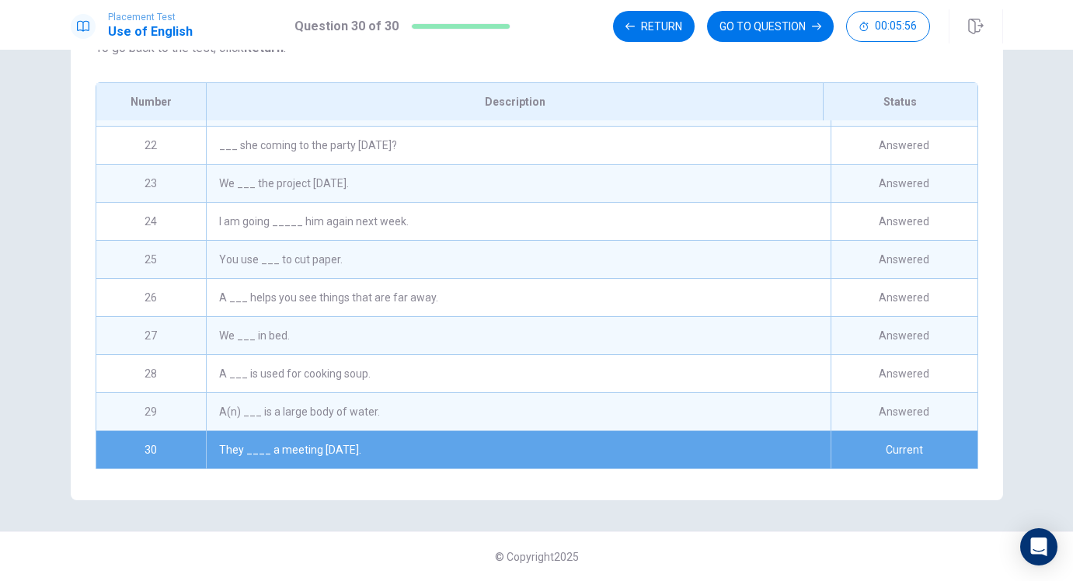
click at [884, 445] on div "Current" at bounding box center [904, 449] width 147 height 37
click at [218, 431] on div "They ____ a meeting [DATE]." at bounding box center [518, 449] width 624 height 37
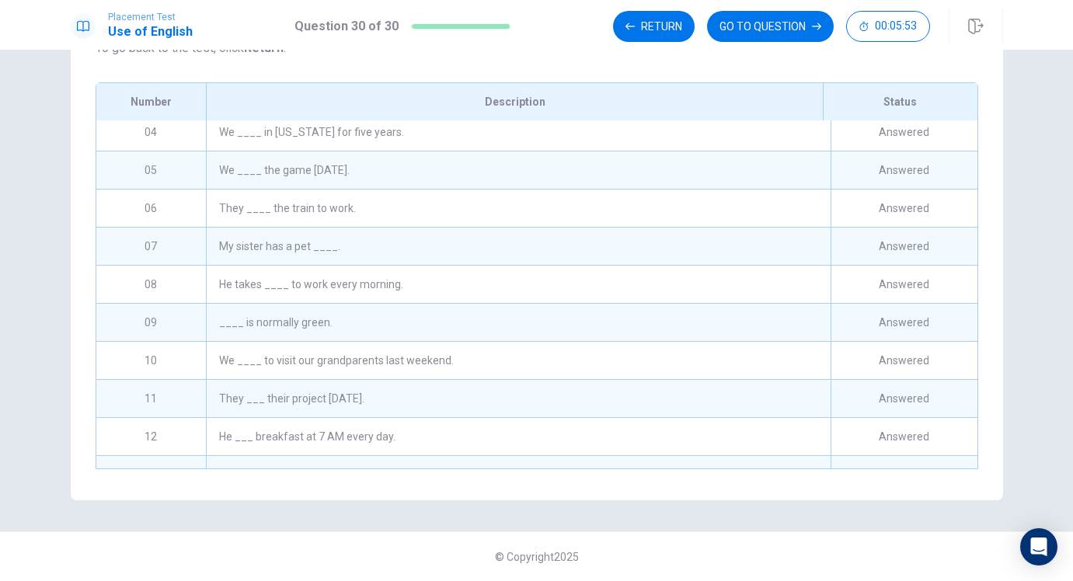
scroll to position [0, 0]
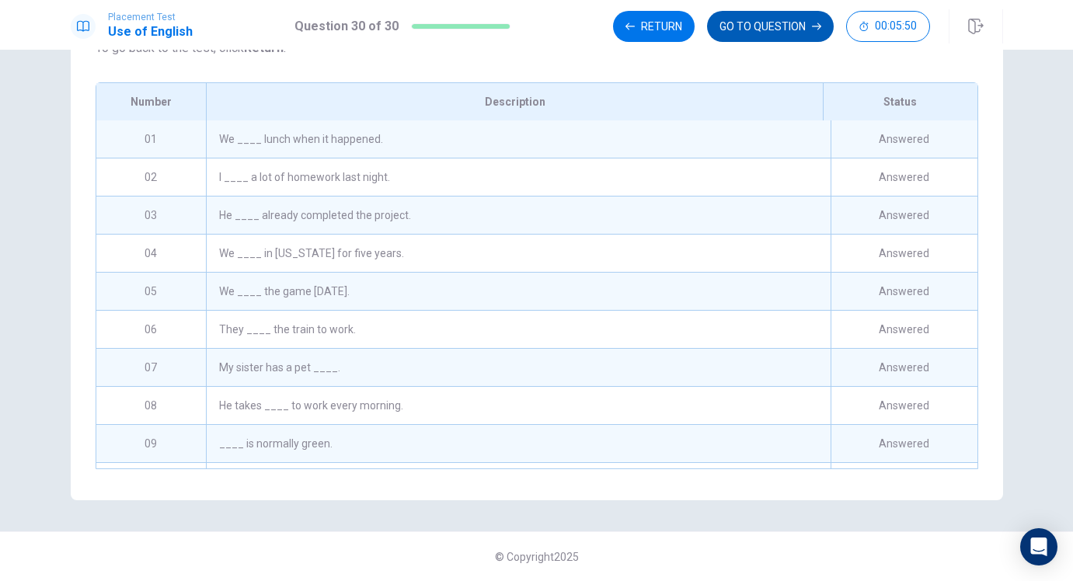
click at [789, 30] on button "GO TO QUESTION" at bounding box center [770, 26] width 127 height 31
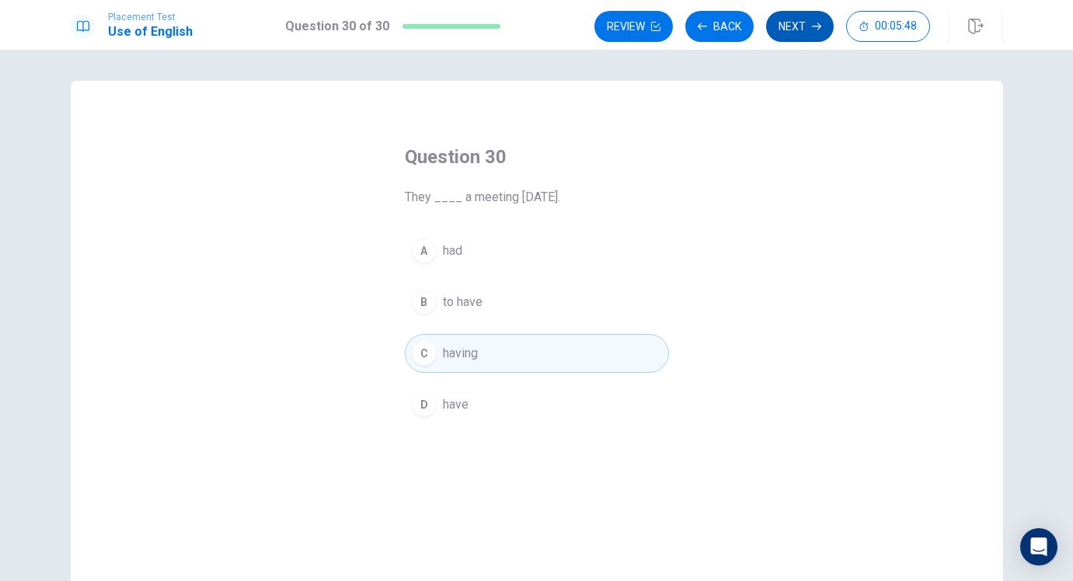
click at [816, 28] on icon "button" at bounding box center [816, 26] width 9 height 9
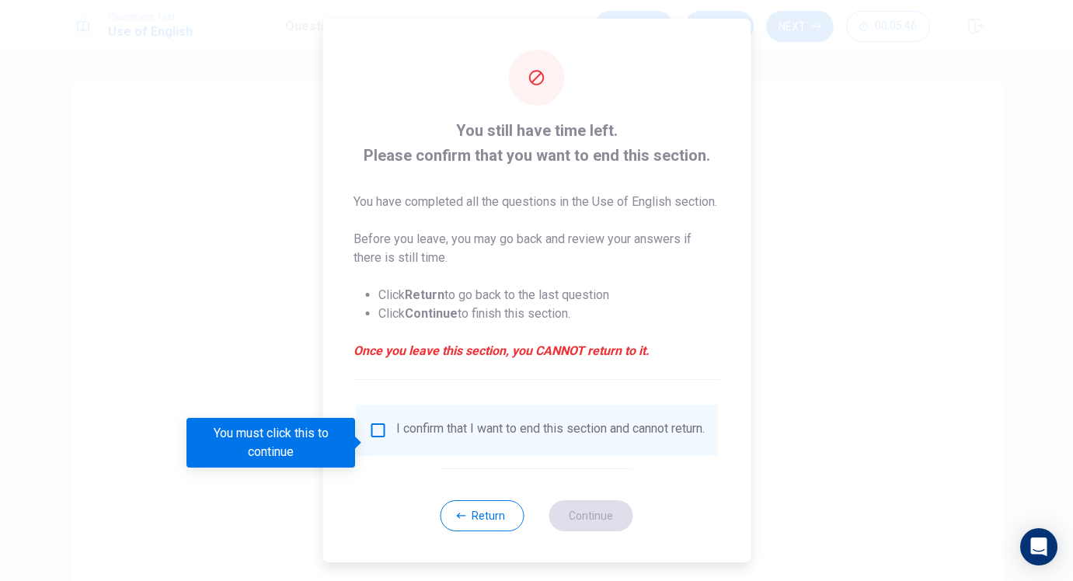
click at [368, 440] on input "You must click this to continue" at bounding box center [377, 430] width 19 height 19
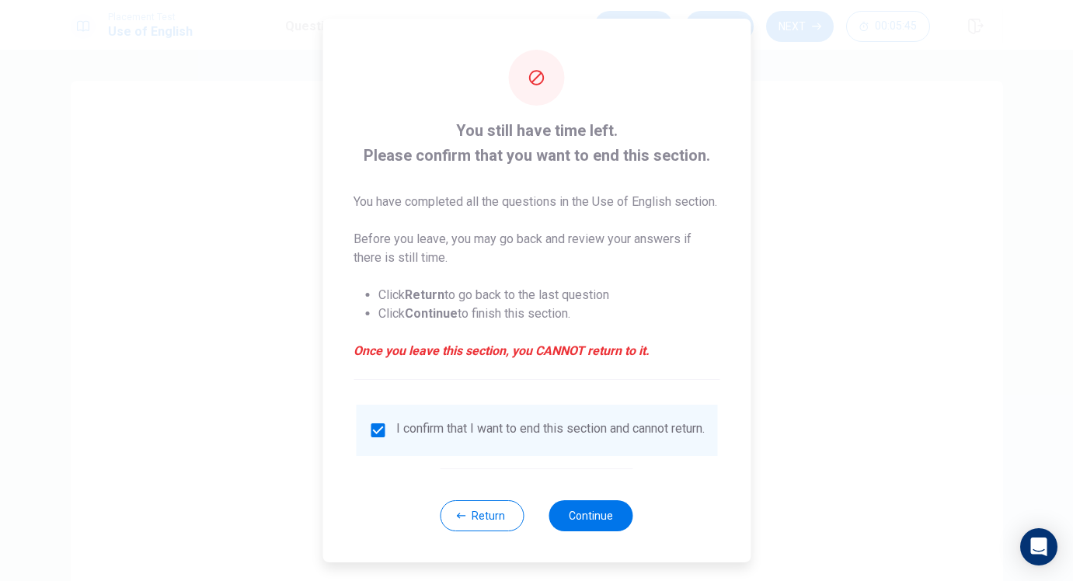
click at [602, 557] on div "Return Continue" at bounding box center [537, 516] width 193 height 94
click at [598, 532] on button "Continue" at bounding box center [591, 516] width 84 height 31
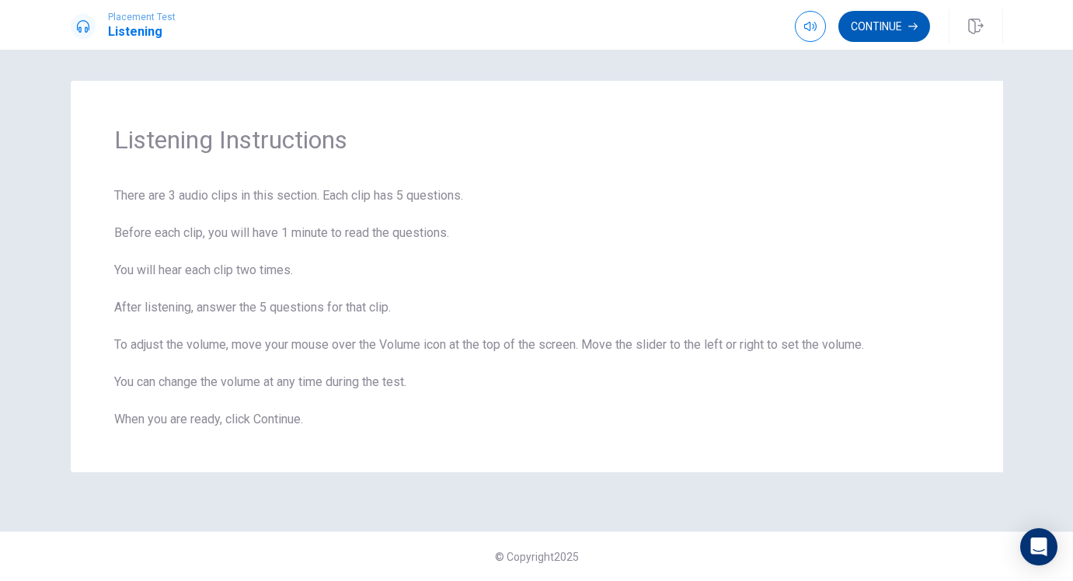
click at [867, 38] on button "Continue" at bounding box center [885, 26] width 92 height 31
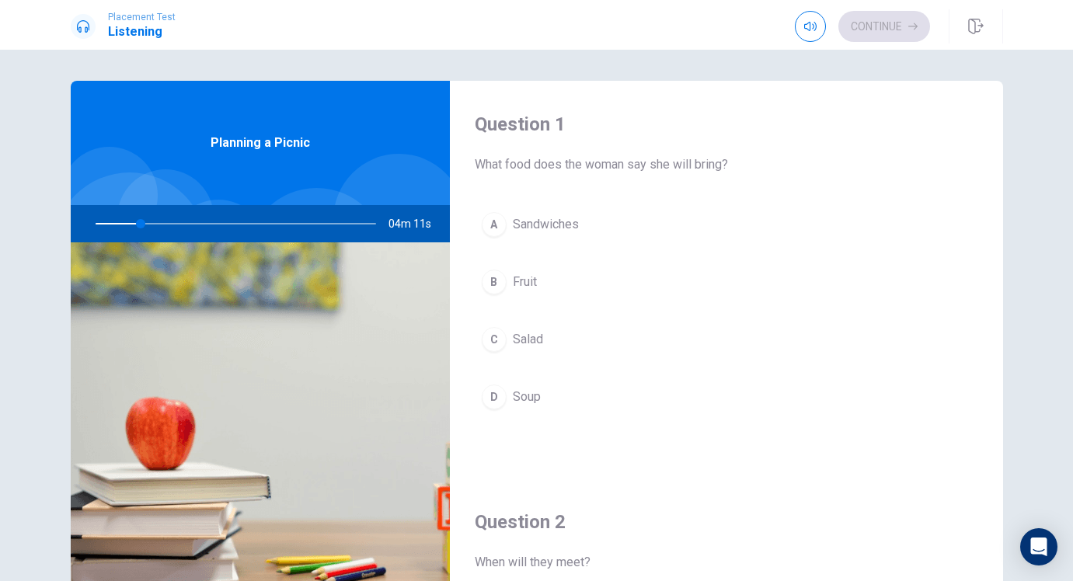
drag, startPoint x: 138, startPoint y: 225, endPoint x: 159, endPoint y: 225, distance: 21.8
click at [158, 225] on div at bounding box center [233, 223] width 312 height 37
click at [581, 225] on button "A Sandwiches" at bounding box center [727, 224] width 504 height 39
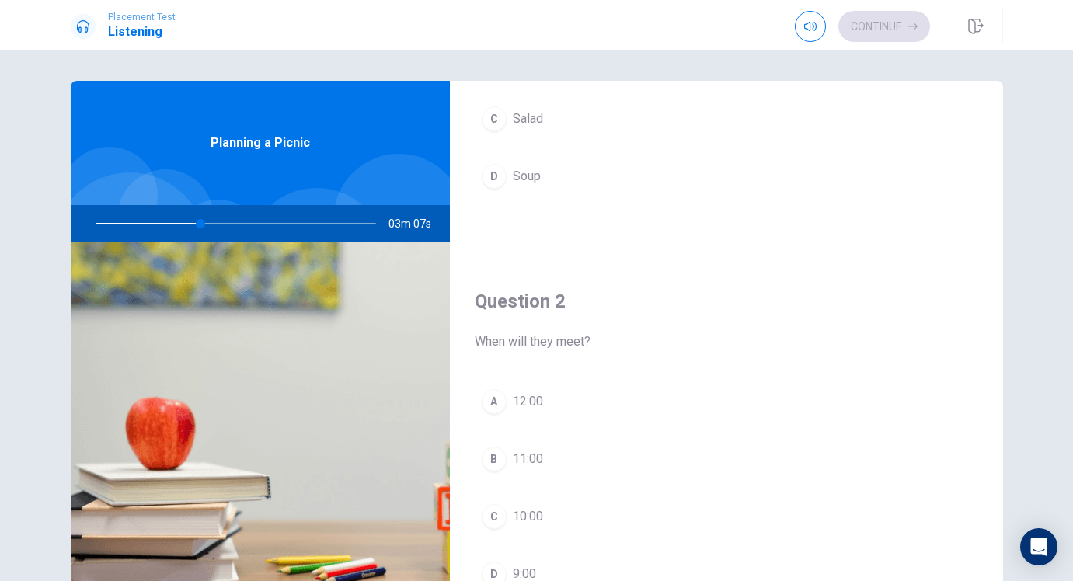
scroll to position [326, 0]
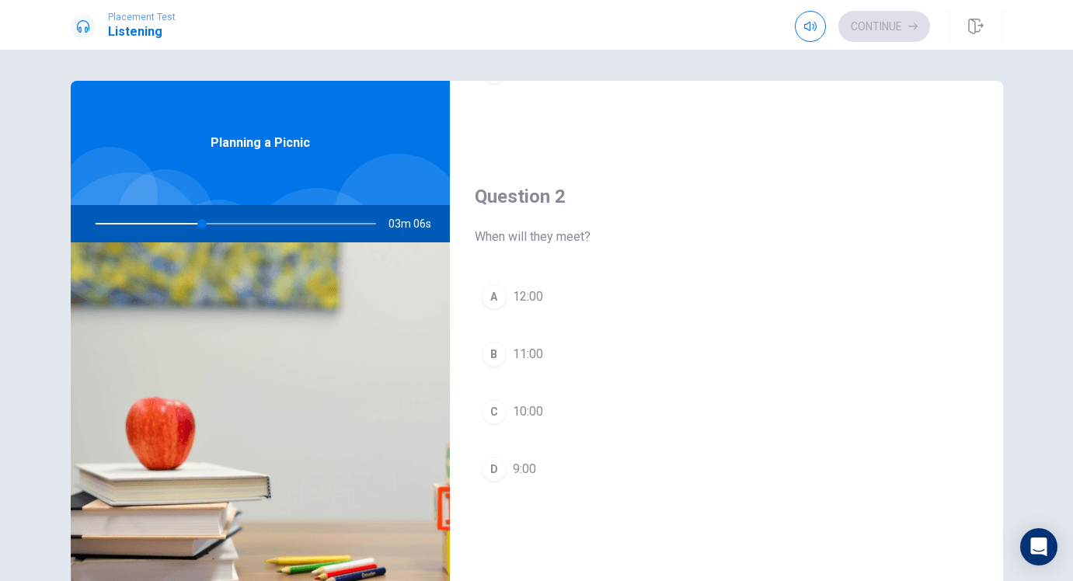
click at [556, 275] on div "Question 2 When will they meet? A 12:00 B 11:00 C 10:00 D 9:00" at bounding box center [726, 352] width 553 height 398
click at [546, 302] on button "A 12:00" at bounding box center [727, 296] width 504 height 39
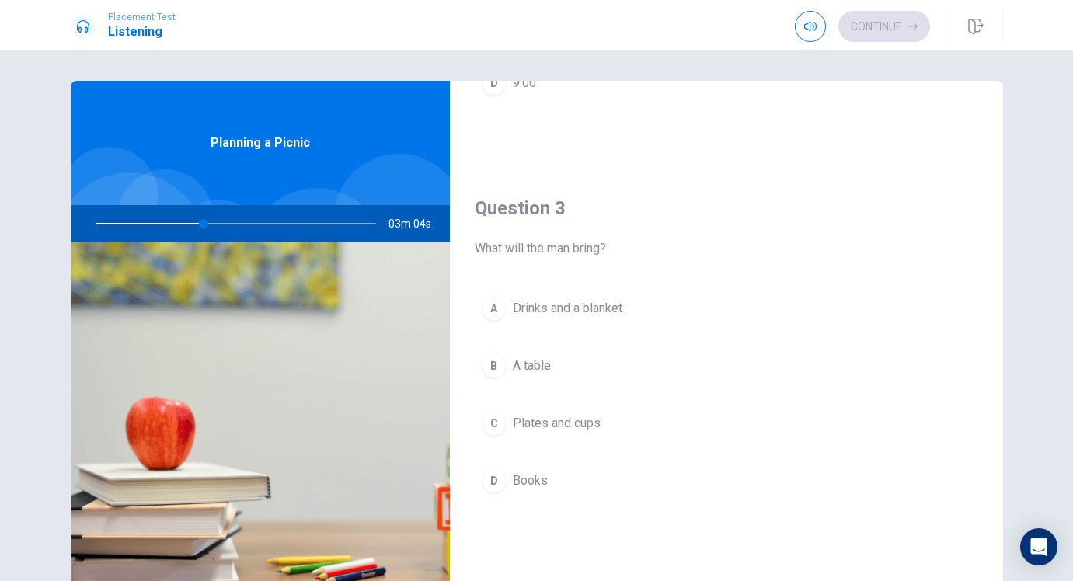
click at [564, 306] on span "Drinks and a blanket" at bounding box center [568, 308] width 110 height 19
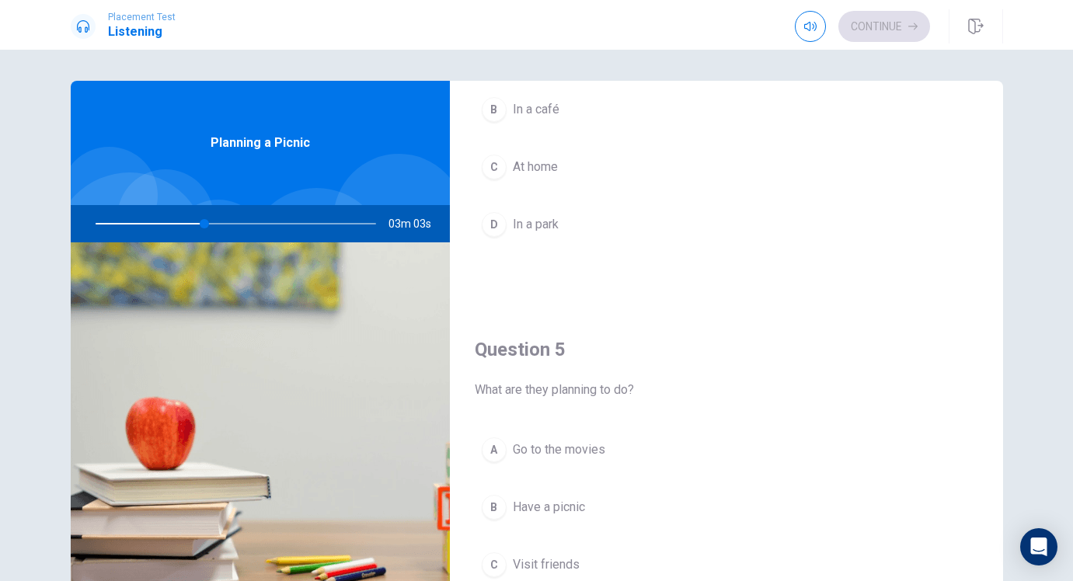
scroll to position [1371, 0]
click at [522, 217] on span "In a park" at bounding box center [536, 220] width 46 height 19
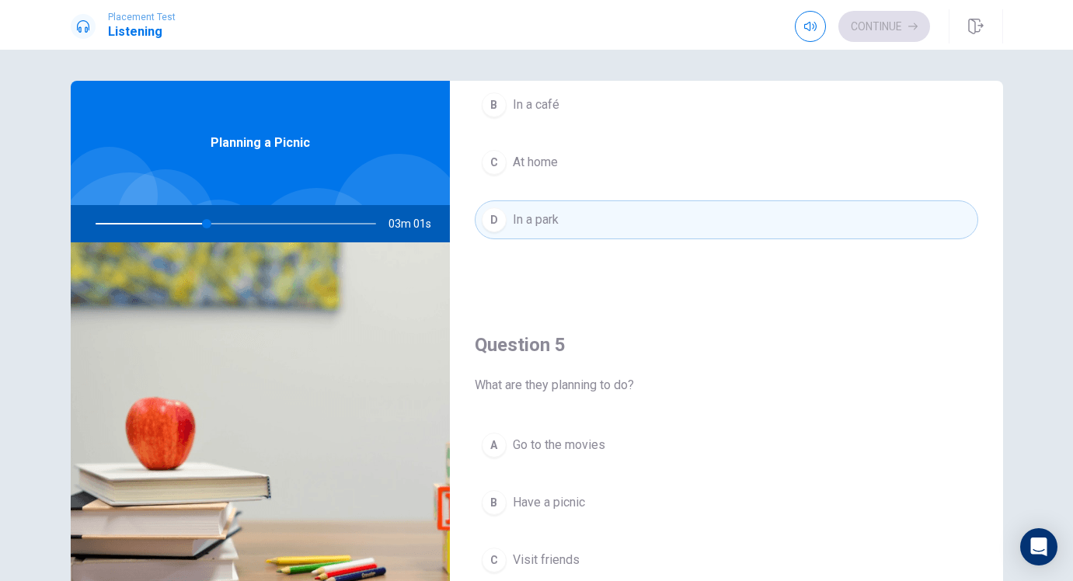
scroll to position [1449, 0]
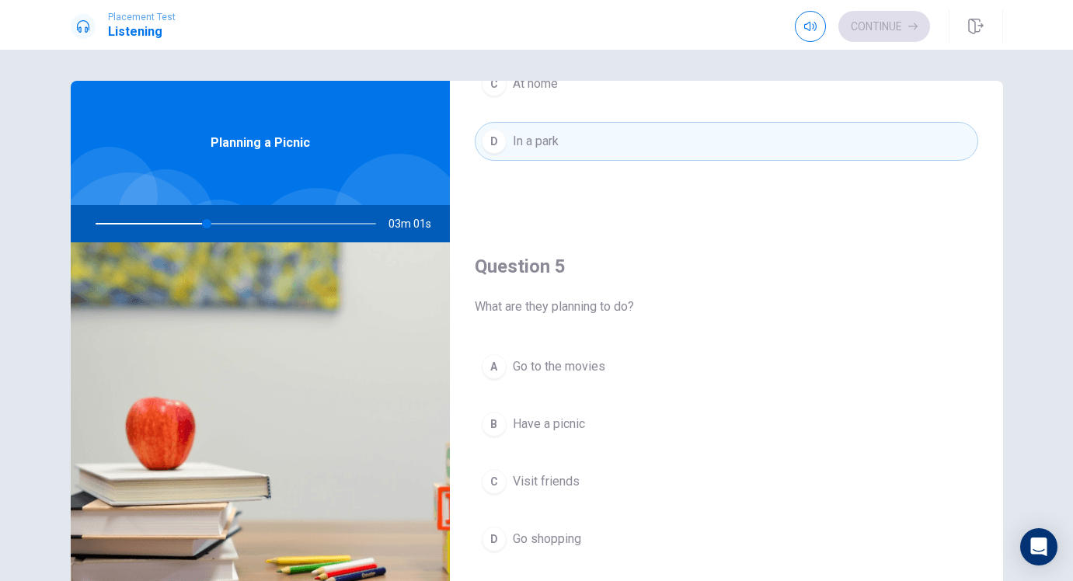
click at [555, 434] on button "B Have a picnic" at bounding box center [727, 424] width 504 height 39
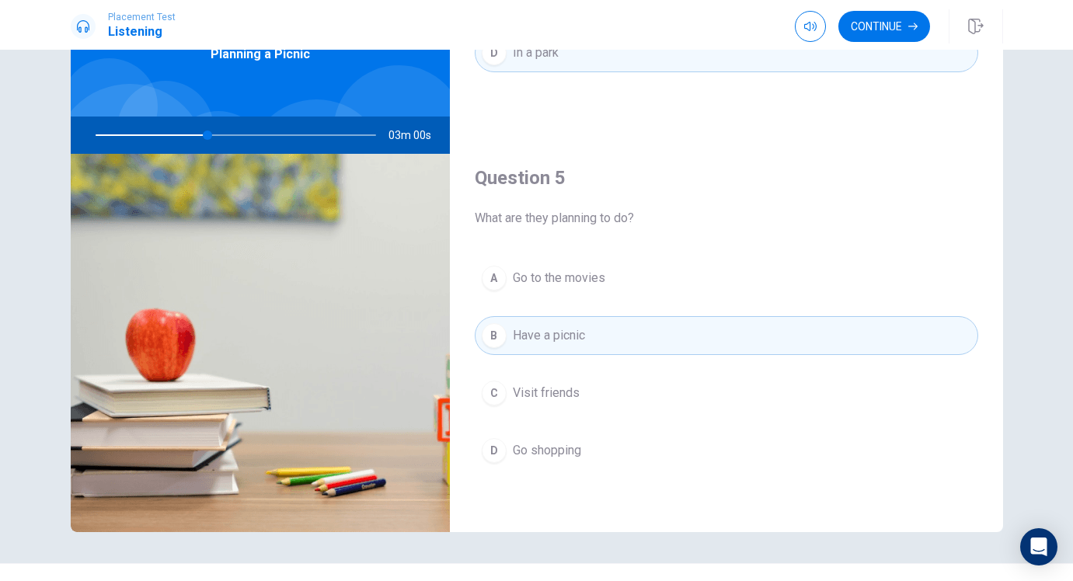
scroll to position [120, 0]
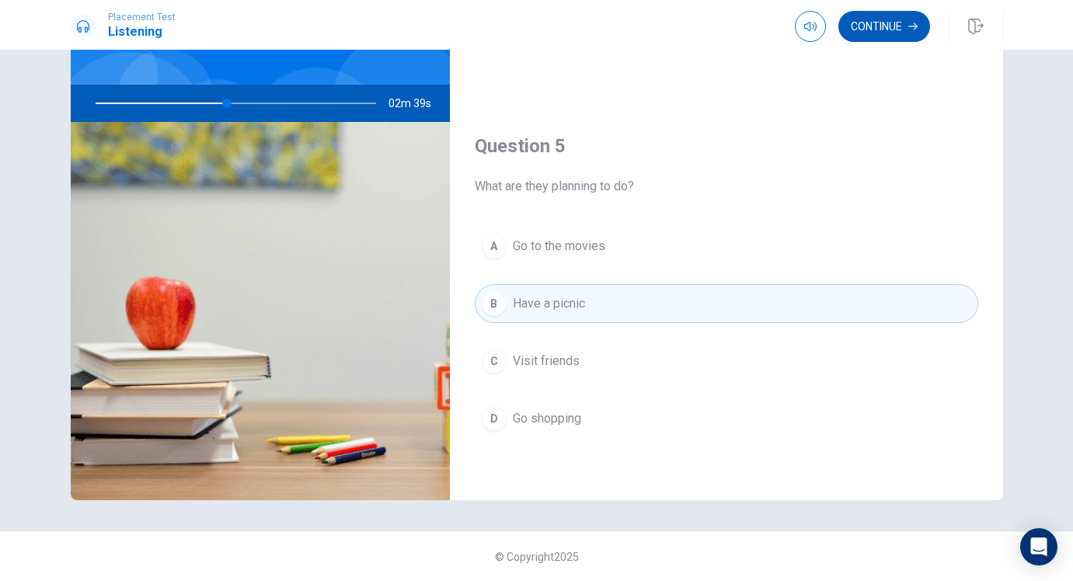
click at [902, 15] on button "Continue" at bounding box center [885, 26] width 92 height 31
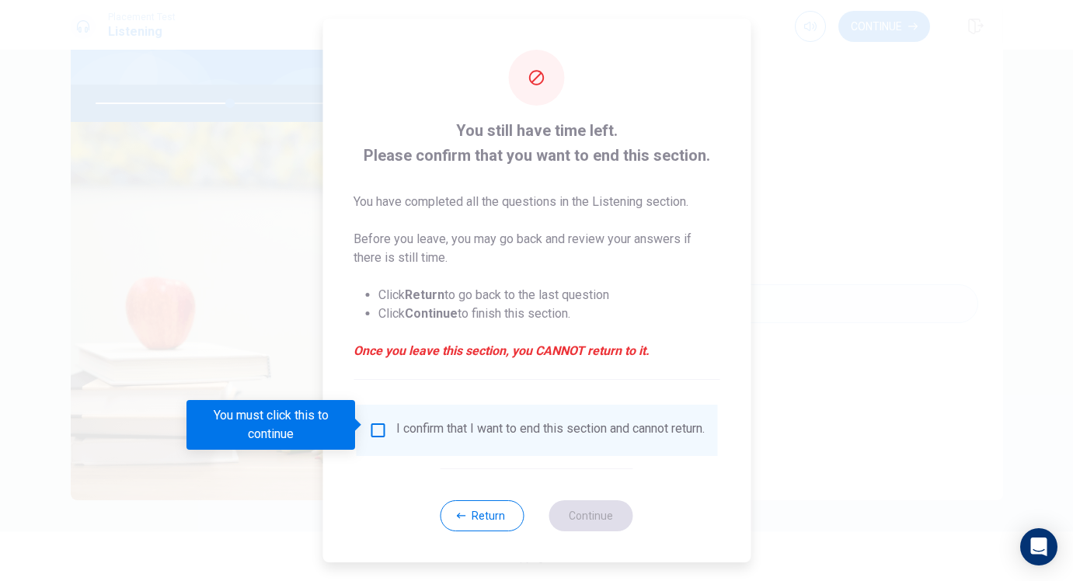
click at [371, 424] on input "You must click this to continue" at bounding box center [377, 430] width 19 height 19
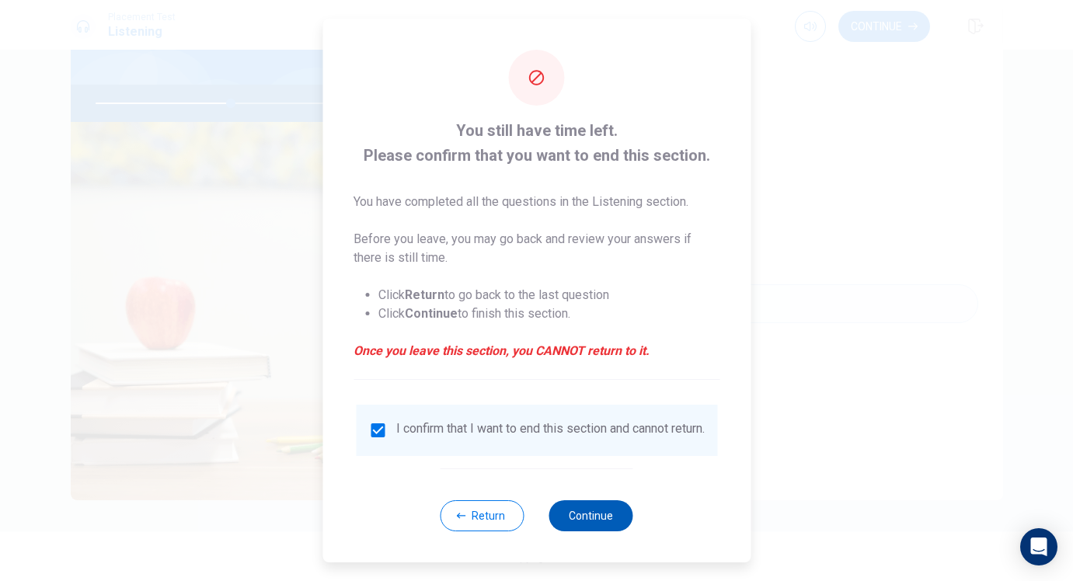
click at [597, 520] on button "Continue" at bounding box center [591, 516] width 84 height 31
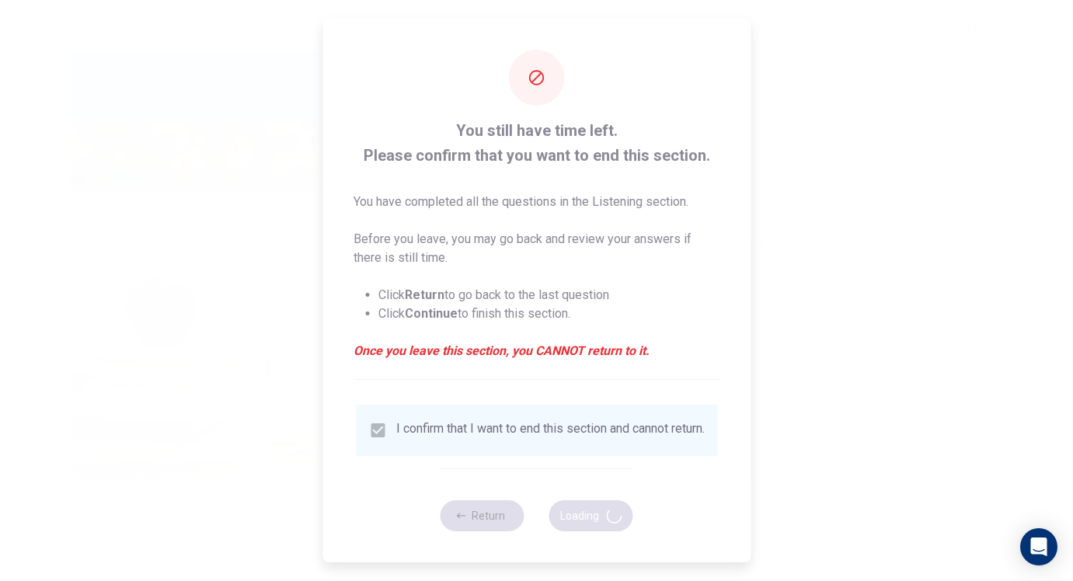
type input "49"
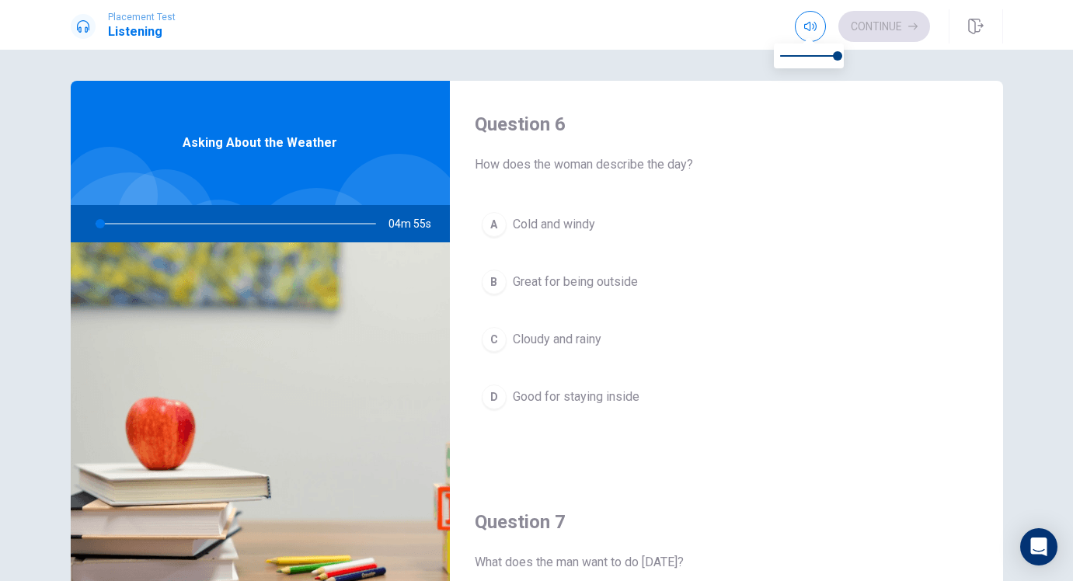
click at [807, 58] on span at bounding box center [809, 56] width 58 height 22
type input "2"
type input "0.5"
click at [538, 296] on button "B Great for being outside" at bounding box center [727, 282] width 504 height 39
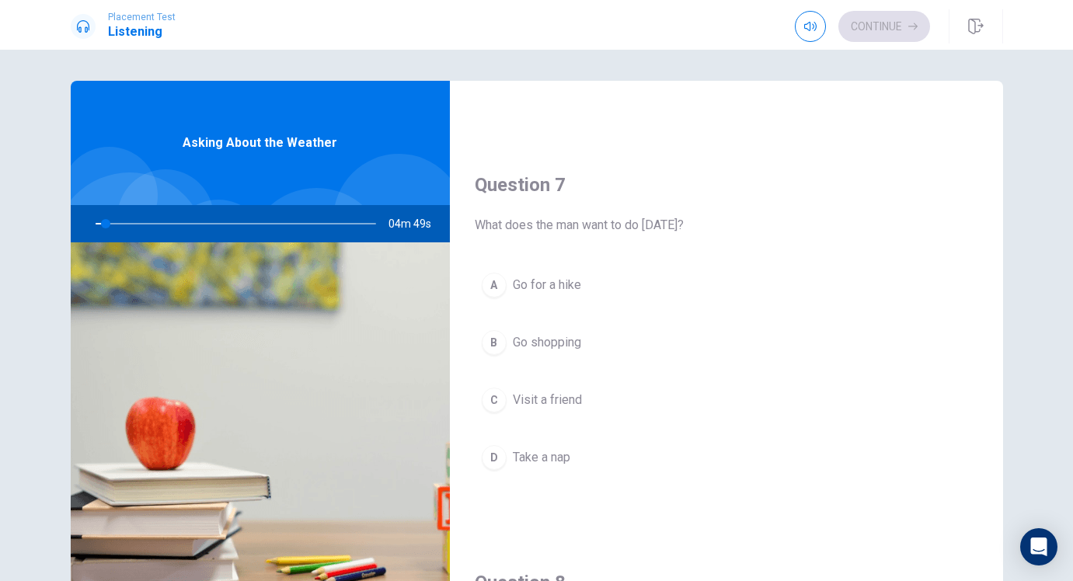
scroll to position [469, 0]
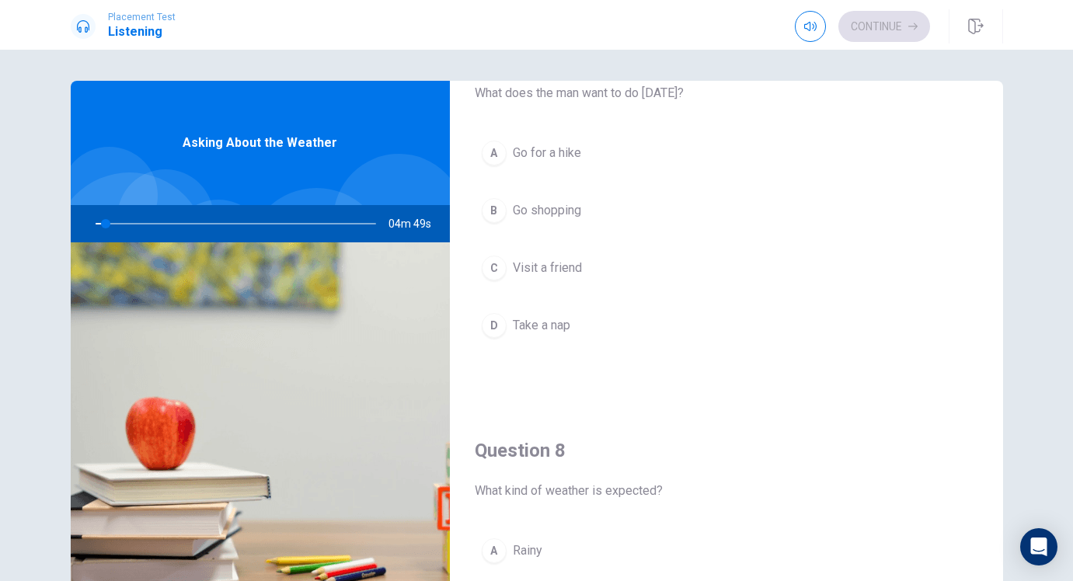
click at [539, 337] on button "D Take a nap" at bounding box center [727, 325] width 504 height 39
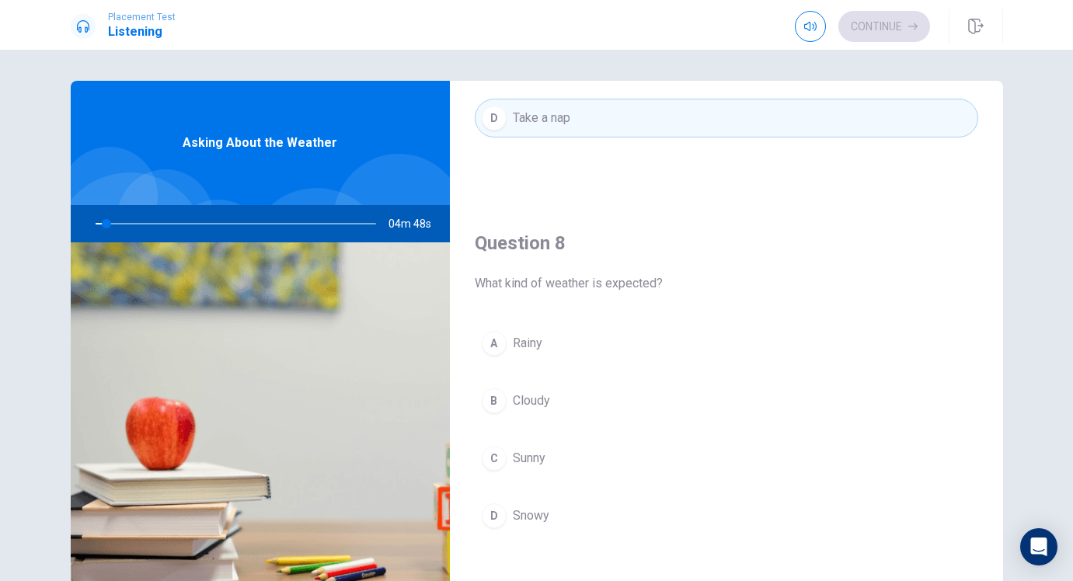
scroll to position [752, 0]
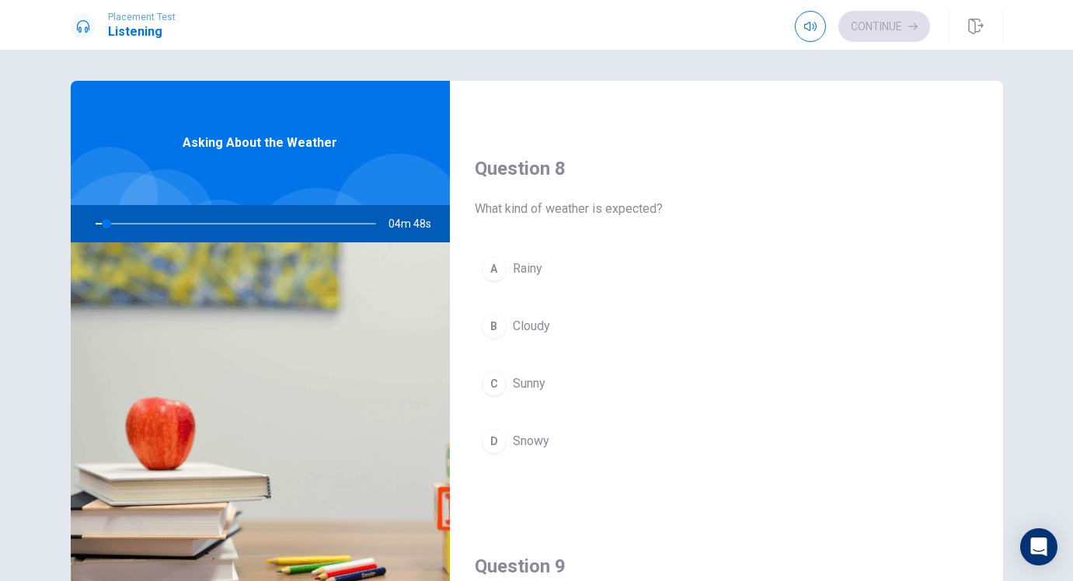
click at [523, 351] on div "A Rainy B Cloudy C Sunny D Snowy" at bounding box center [727, 370] width 504 height 242
click at [518, 332] on span "Cloudy" at bounding box center [531, 326] width 37 height 19
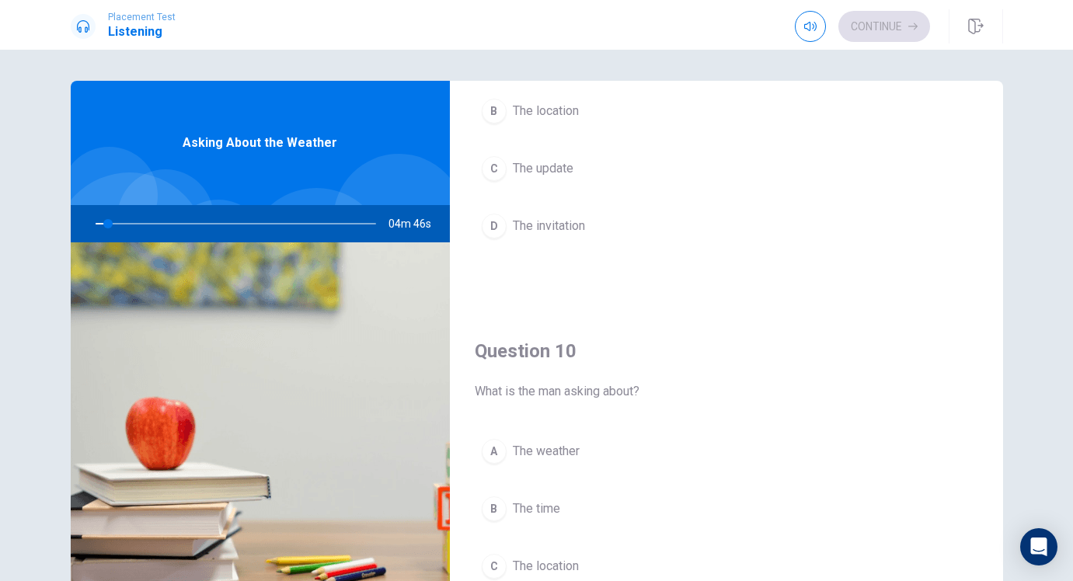
click at [545, 225] on span "The invitation" at bounding box center [549, 226] width 72 height 19
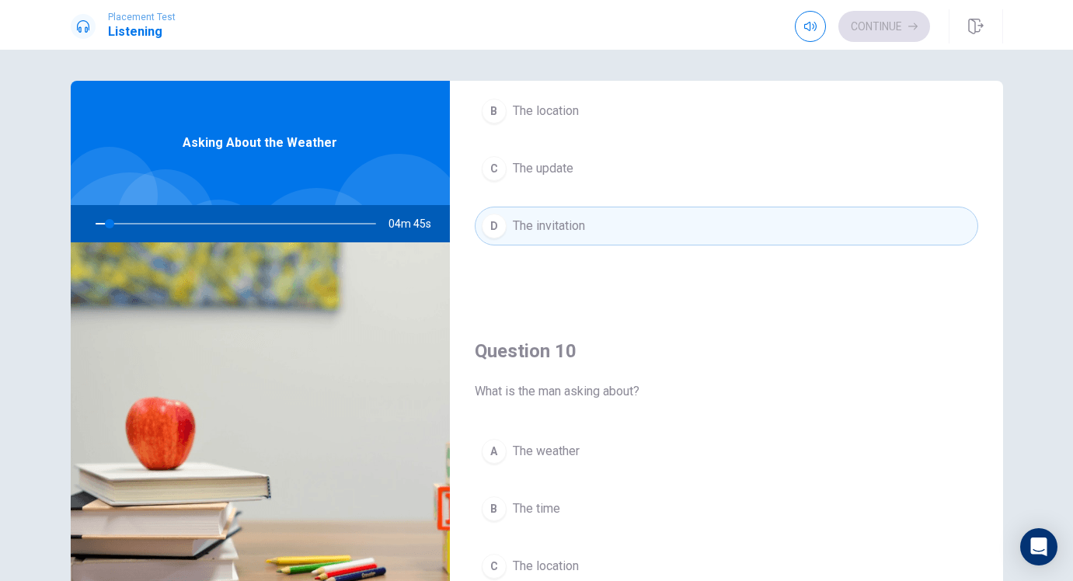
scroll to position [1449, 0]
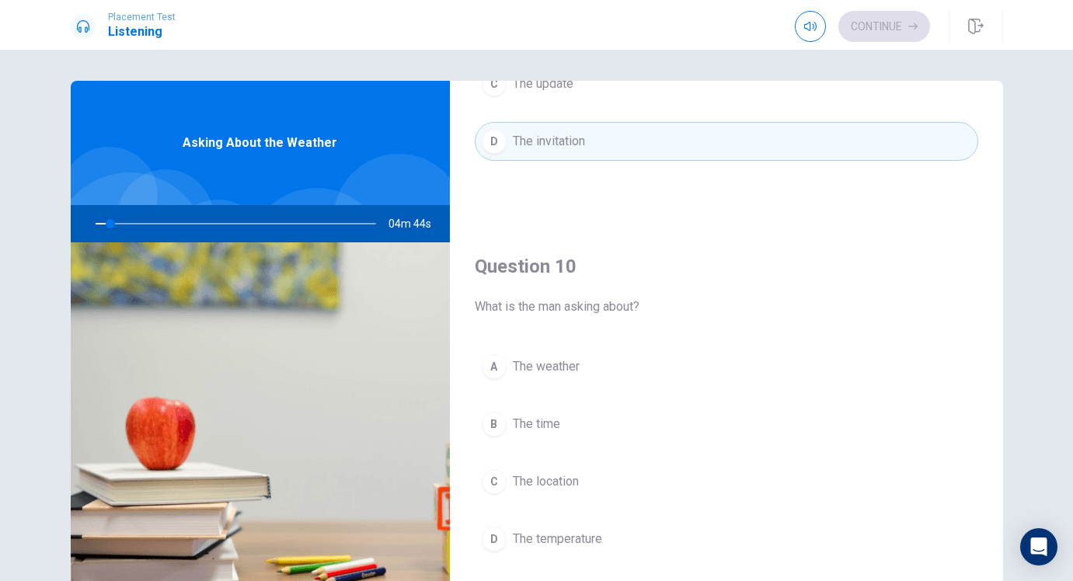
click at [533, 358] on span "The weather" at bounding box center [546, 367] width 67 height 19
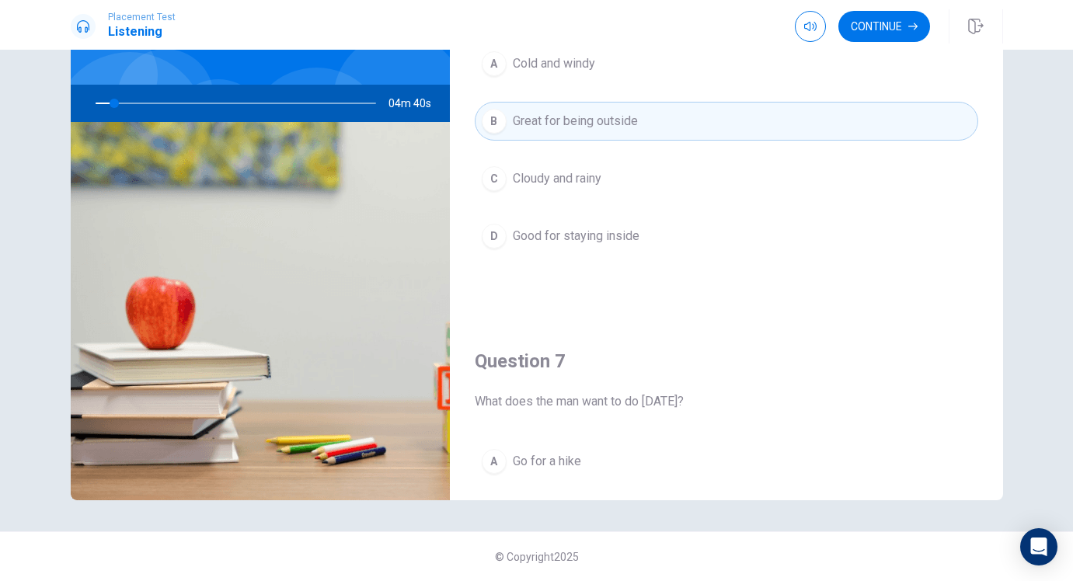
scroll to position [0, 0]
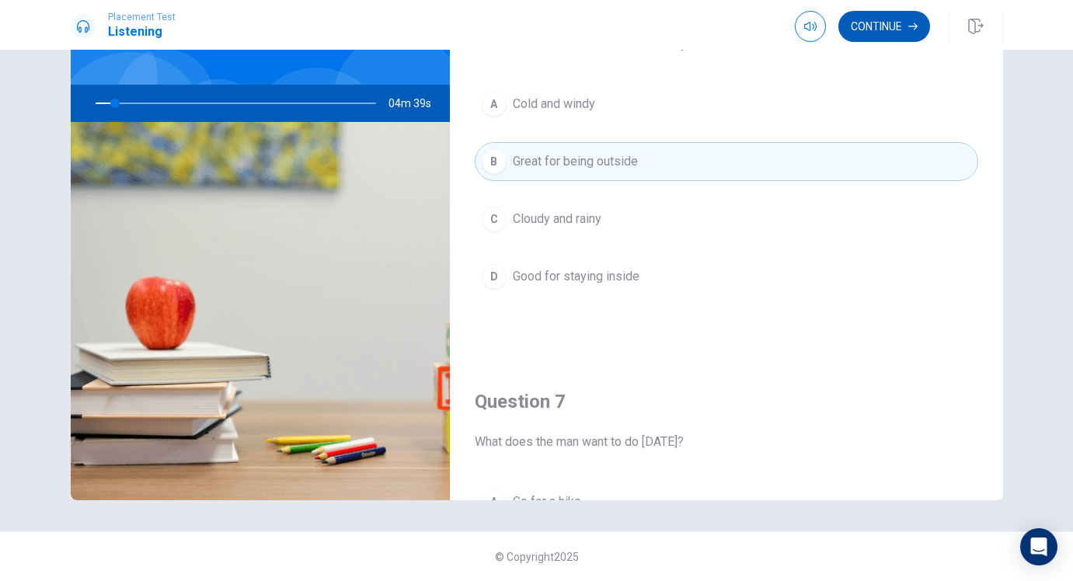
click at [869, 33] on button "Continue" at bounding box center [885, 26] width 92 height 31
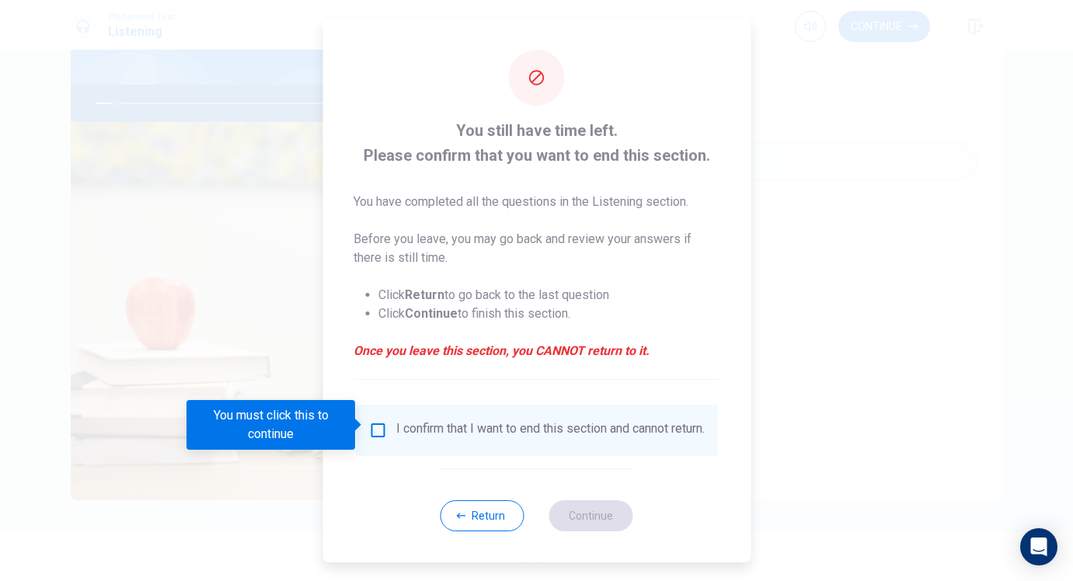
click at [474, 424] on div "I confirm that I want to end this section and cannot return." at bounding box center [550, 430] width 309 height 19
click at [374, 426] on input "You must click this to continue" at bounding box center [377, 430] width 19 height 19
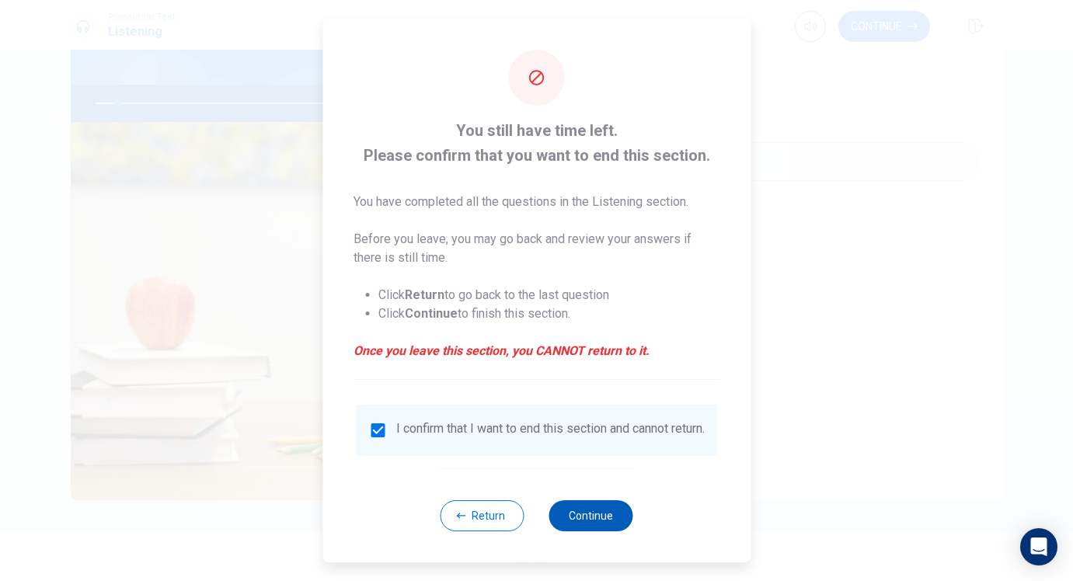
click at [582, 516] on button "Continue" at bounding box center [591, 516] width 84 height 31
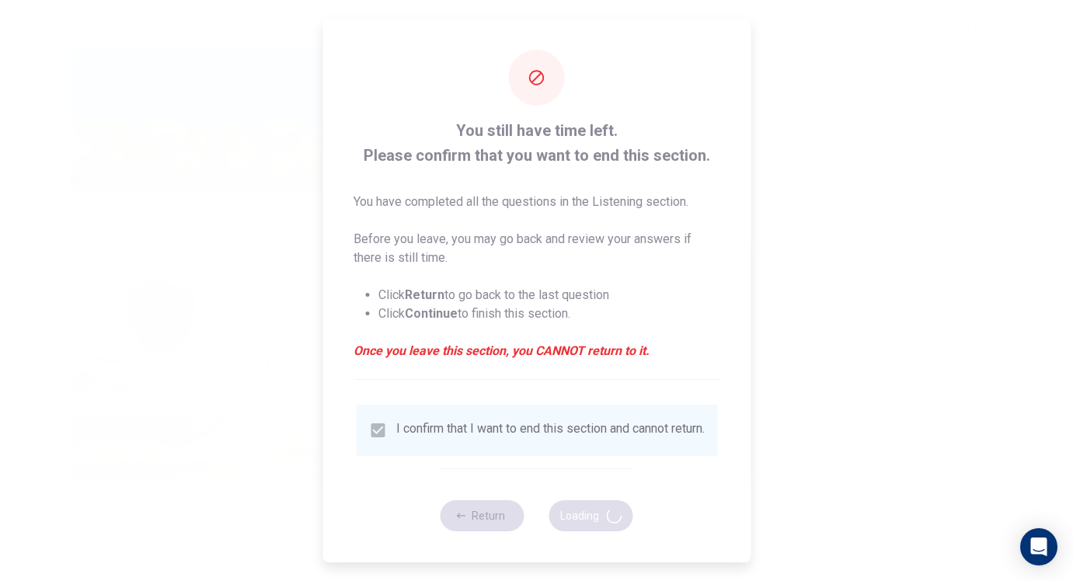
type input "9"
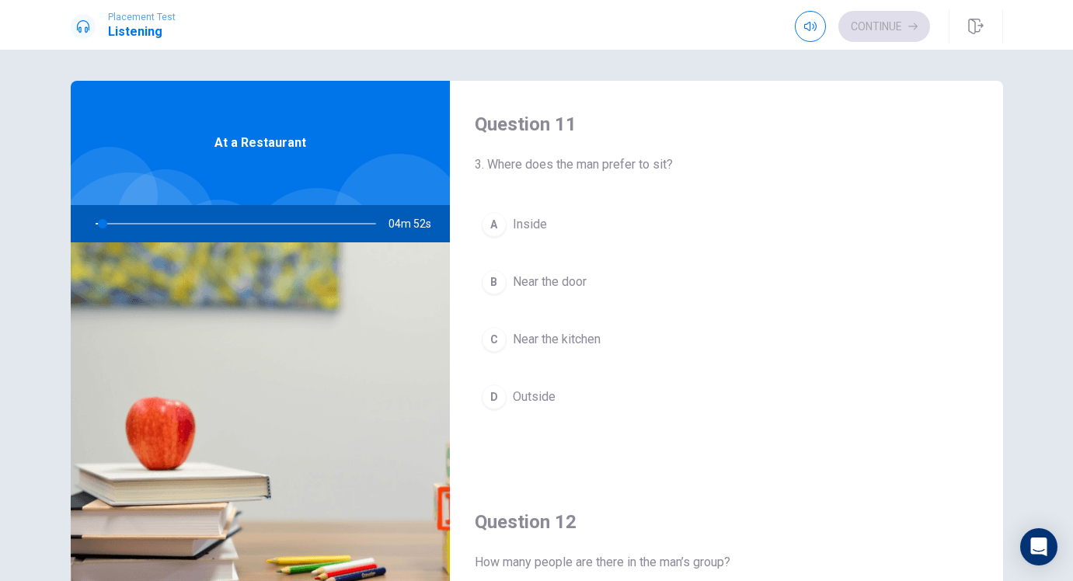
click at [500, 392] on div "D" at bounding box center [494, 397] width 25 height 25
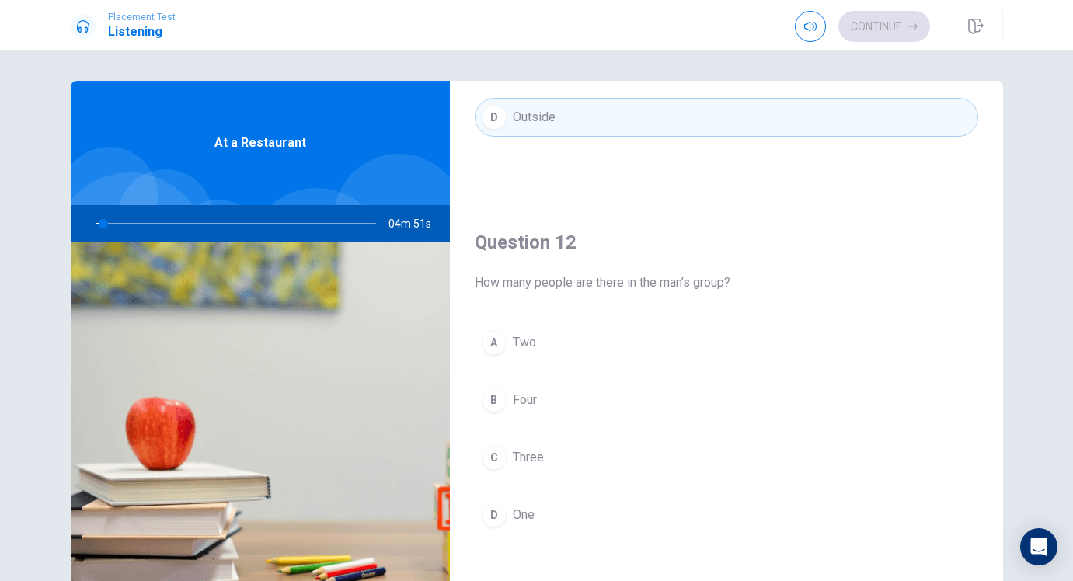
scroll to position [339, 0]
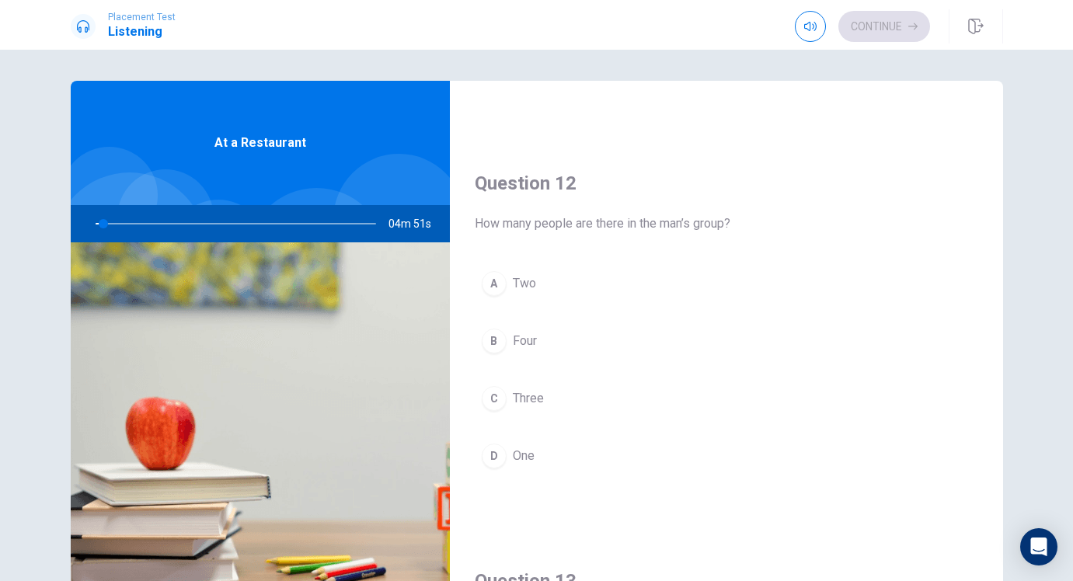
click at [517, 380] on button "C Three" at bounding box center [727, 398] width 504 height 39
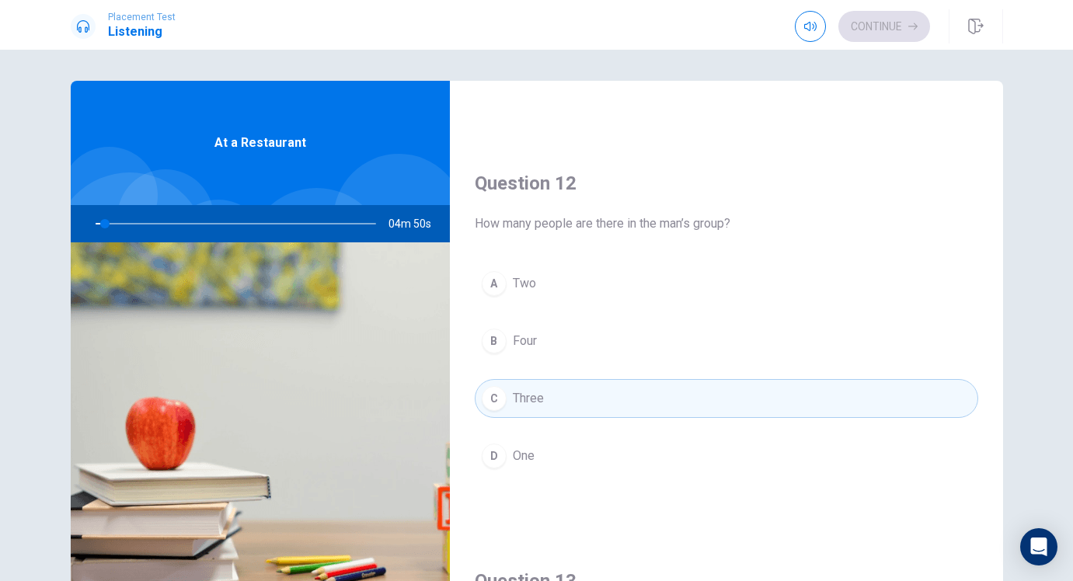
scroll to position [847, 0]
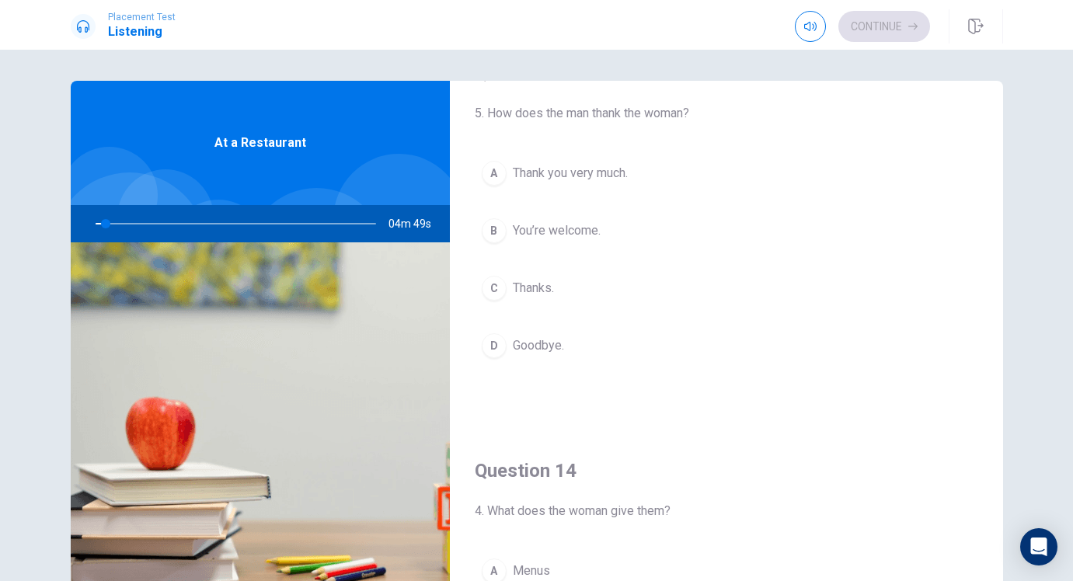
click at [514, 354] on span "Goodbye." at bounding box center [538, 346] width 51 height 19
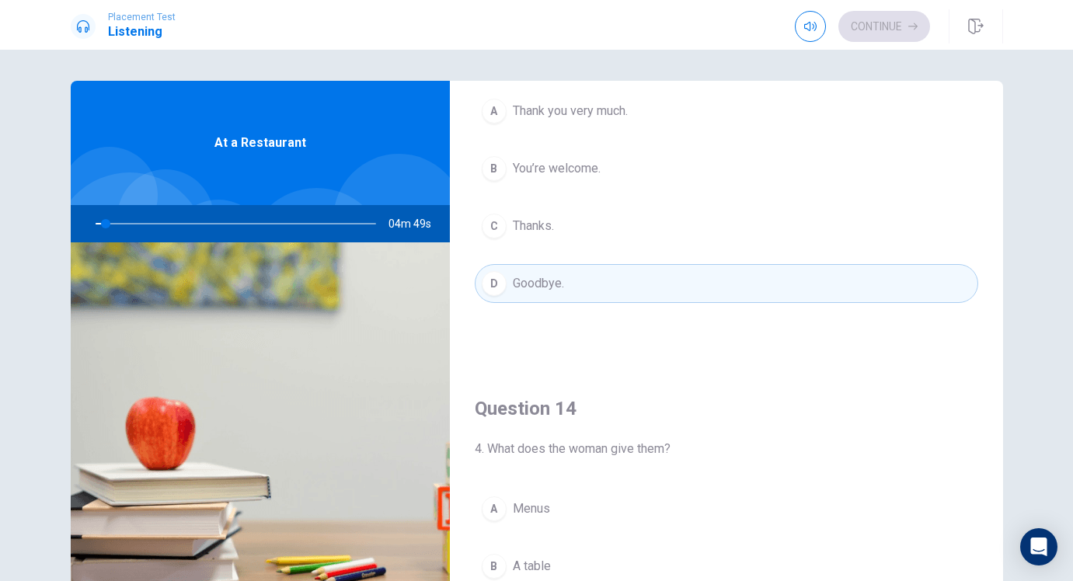
scroll to position [1086, 0]
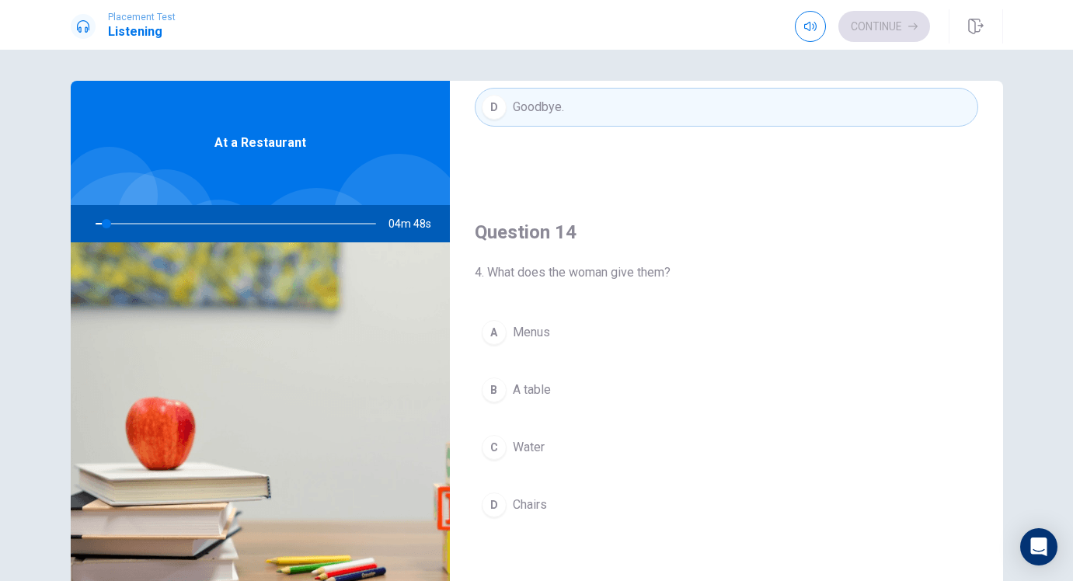
click at [521, 410] on div "A Menus B A table C Water D Chairs" at bounding box center [727, 434] width 504 height 242
click at [518, 388] on span "A table" at bounding box center [532, 390] width 38 height 19
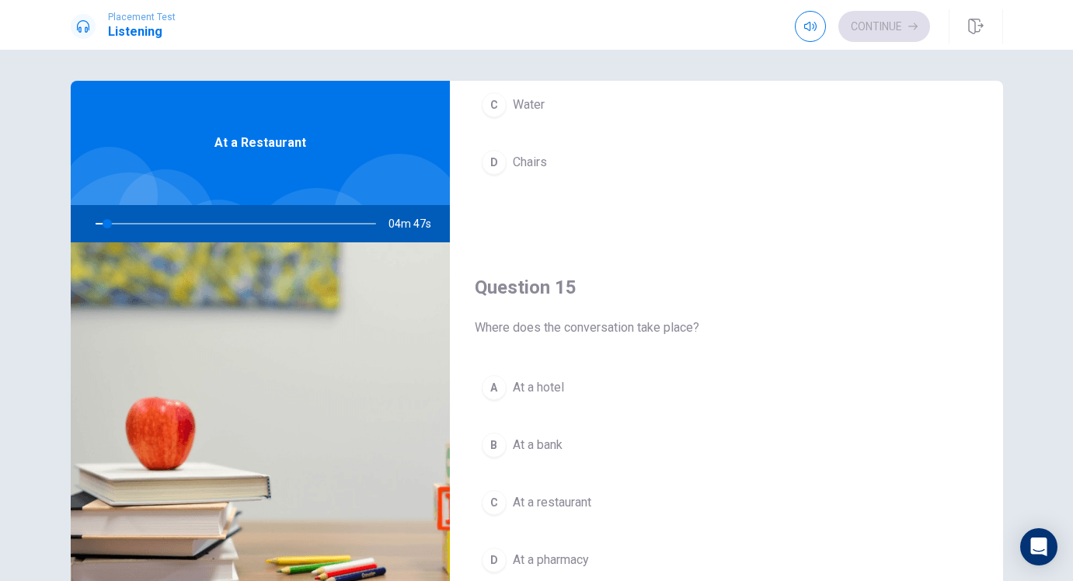
scroll to position [1449, 0]
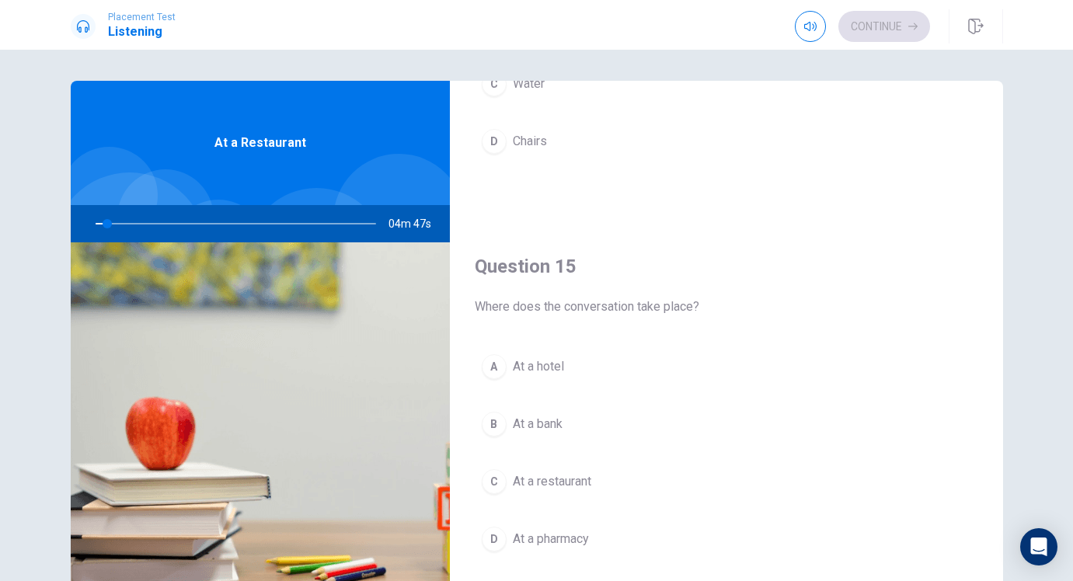
click at [538, 412] on button "B At a bank" at bounding box center [727, 424] width 504 height 39
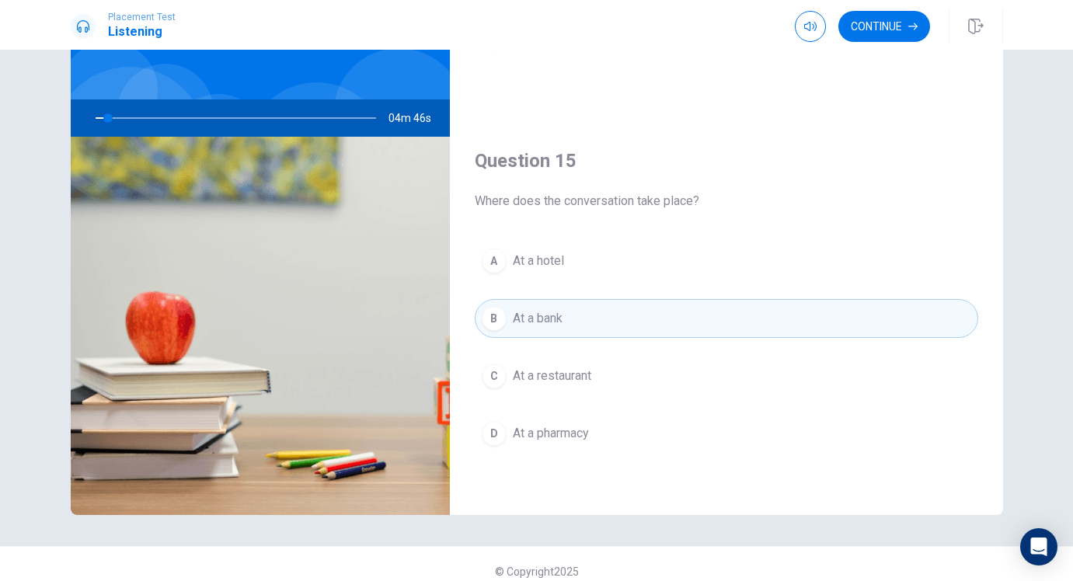
scroll to position [120, 0]
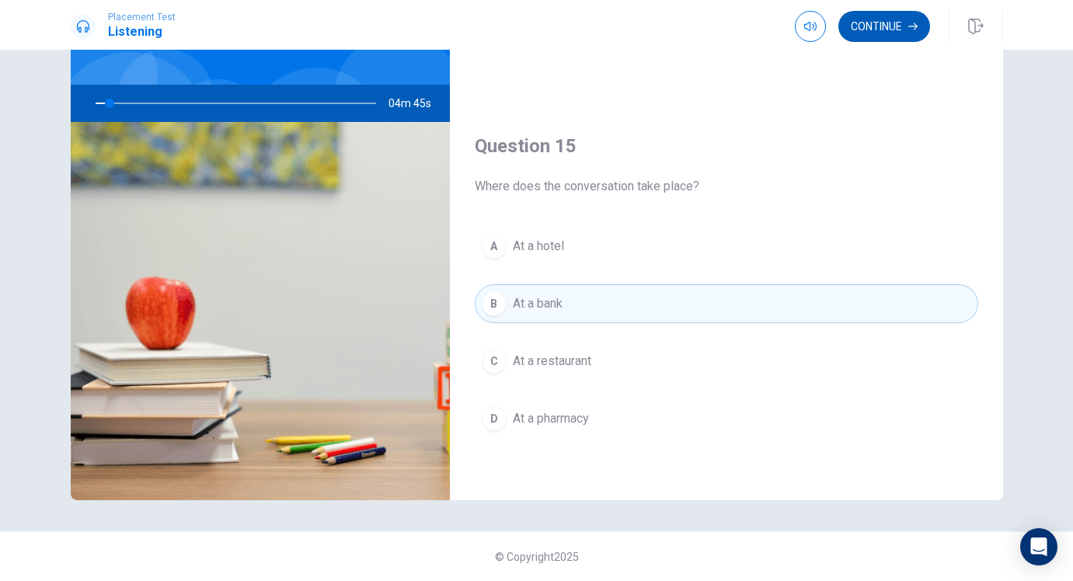
click at [881, 33] on button "Continue" at bounding box center [885, 26] width 92 height 31
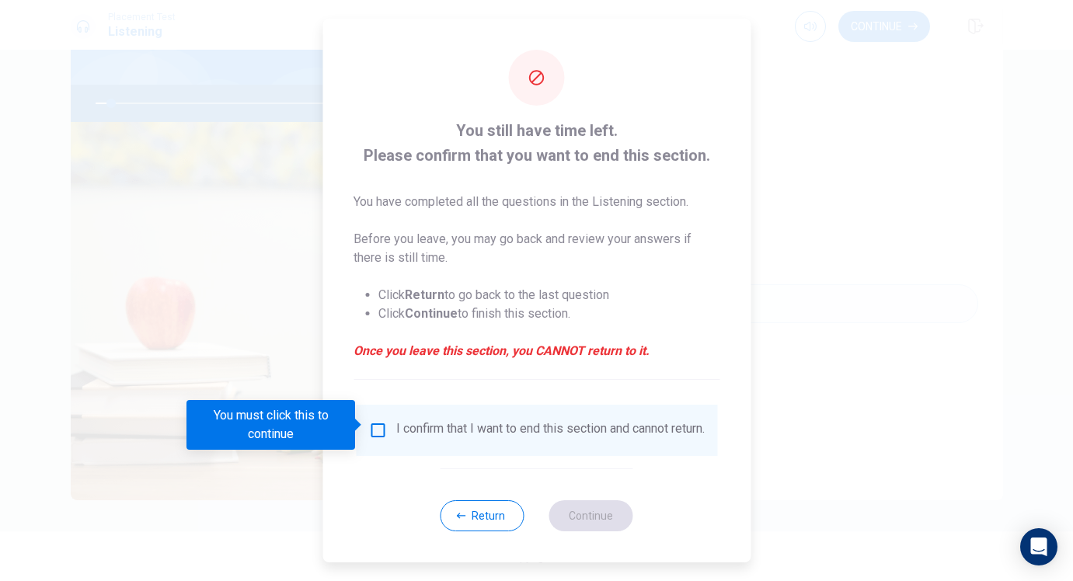
click at [525, 452] on div "I confirm that I want to end this section and cannot return." at bounding box center [536, 430] width 361 height 51
click at [384, 424] on input "You must click this to continue" at bounding box center [377, 430] width 19 height 19
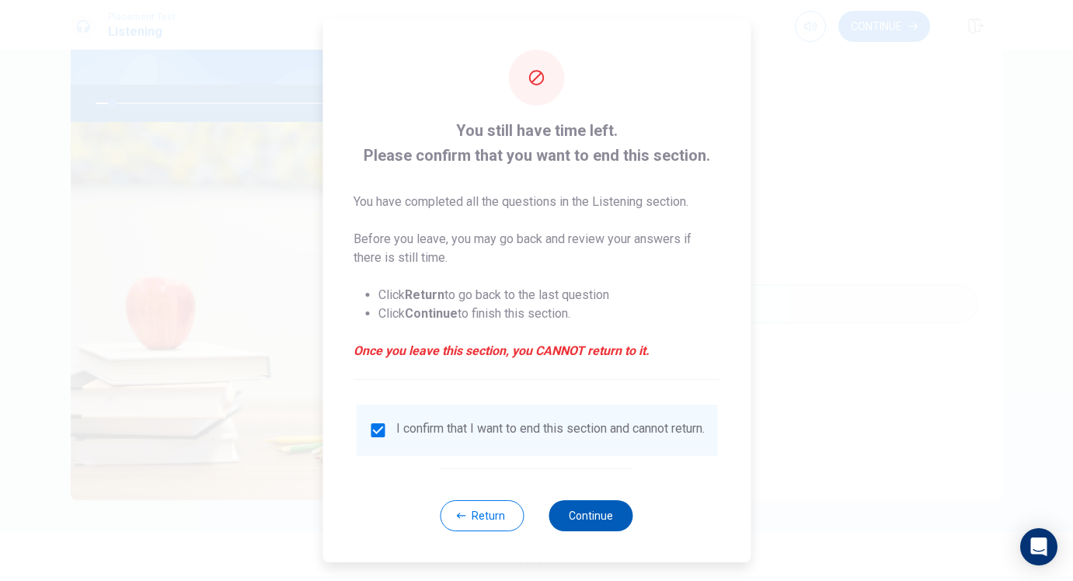
click at [573, 525] on button "Continue" at bounding box center [591, 516] width 84 height 31
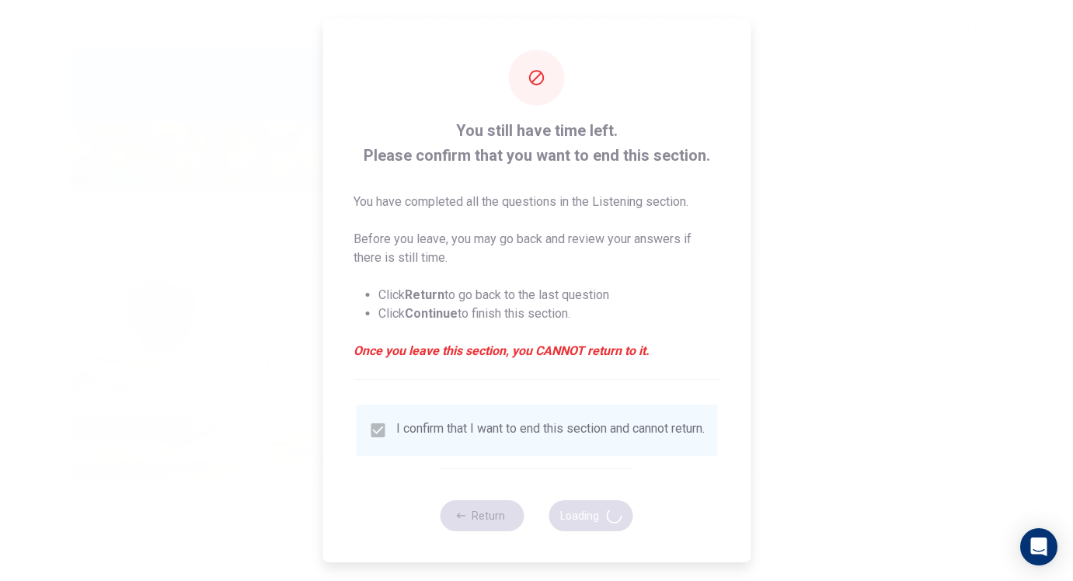
type input "7"
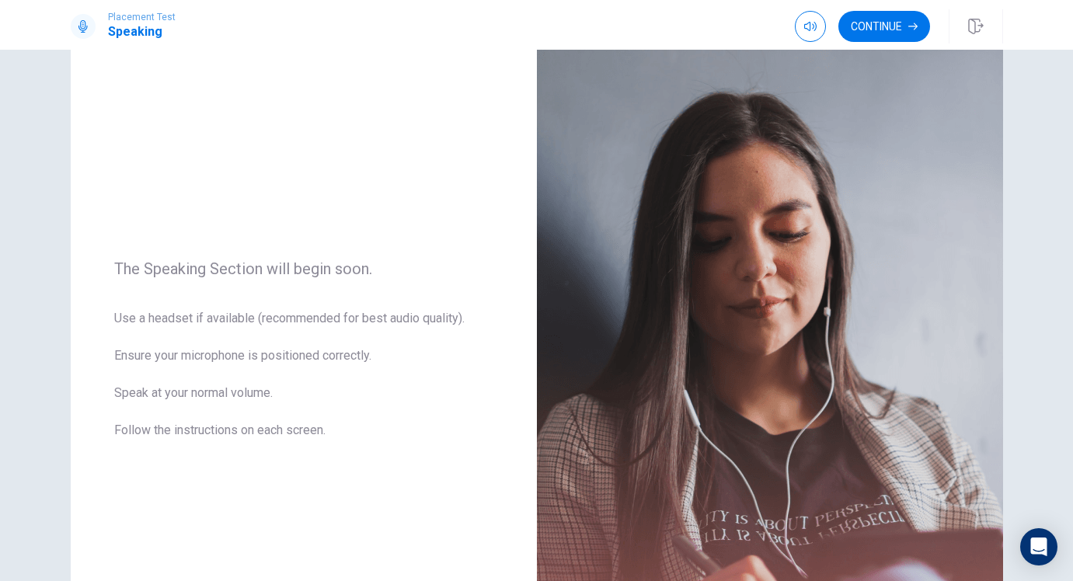
scroll to position [55, 0]
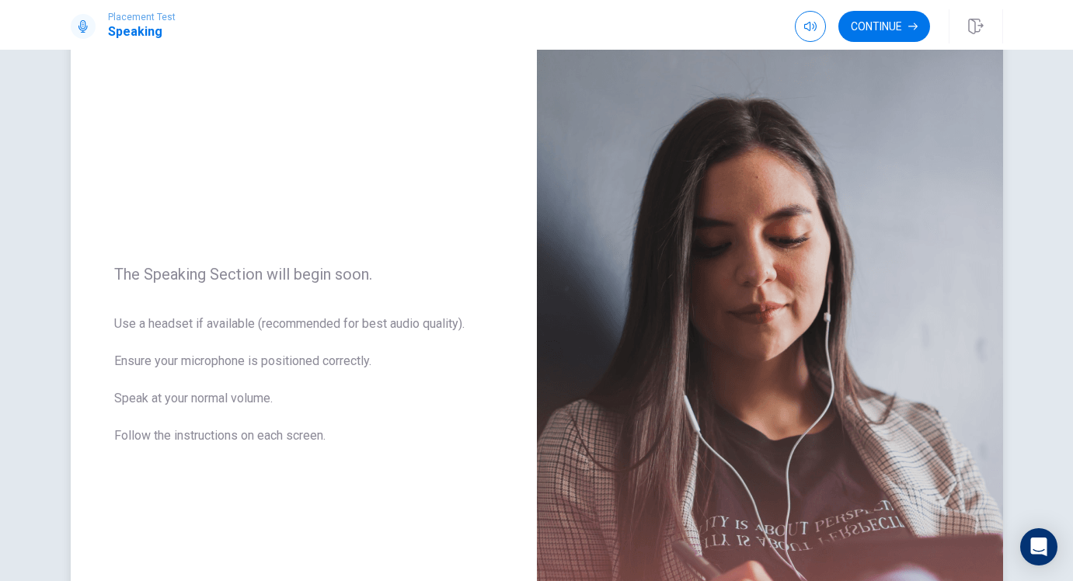
click at [337, 341] on span "Use a headset if available (recommended for best audio quality). Ensure your mi…" at bounding box center [303, 389] width 379 height 149
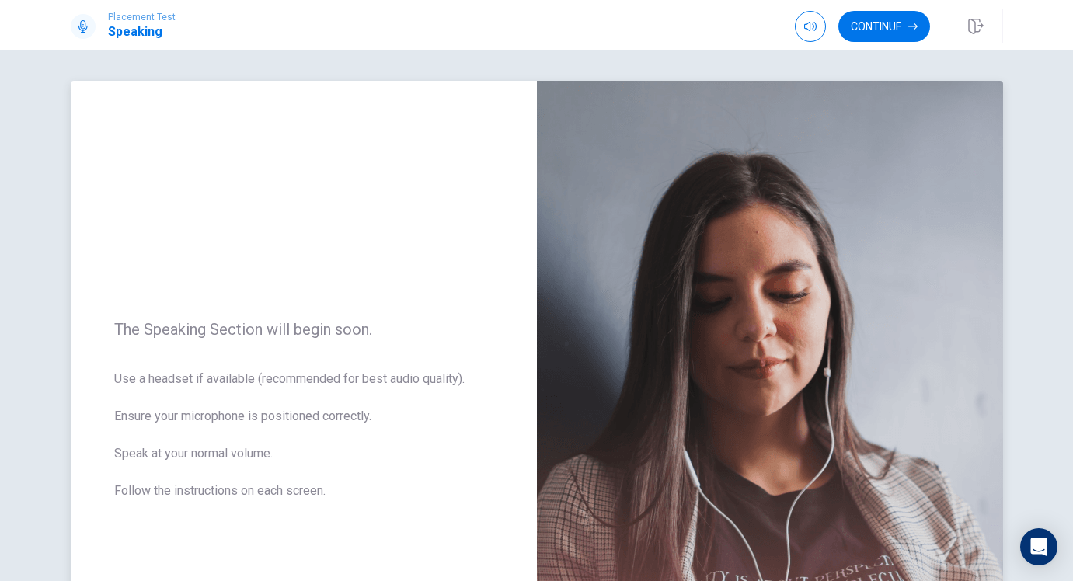
scroll to position [258, 0]
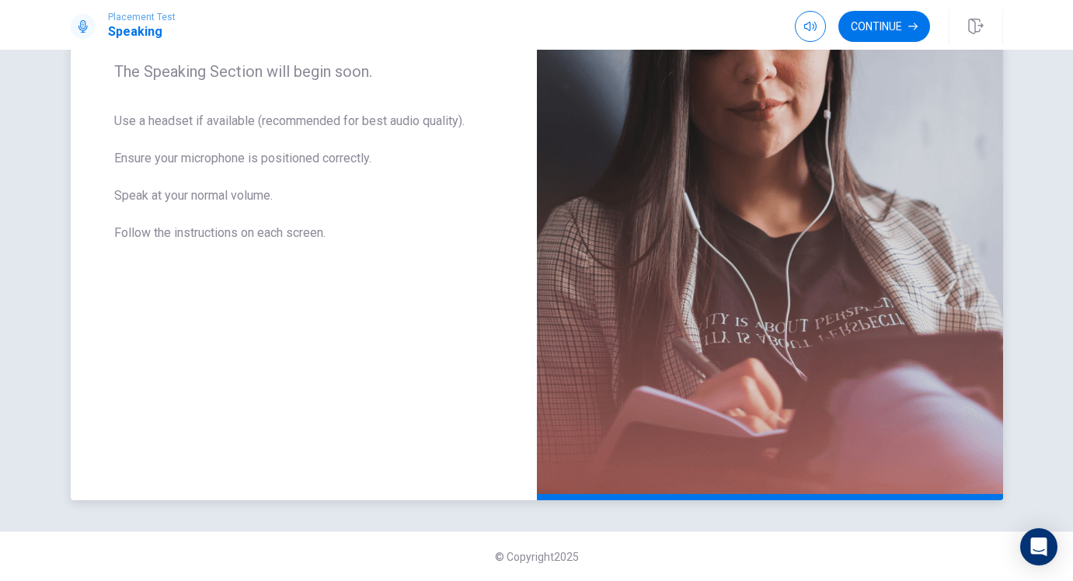
click at [843, 354] on img at bounding box center [770, 162] width 466 height 678
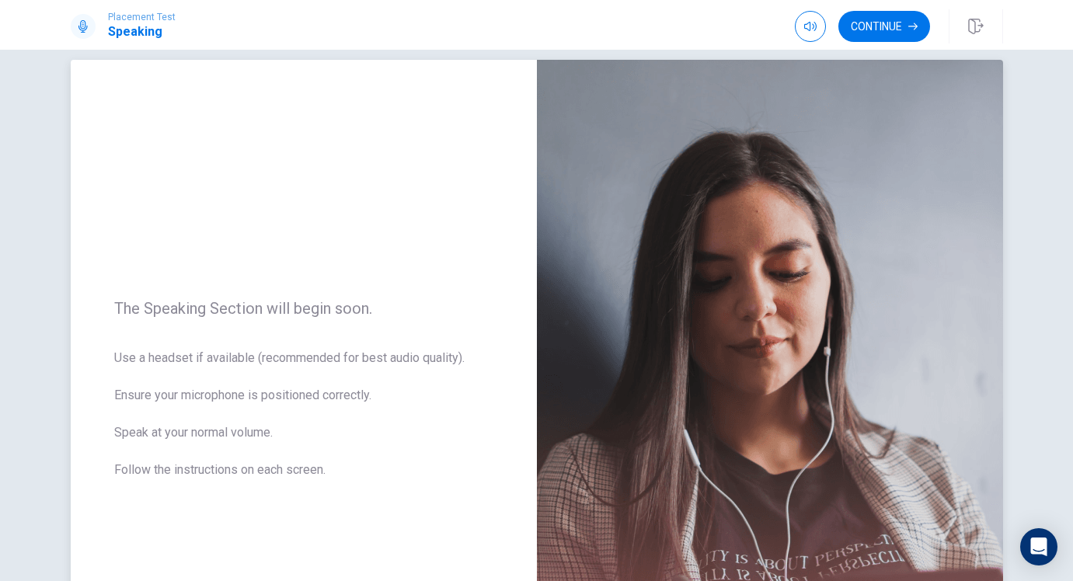
scroll to position [0, 0]
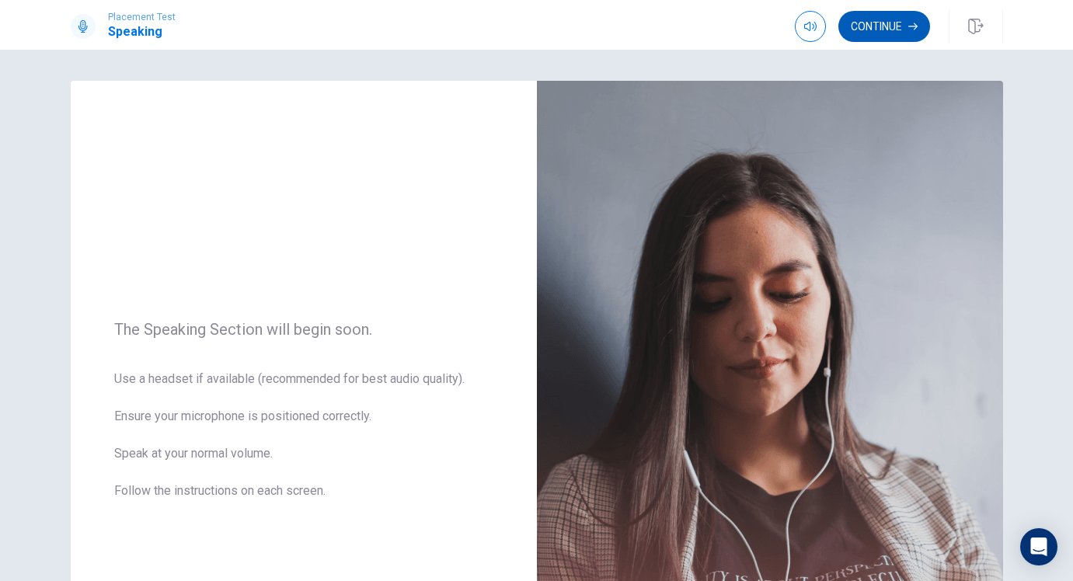
click at [881, 21] on button "Continue" at bounding box center [885, 26] width 92 height 31
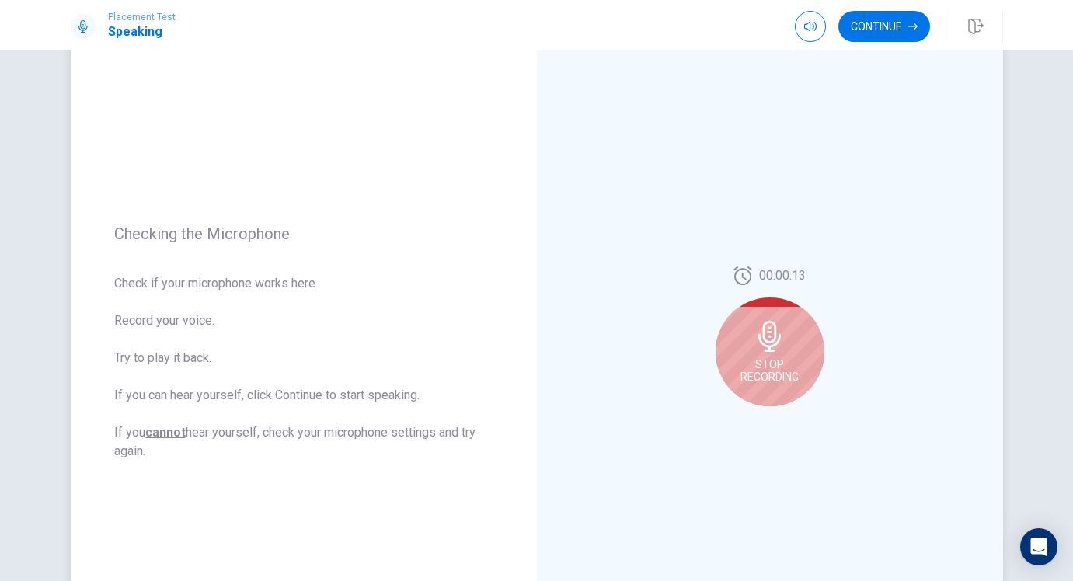
scroll to position [97, 0]
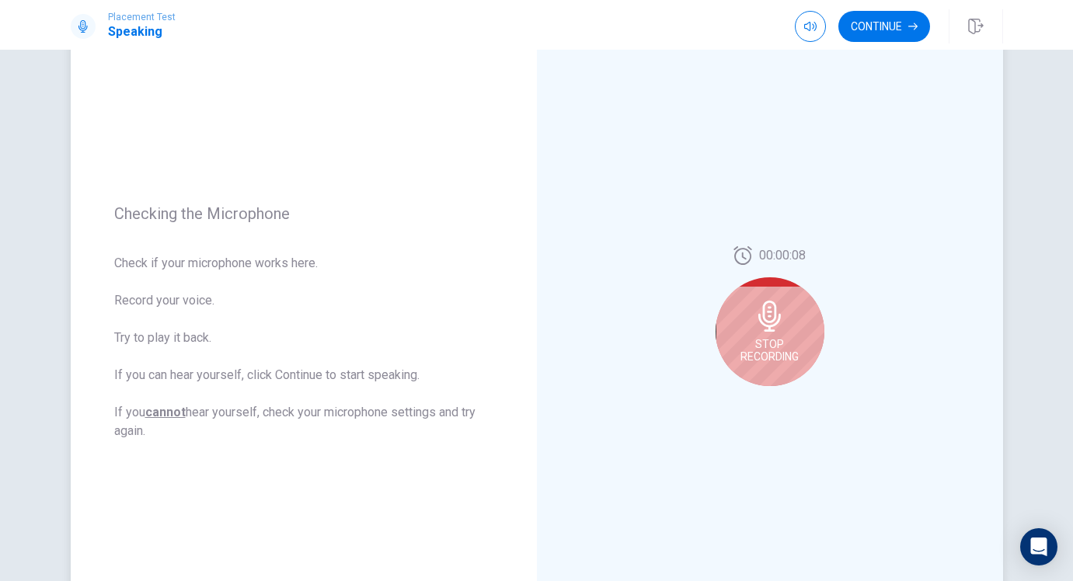
click at [765, 323] on icon at bounding box center [770, 316] width 23 height 31
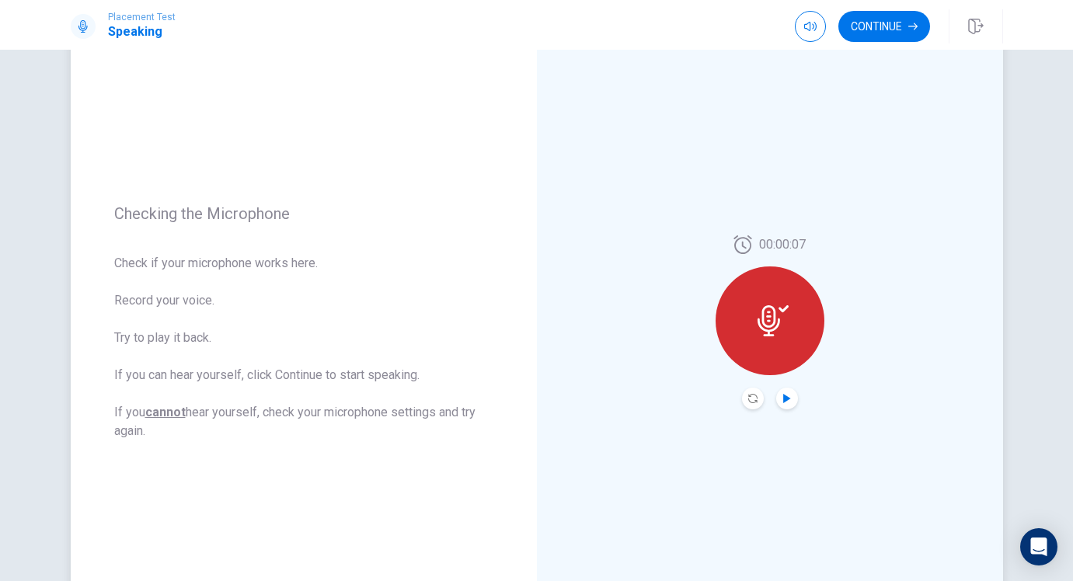
click at [783, 396] on icon "Play Audio" at bounding box center [786, 398] width 7 height 9
click at [783, 396] on icon "Pause Audio" at bounding box center [787, 398] width 8 height 9
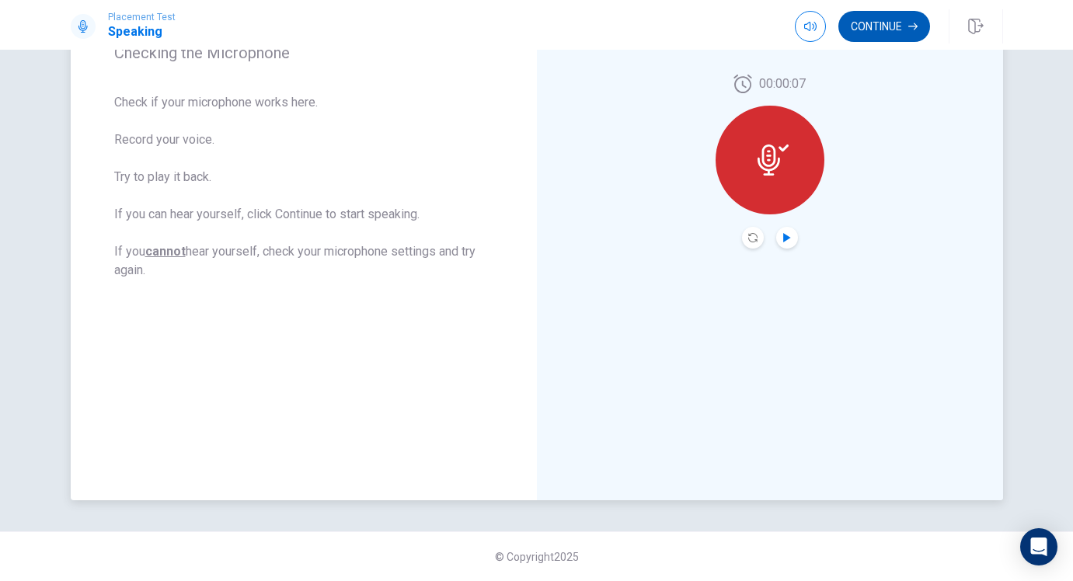
click at [871, 33] on button "Continue" at bounding box center [885, 26] width 92 height 31
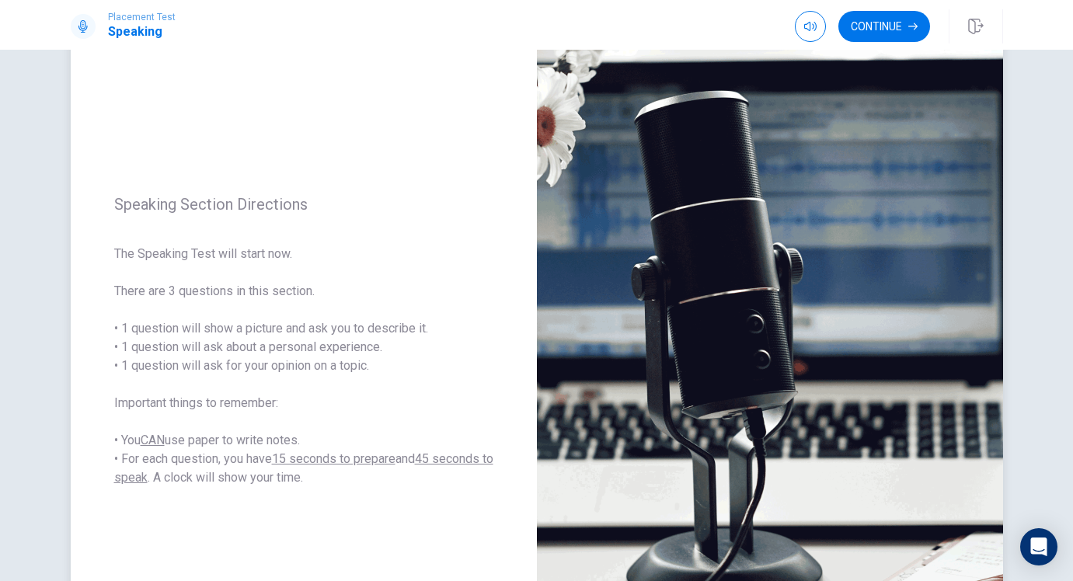
scroll to position [0, 0]
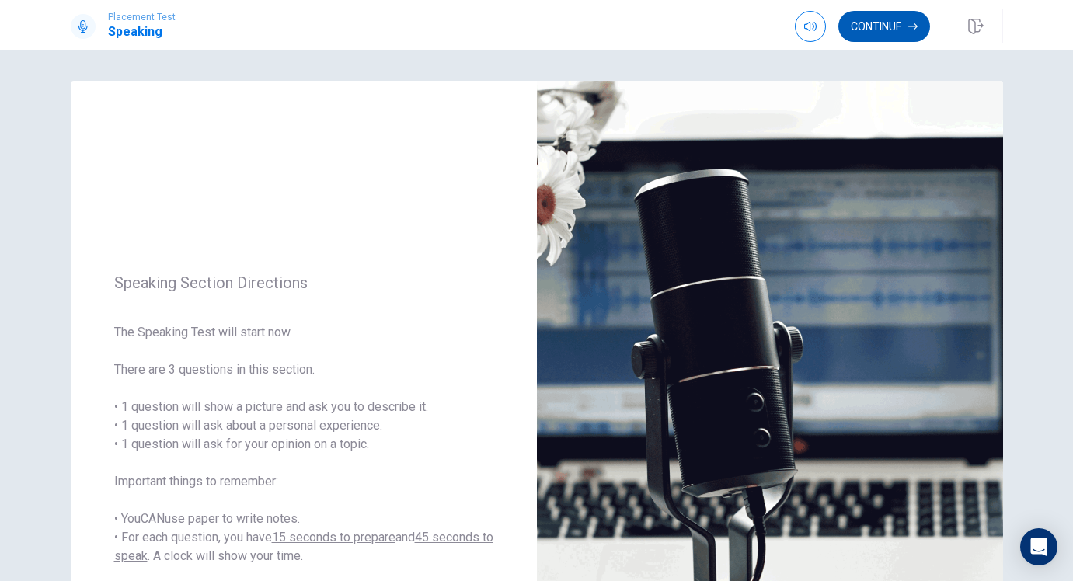
click at [894, 32] on button "Continue" at bounding box center [885, 26] width 92 height 31
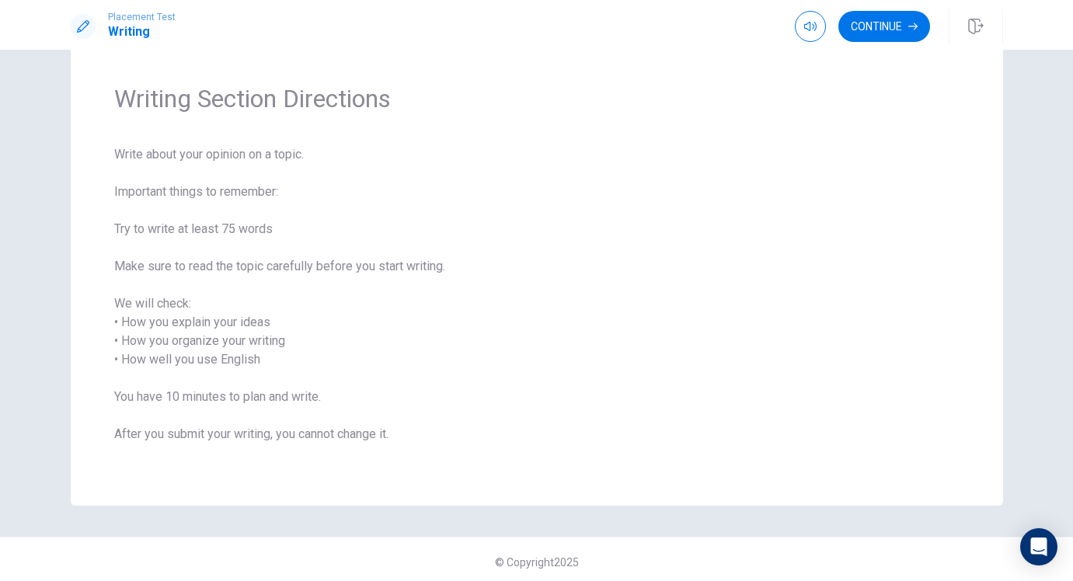
scroll to position [47, 0]
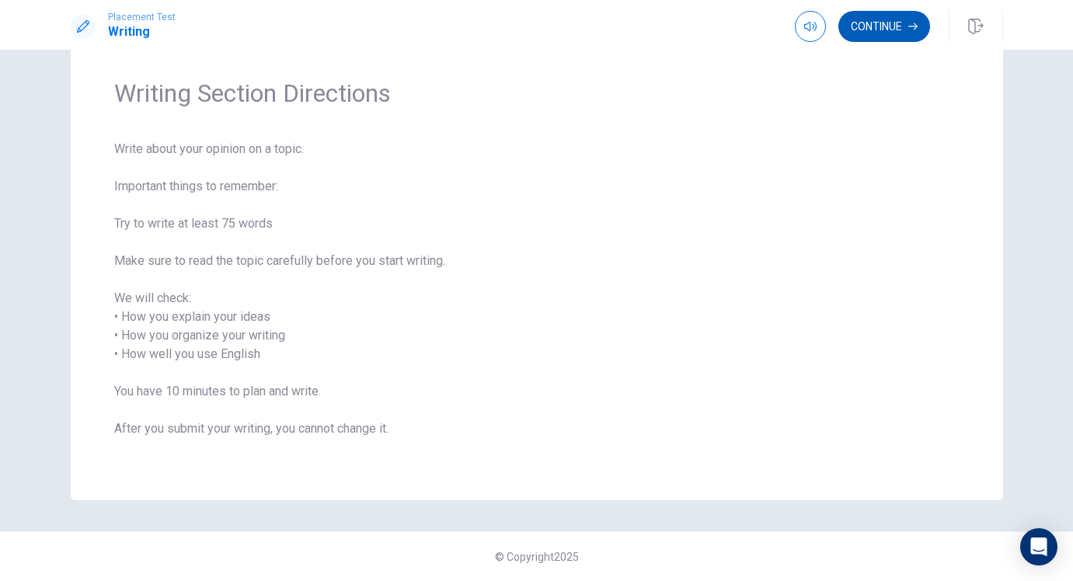
click at [877, 34] on button "Continue" at bounding box center [885, 26] width 92 height 31
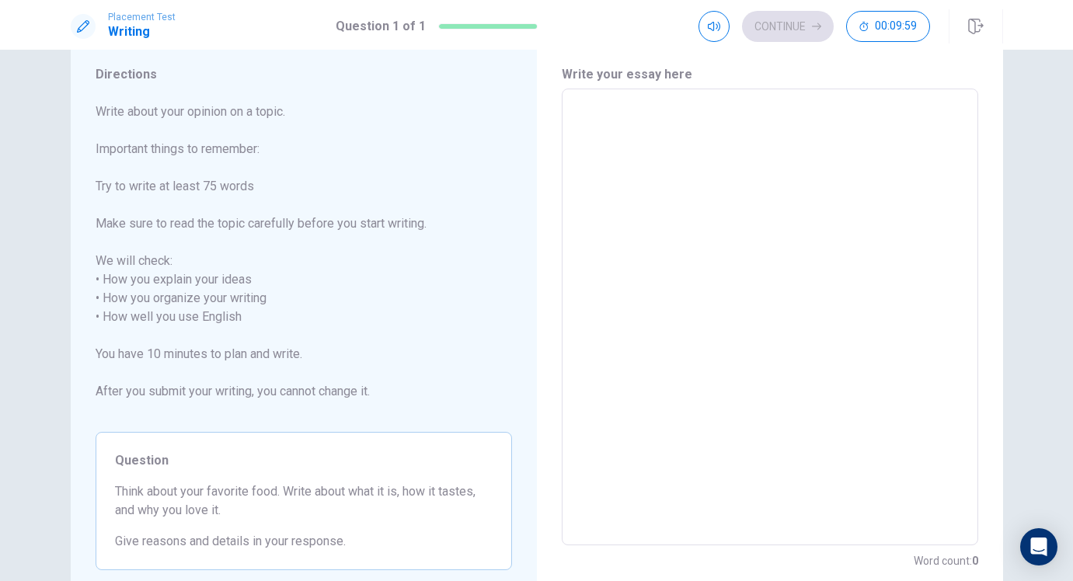
click at [801, 138] on textarea at bounding box center [770, 317] width 395 height 431
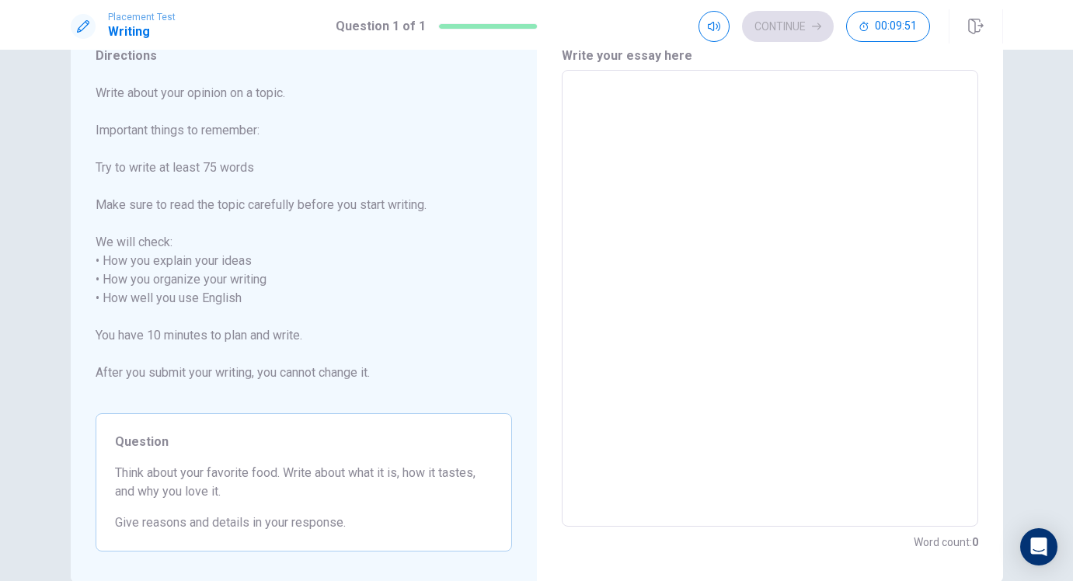
scroll to position [58, 0]
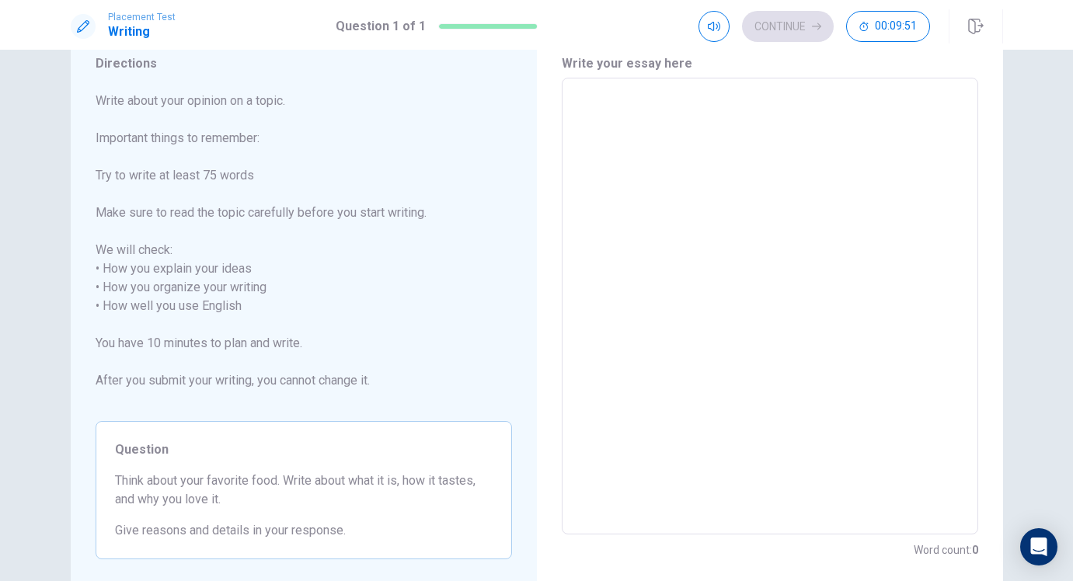
type textarea "I"
type textarea "x"
type textarea "I"
type textarea "x"
type textarea "I l"
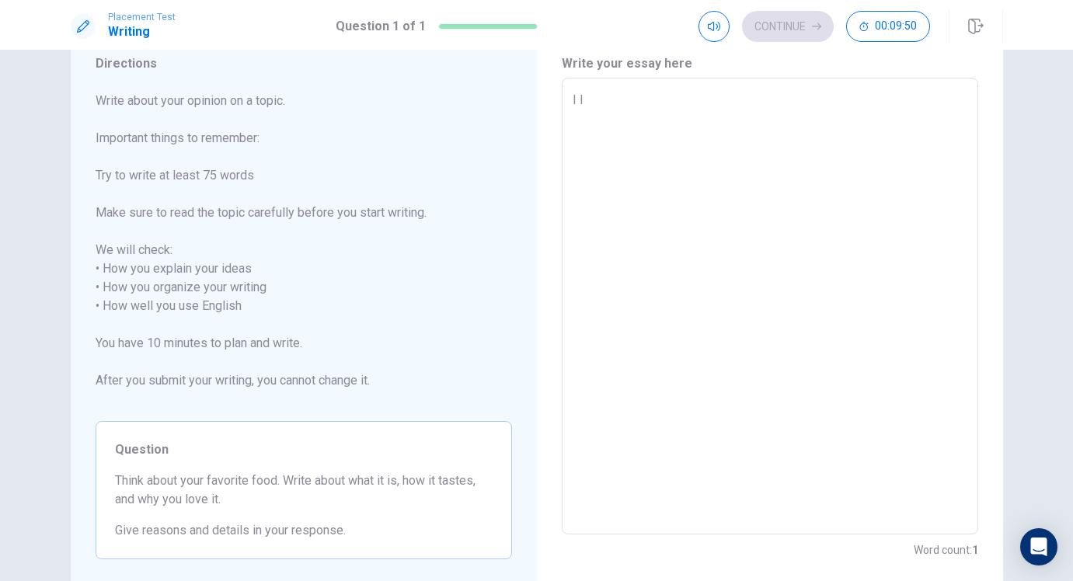
type textarea "x"
type textarea "I li"
type textarea "x"
type textarea "I lik"
type textarea "x"
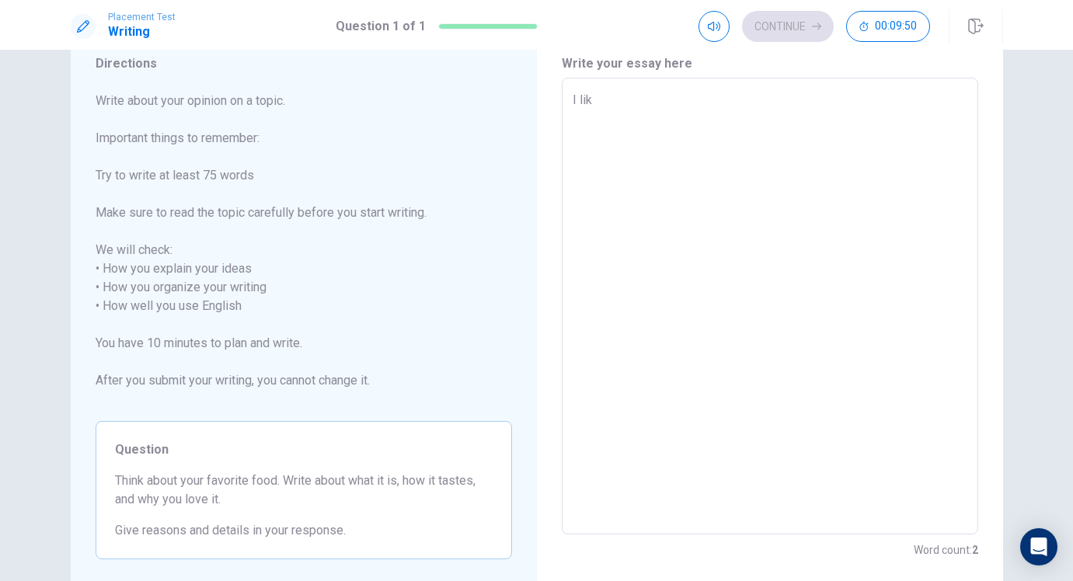
type textarea "I like"
type textarea "x"
type textarea "I like"
type textarea "x"
type textarea "I like p"
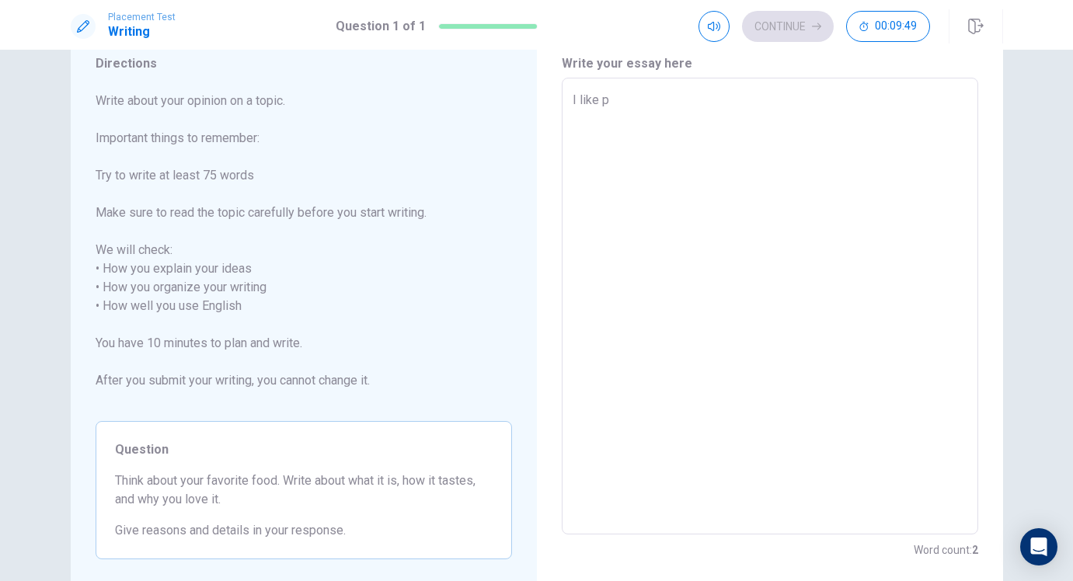
type textarea "x"
type textarea "I like pa"
type textarea "x"
type textarea "I like pas"
type textarea "x"
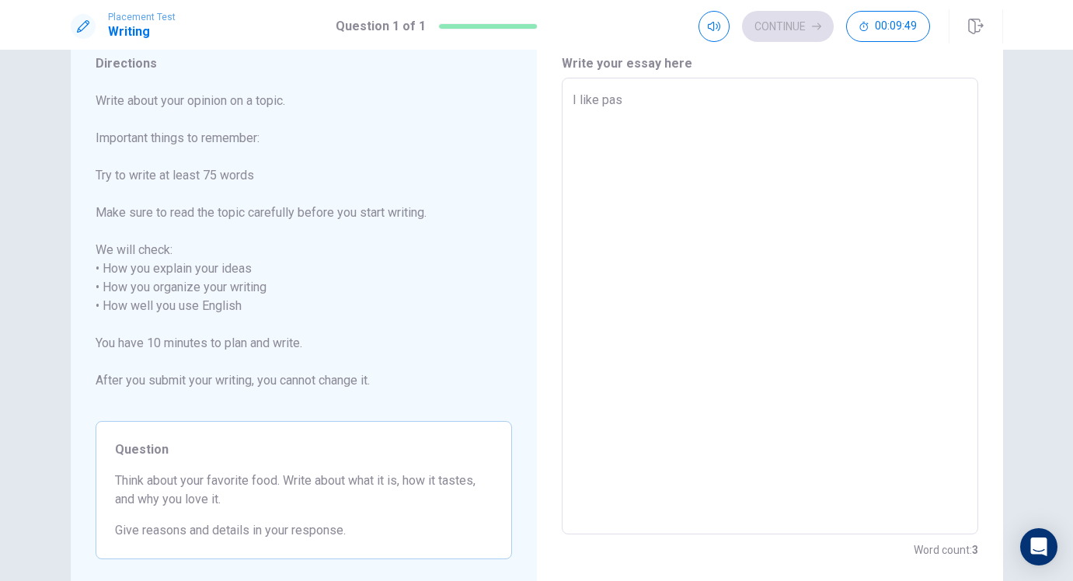
type textarea "I like past"
type textarea "x"
type textarea "I like pasta"
type textarea "x"
type textarea "I like pasta,"
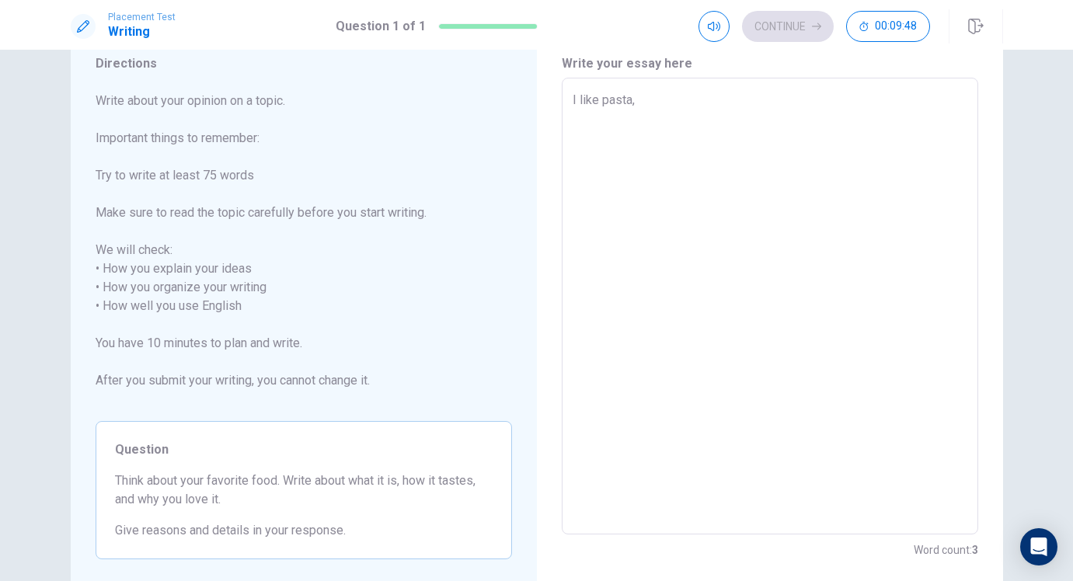
type textarea "x"
type textarea "I like pasta,"
type textarea "x"
type textarea "I like pasta, i"
type textarea "x"
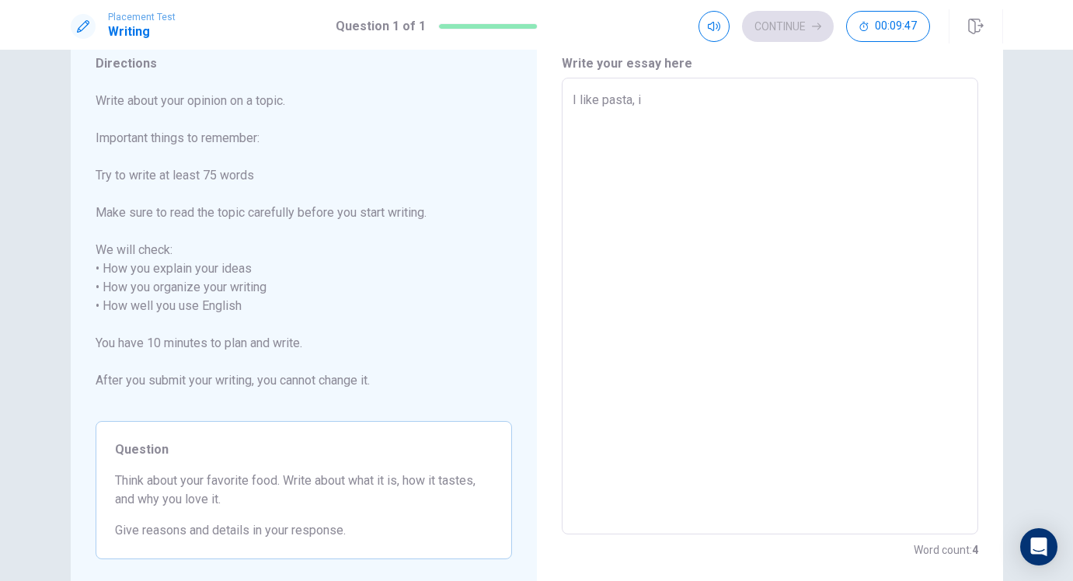
type textarea "I like pasta, it"
type textarea "x"
type textarea "I like pasta, it"
type textarea "x"
type textarea "I like pasta, it."
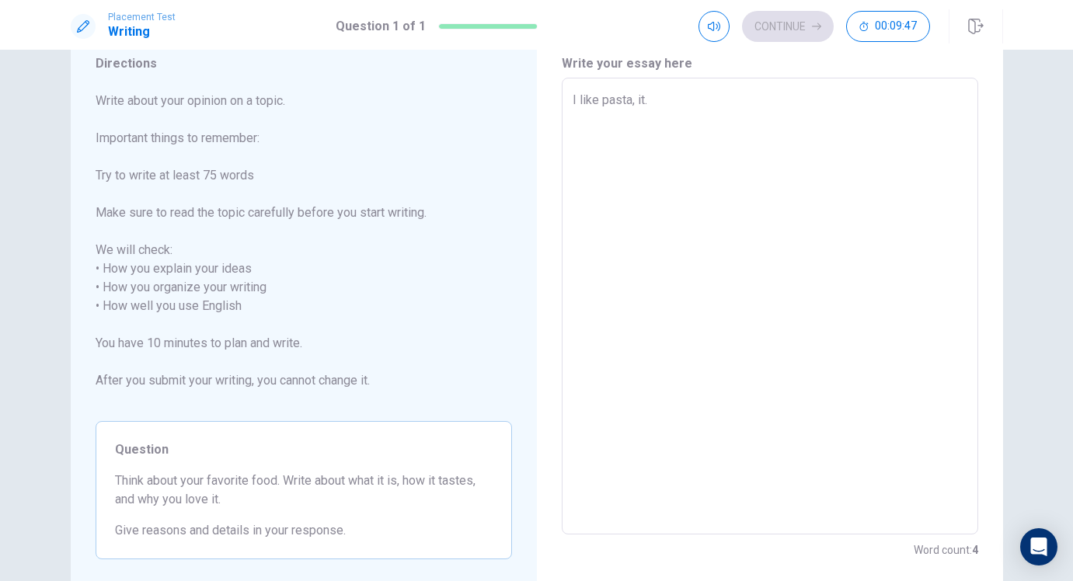
type textarea "x"
type textarea "I like pasta, it."
type textarea "x"
type textarea "I like pasta, it.s"
type textarea "x"
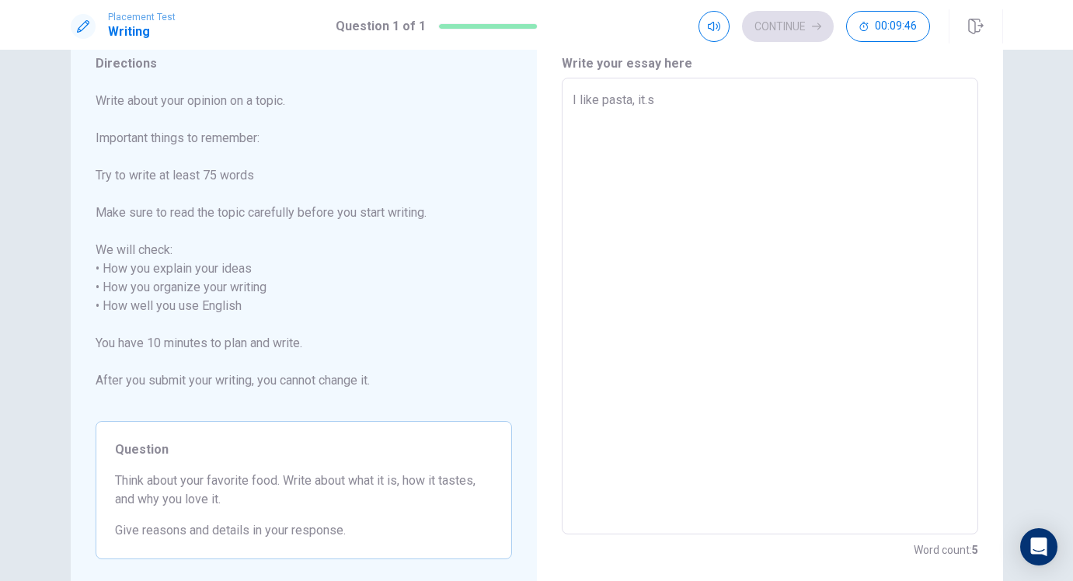
type textarea "I like pasta, it.s"
type textarea "x"
type textarea "I like pasta, it.s"
type textarea "x"
type textarea "I like pasta, it."
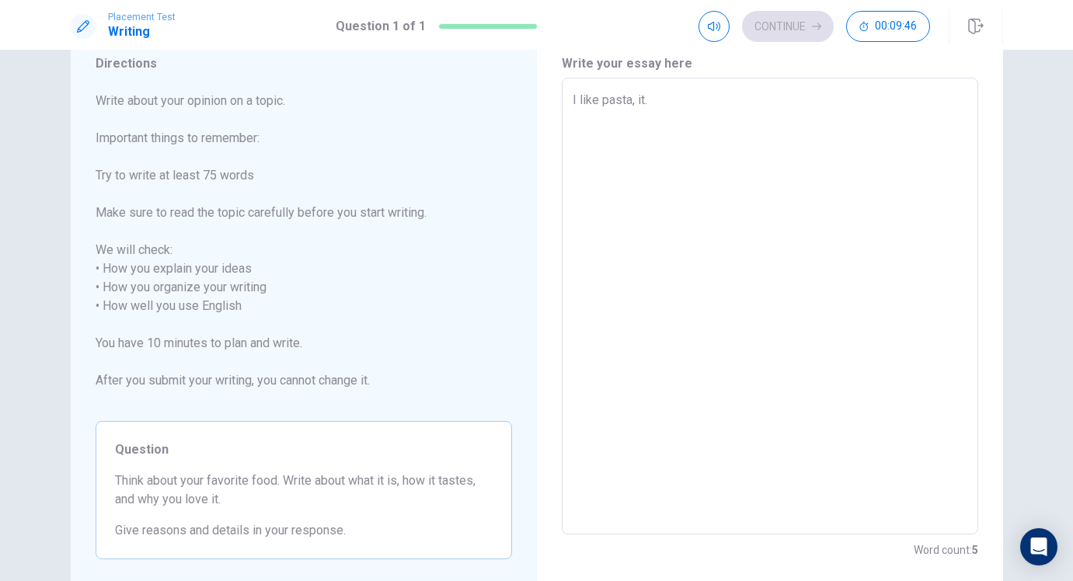
type textarea "x"
type textarea "I like pasta, it"
type textarea "x"
type textarea "I like pasta, i"
type textarea "x"
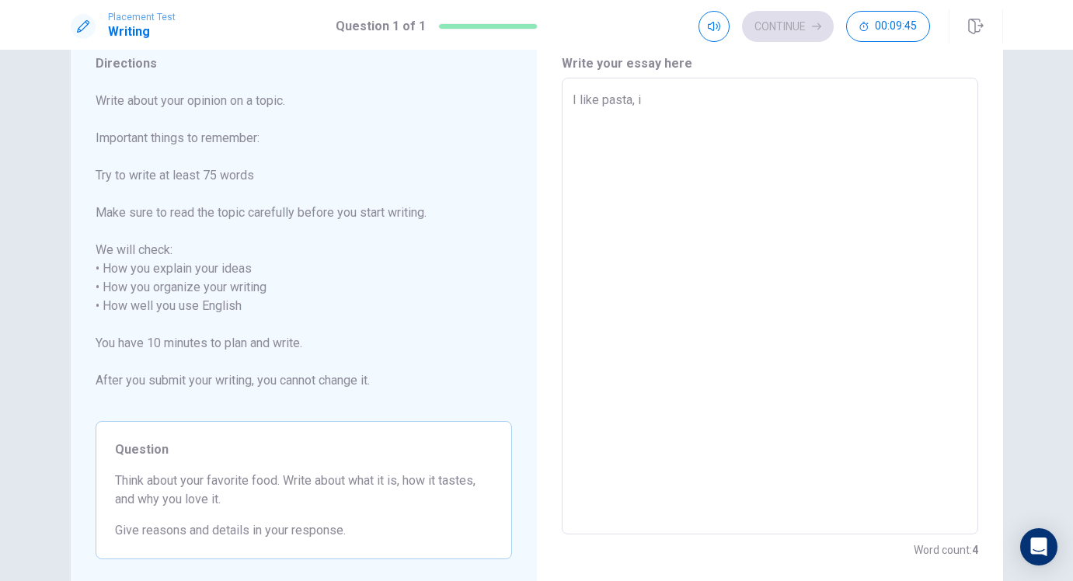
type textarea "I like pasta,"
type textarea "x"
type textarea "I like pasta,"
type textarea "x"
type textarea "I like pasta"
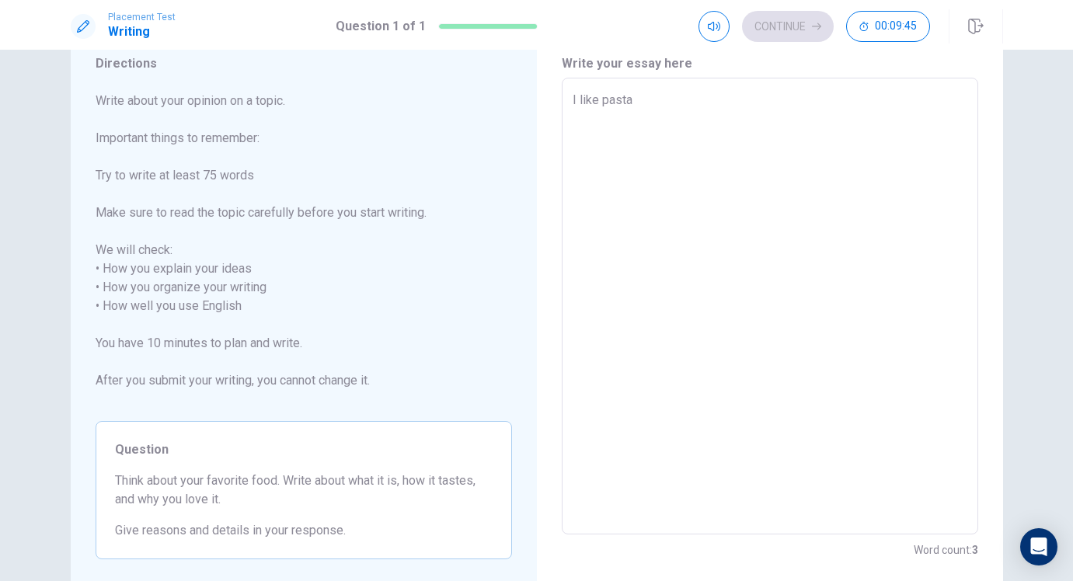
type textarea "x"
type textarea "I like pasta."
type textarea "x"
type textarea "I like pasta."
type textarea "x"
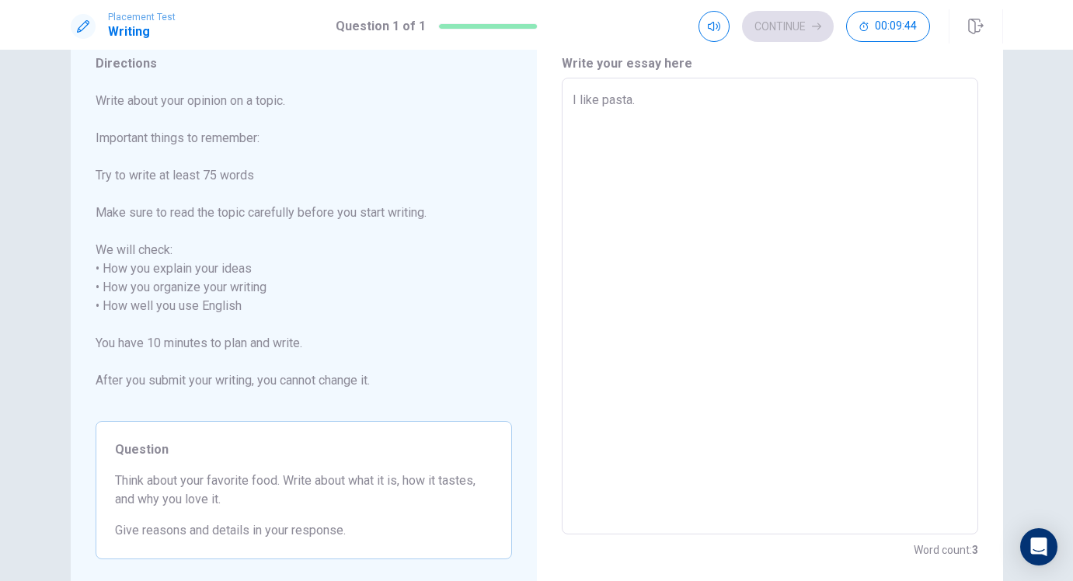
type textarea "I like pasta. I"
type textarea "x"
type textarea "I like pasta. It"
type textarea "x"
type textarea "I like pasta. It"
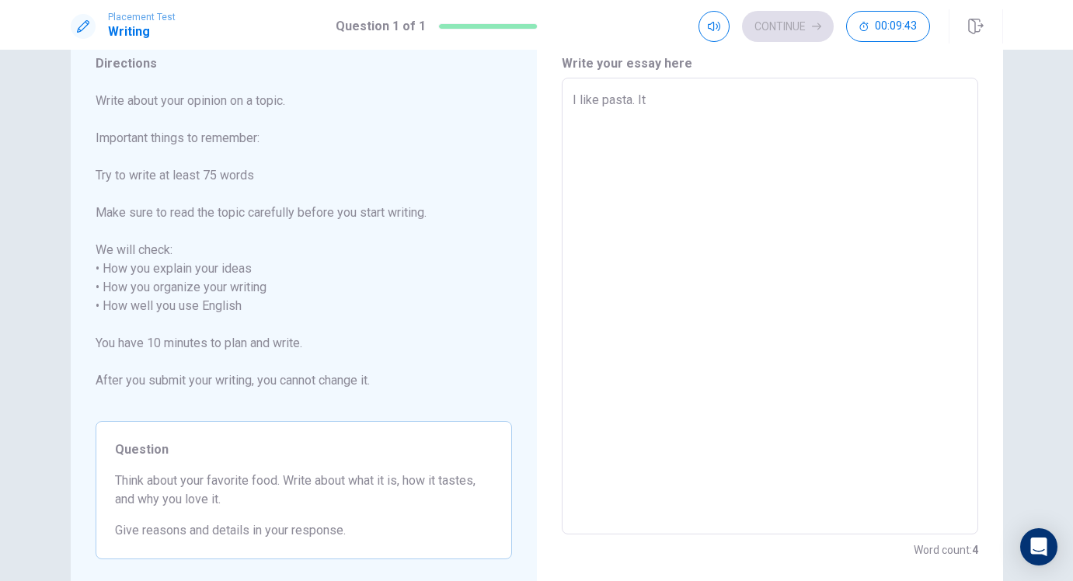
type textarea "x"
type textarea "I like pasta. It i"
type textarea "x"
type textarea "I like pasta. It is"
type textarea "x"
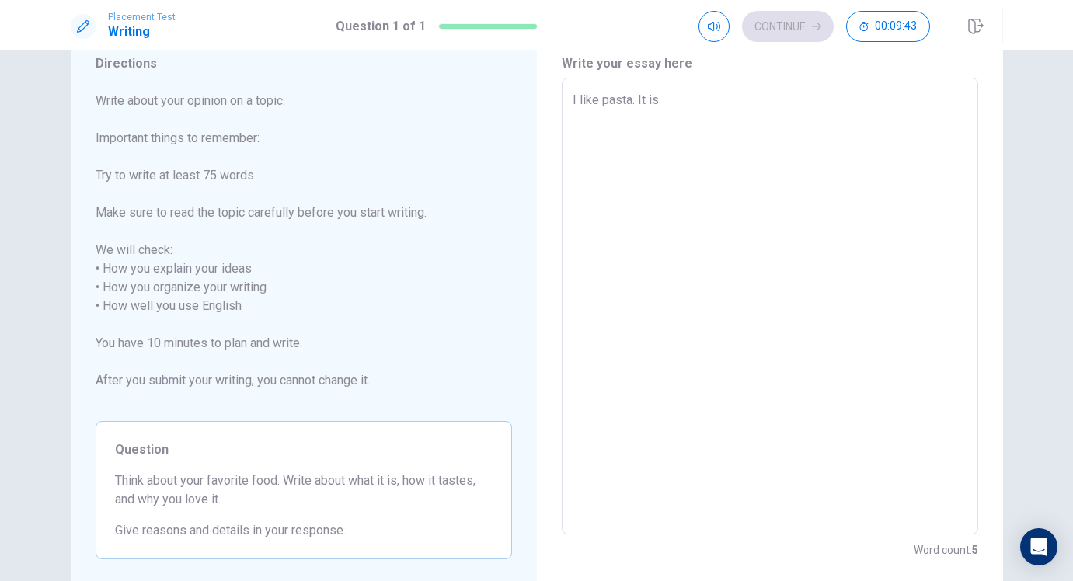
type textarea "I like pasta. It is"
type textarea "x"
type textarea "I like pasta. It is g"
type textarea "x"
type textarea "I like pasta. It is go"
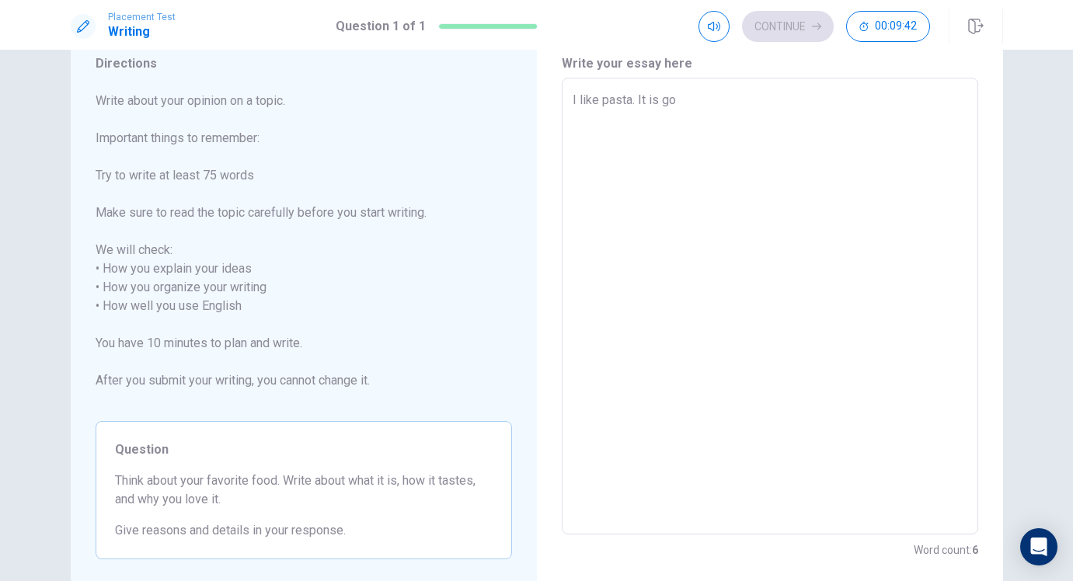
type textarea "x"
type textarea "I like pasta. It is goo"
type textarea "x"
type textarea "I like pasta. It is good"
type textarea "x"
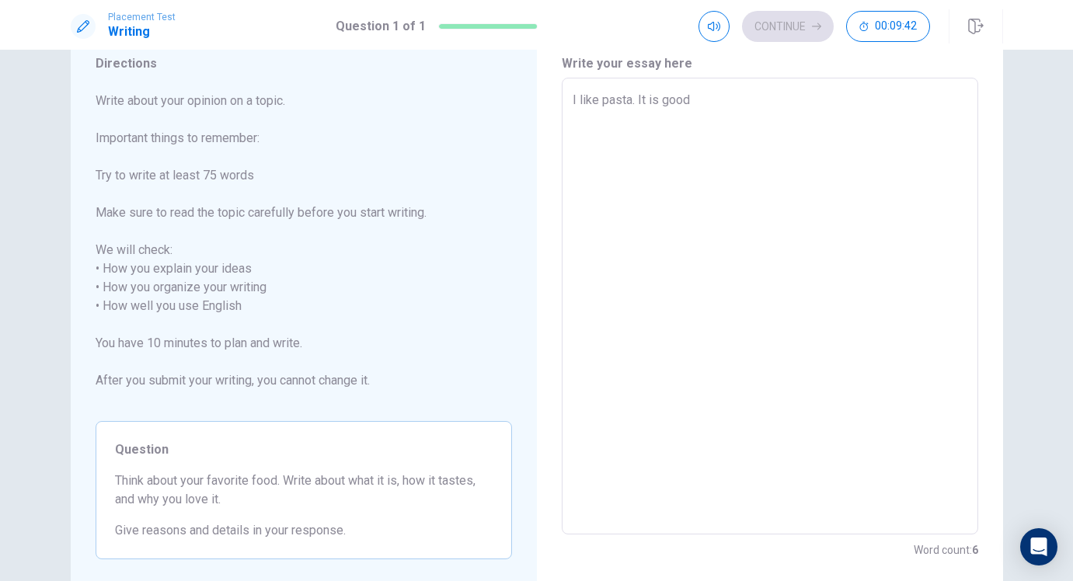
type textarea "I like pasta. It is good"
type textarea "x"
type textarea "I like pasta. It is good a"
type textarea "x"
type textarea "I like pasta. It is good an"
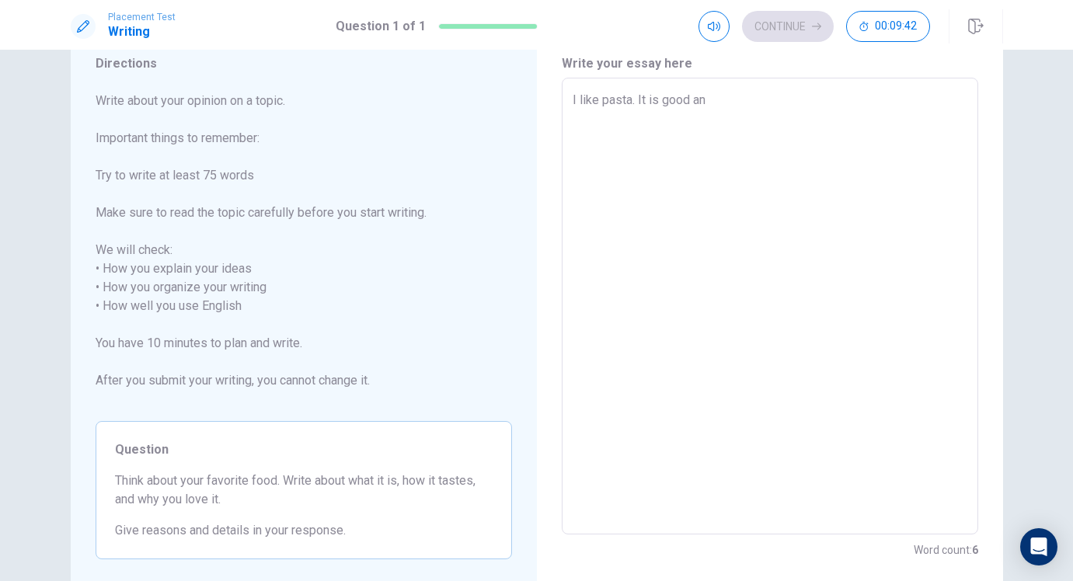
type textarea "x"
type textarea "I like pasta. It is good and"
type textarea "x"
type textarea "I like pasta. It is good and"
type textarea "x"
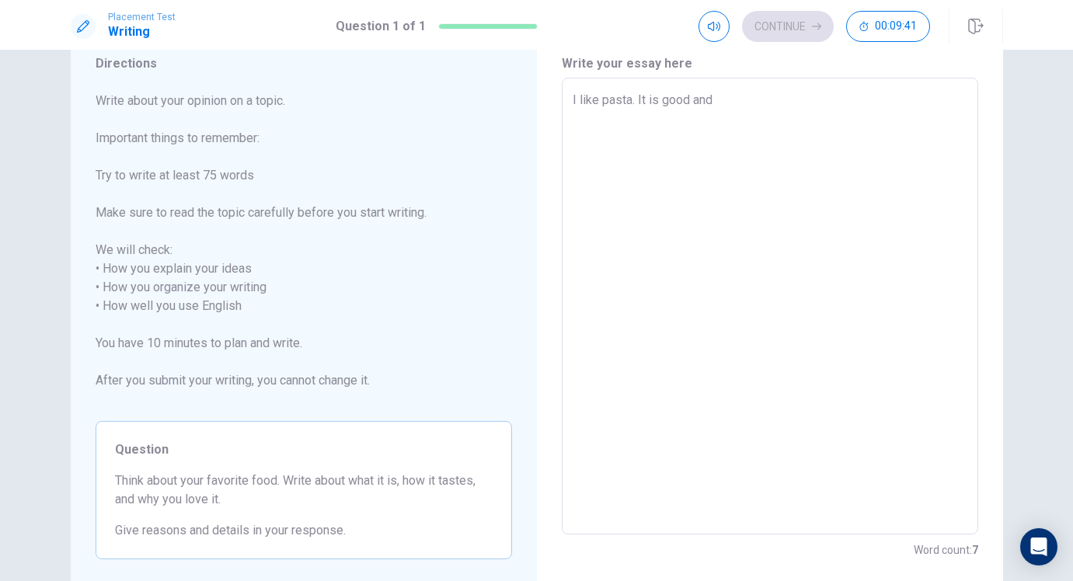
type textarea "I like pasta. It is good and t"
type textarea "x"
type textarea "I like pasta. It is good and ta"
type textarea "x"
type textarea "I like pasta. It is good and tas"
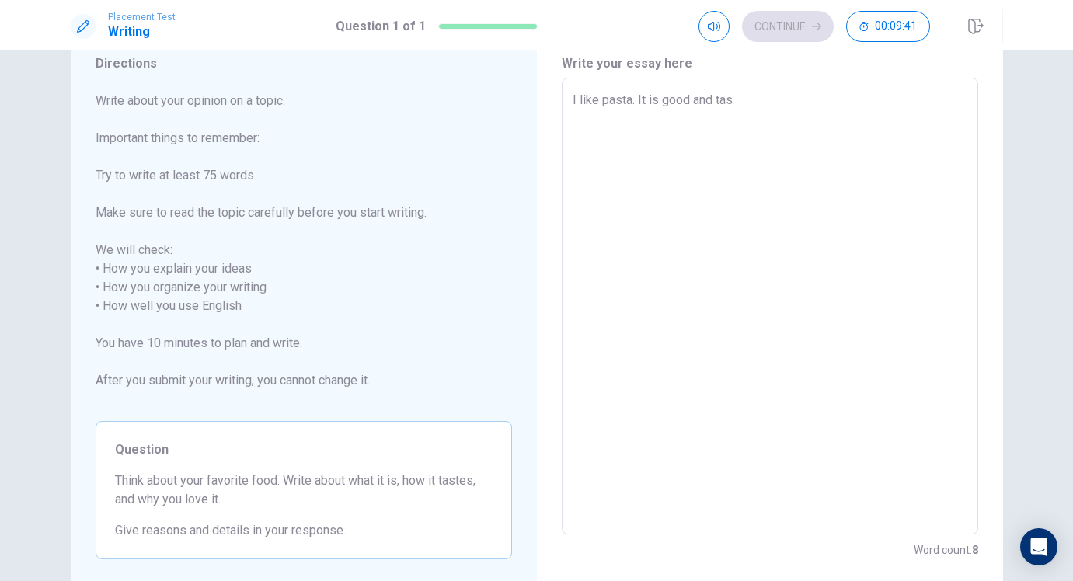
type textarea "x"
type textarea "I like pasta. It is good and tast"
type textarea "x"
type textarea "I like pasta. It is good and tasty"
type textarea "x"
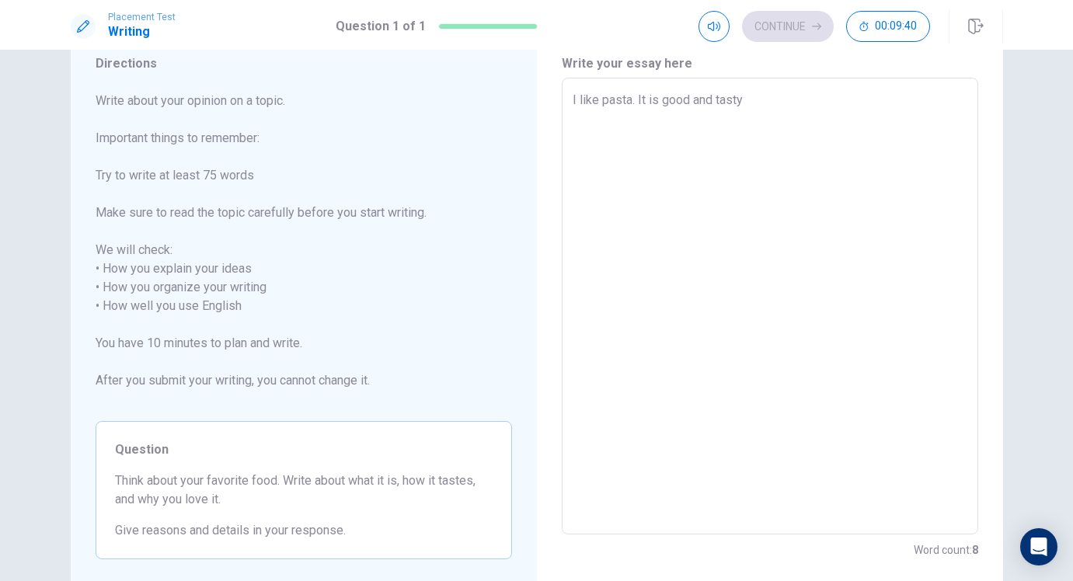
type textarea "I like pasta. It is good and tasty"
type textarea "x"
type textarea "I like pasta. It is good and tasty f"
type textarea "x"
type textarea "I like pasta. It is good and tasty fo"
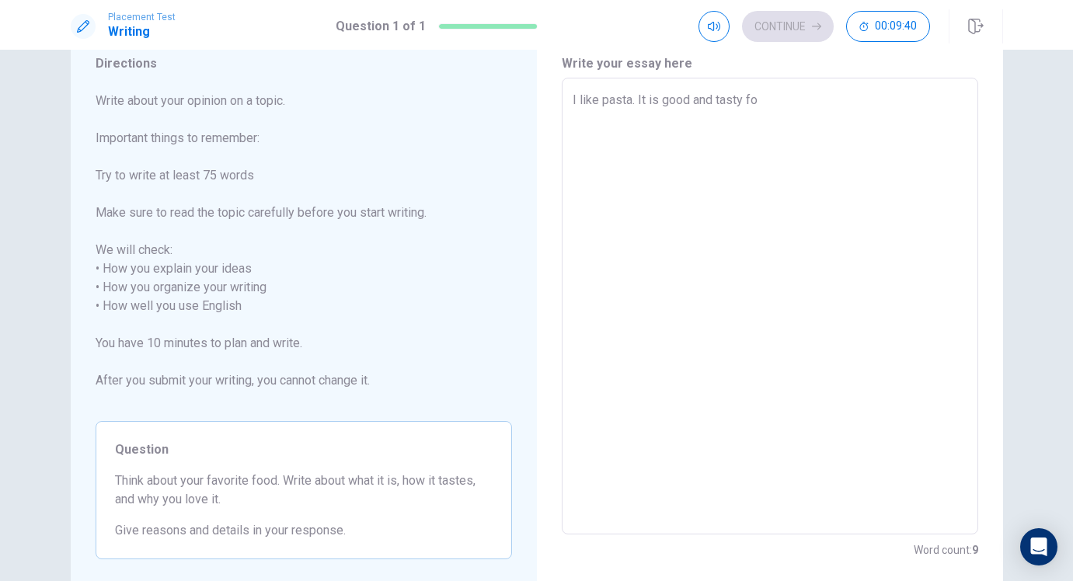
type textarea "x"
type textarea "I like pasta. It is good and tasty for"
type textarea "x"
type textarea "I like pasta. It is good and tasty for"
type textarea "x"
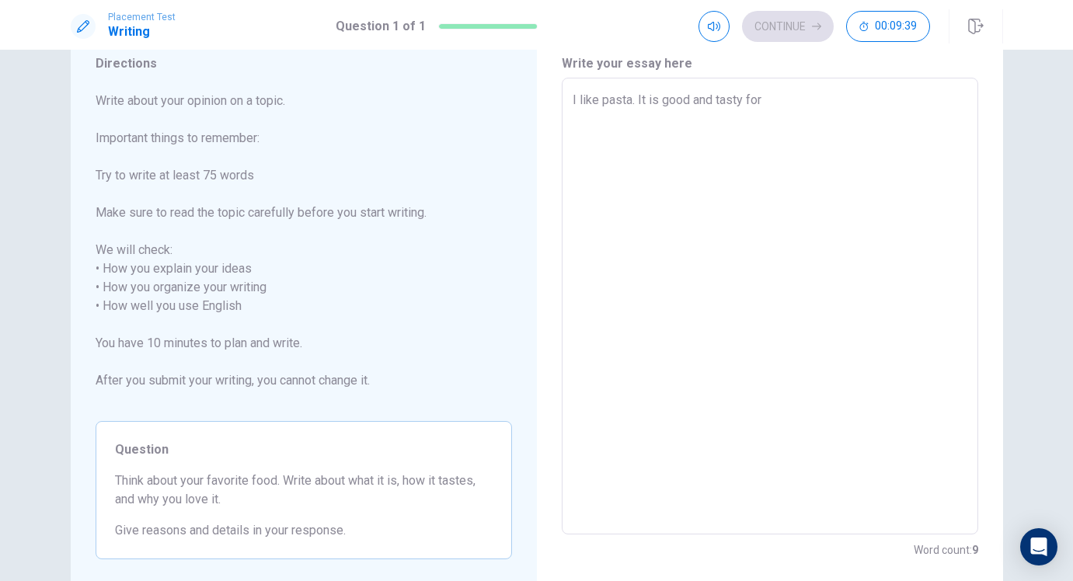
type textarea "I like pasta. It is good and tasty for e"
type textarea "x"
type textarea "I like pasta. It is good and tasty for ev"
type textarea "x"
type textarea "I like pasta. It is good and tasty for eve"
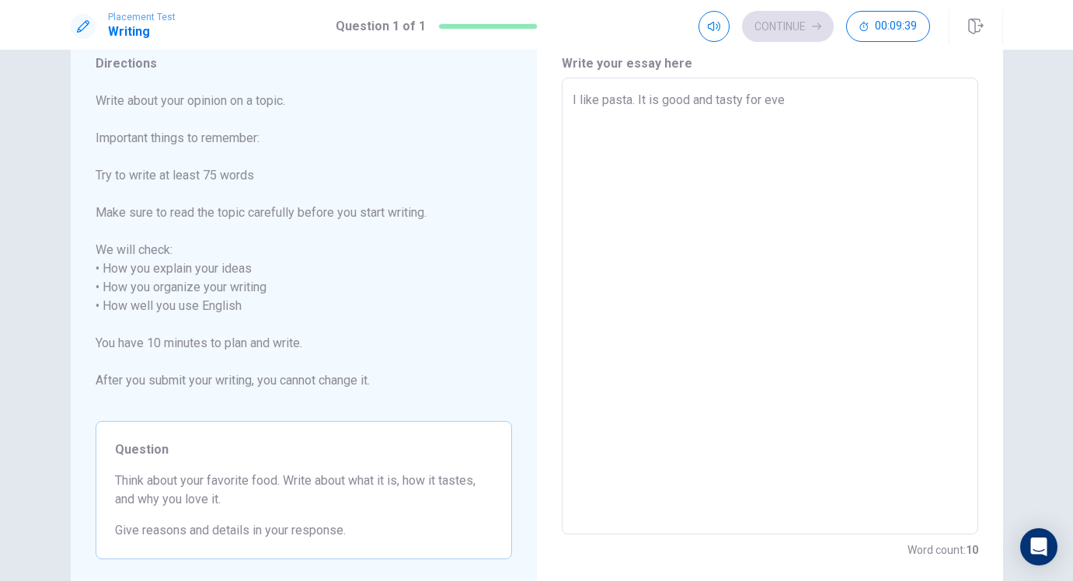
type textarea "x"
type textarea "I like pasta. It is good and tasty for ever"
type textarea "x"
type textarea "I like pasta. It is good and tasty for every"
type textarea "x"
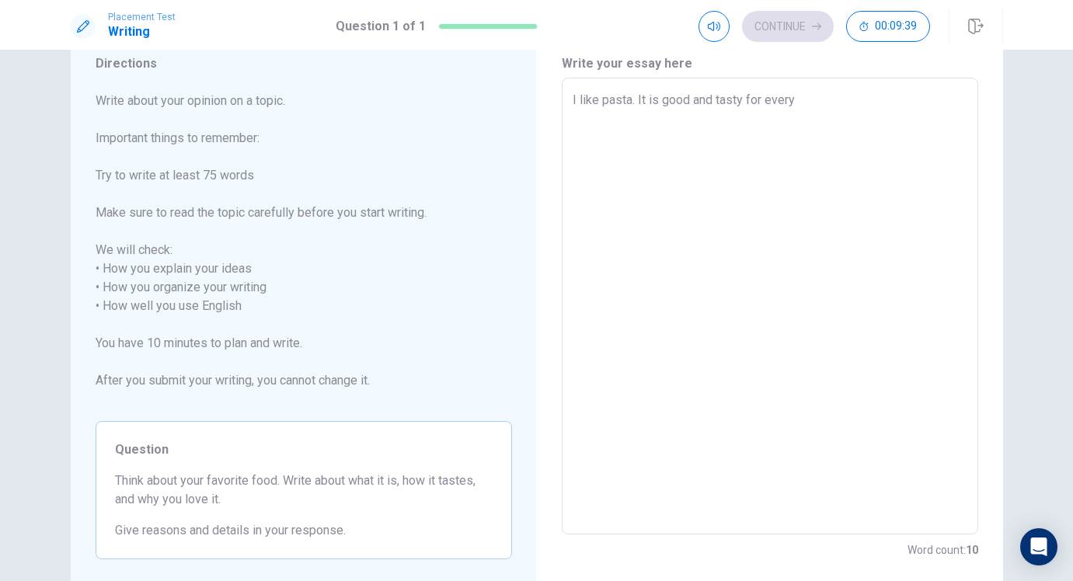
type textarea "I like pasta. It is good and tasty for everyo"
type textarea "x"
type textarea "I like pasta. It is good and tasty for everyon"
type textarea "x"
type textarea "I like pasta. It is good and tasty for everyone"
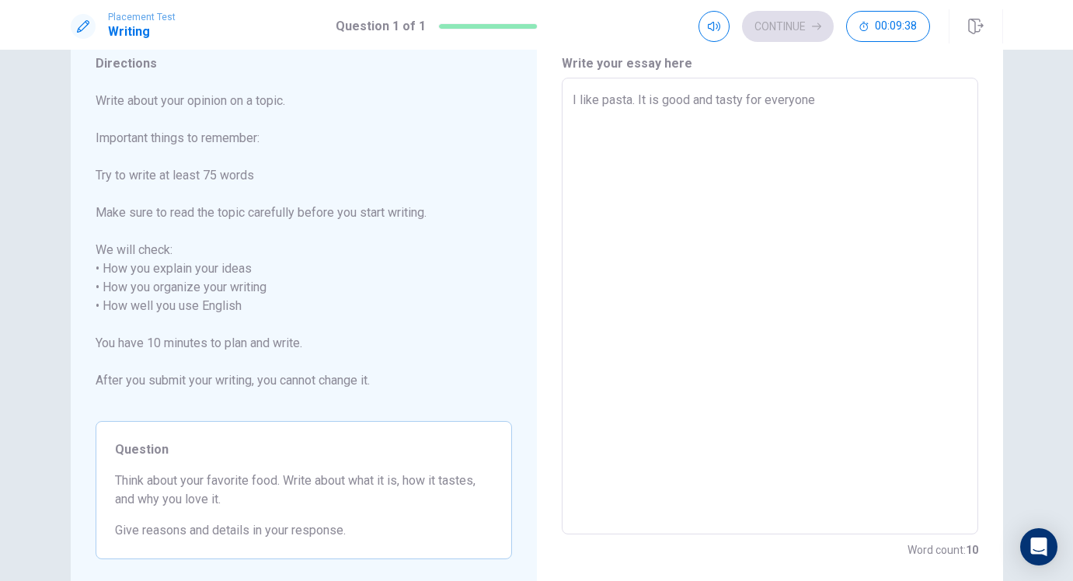
type textarea "x"
type textarea "I like pasta. It is good and tasty for everyone."
type textarea "x"
type textarea "I like pasta. It is good and tasty for everyone."
type textarea "x"
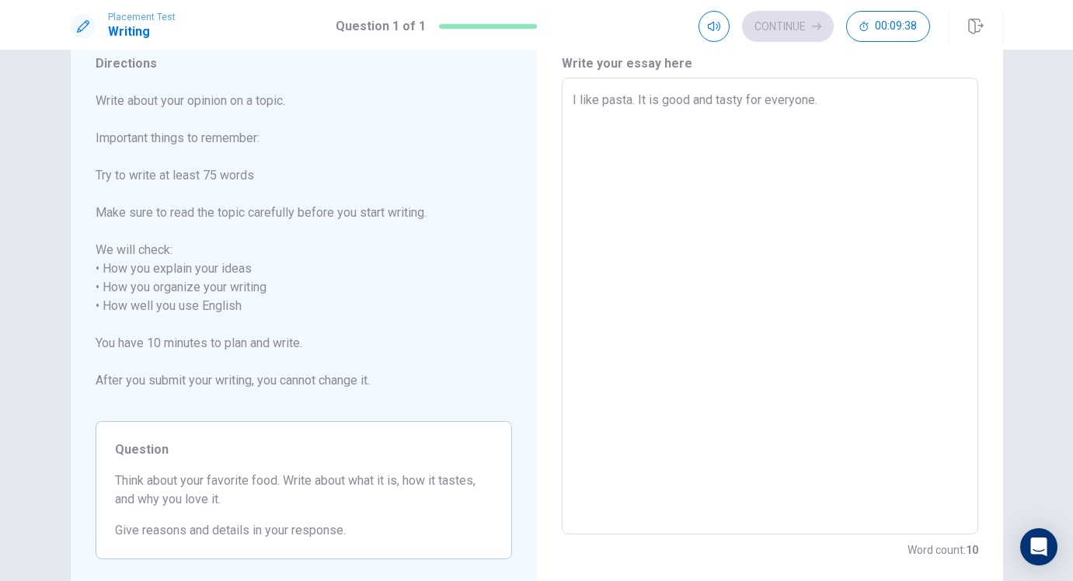
type textarea "I like pasta. It is good and tasty for everyone. S"
type textarea "x"
type textarea "I like pasta. It is good and tasty for everyone. So"
type textarea "x"
type textarea "I like pasta. It is good and tasty for everyone. Som"
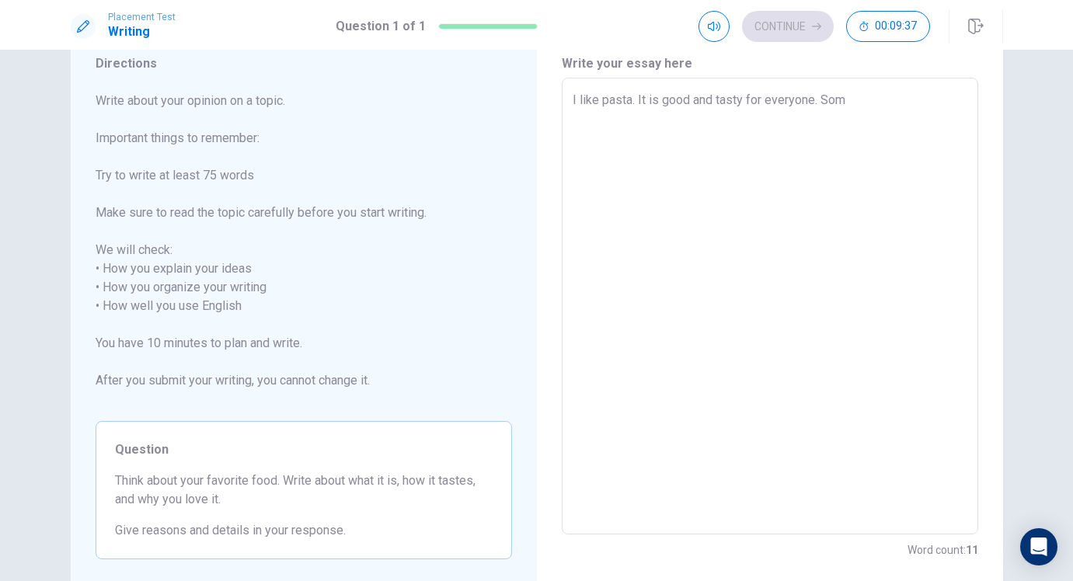
type textarea "x"
type textarea "I like pasta. It is good and tasty for everyone. Some"
type textarea "x"
type textarea "I like pasta. It is good and tasty for everyone. Somet"
type textarea "x"
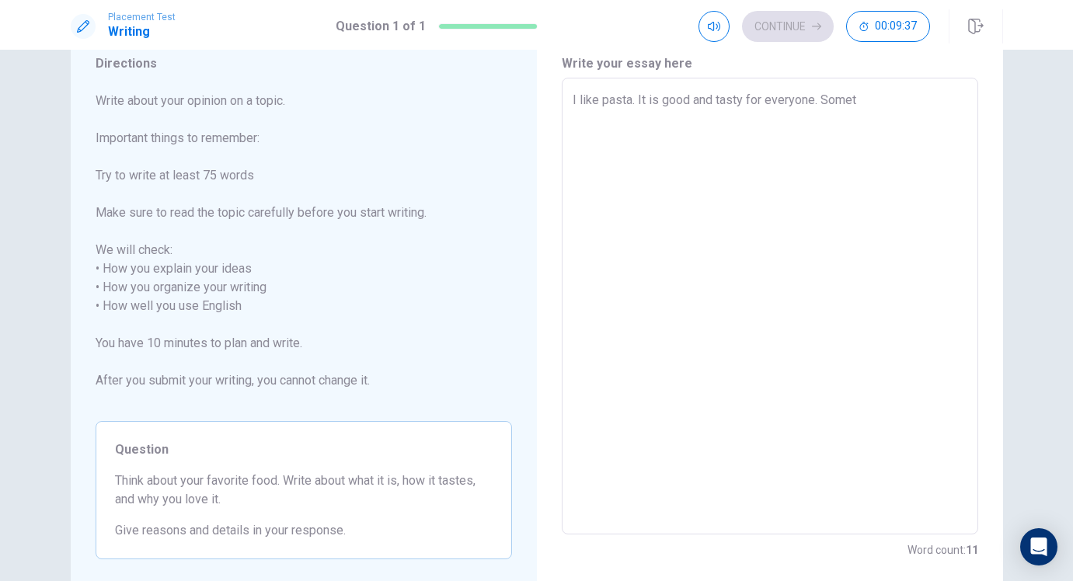
type textarea "I like pasta. It is good and tasty for everyone. Someti"
type textarea "x"
type textarea "I like pasta. It is good and tasty for everyone. Sometim"
type textarea "x"
type textarea "I like pasta. It is good and tasty for everyone. Sometime"
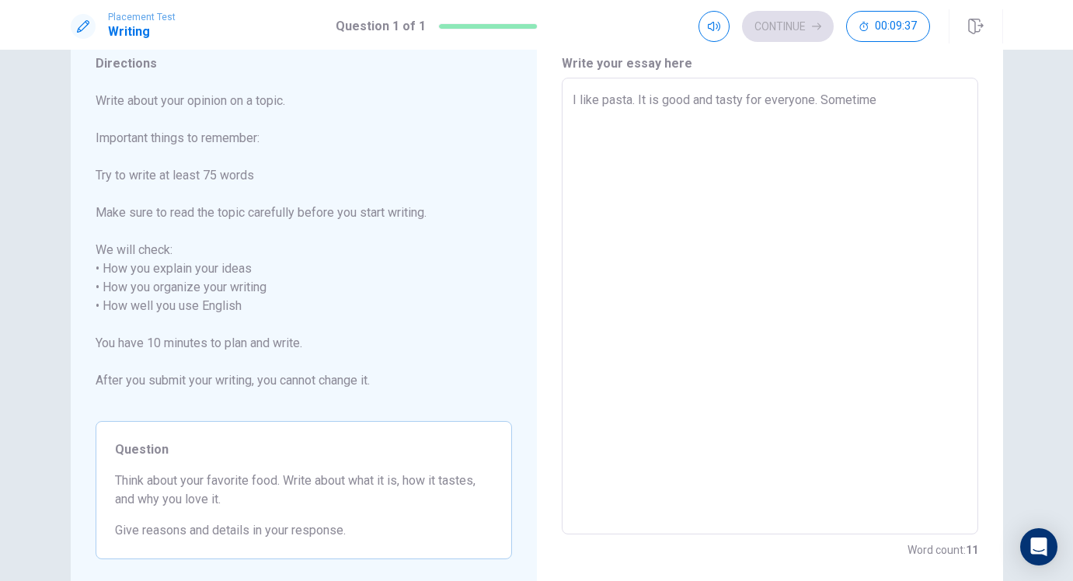
type textarea "x"
type textarea "I like pasta. It is good and tasty for everyone. Sometimes"
type textarea "x"
type textarea "I like pasta. It is good and tasty for everyone. Sometimes"
type textarea "x"
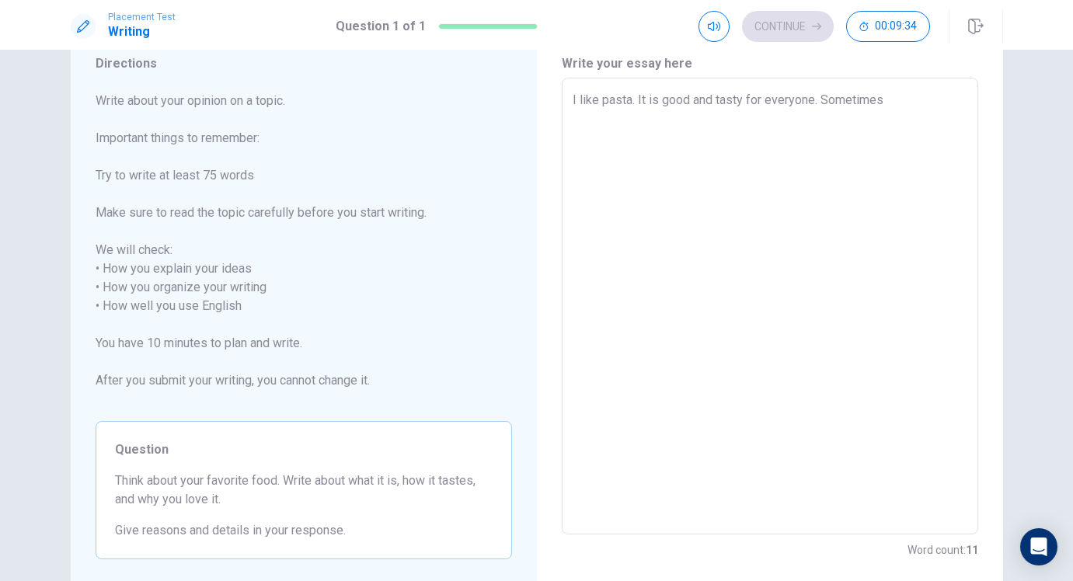
type textarea "I like pasta. It is good and tasty for everyone. Sometimes I"
type textarea "x"
type textarea "I like pasta. It is good and tasty for everyone. Sometimes I"
type textarea "x"
type textarea "I like pasta. It is good and tasty for everyone. Sometimes I p"
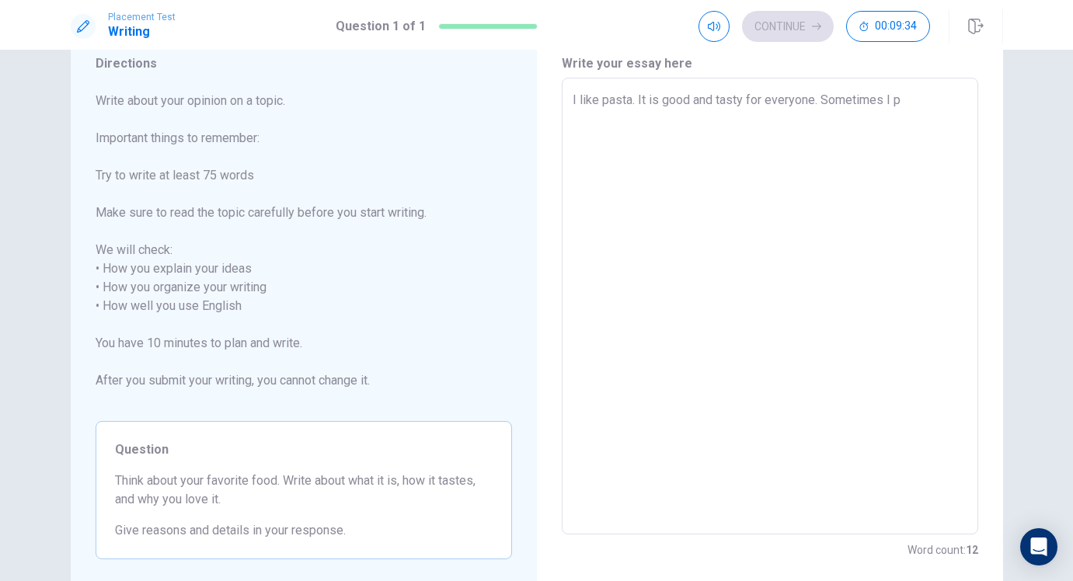
type textarea "x"
type textarea "I like pasta. It is good and tasty for everyone. Sometimes I pr"
type textarea "x"
type textarea "I like pasta. It is good and tasty for everyone. Sometimes I p"
type textarea "x"
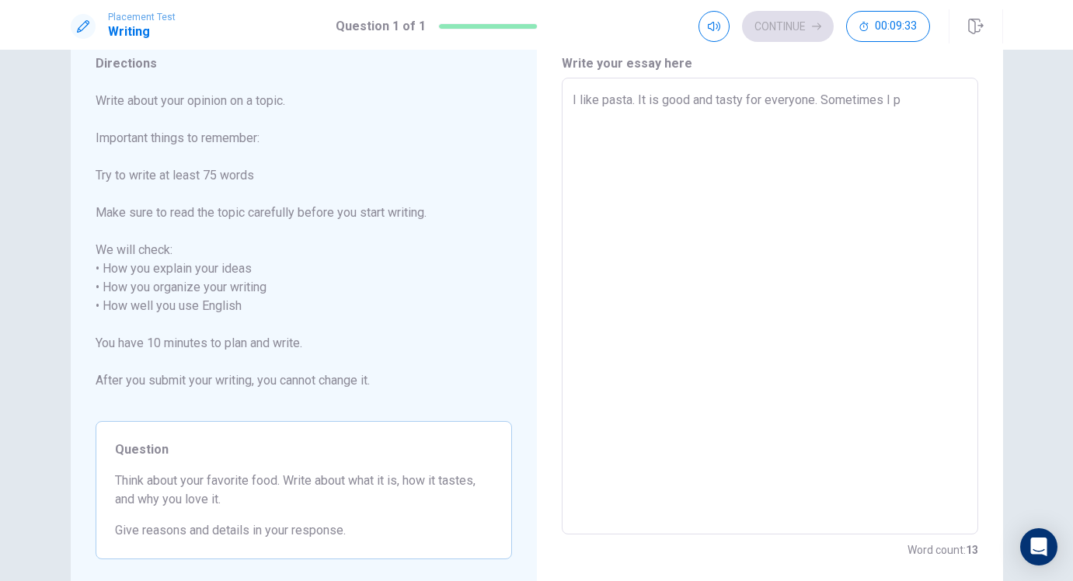
type textarea "I like pasta. It is good and tasty for everyone. Sometimes I"
type textarea "x"
type textarea "I like pasta. It is good and tasty for everyone. Sometimes I"
type textarea "x"
type textarea "I like pasta. It is good and tasty for everyone. Sometimes I"
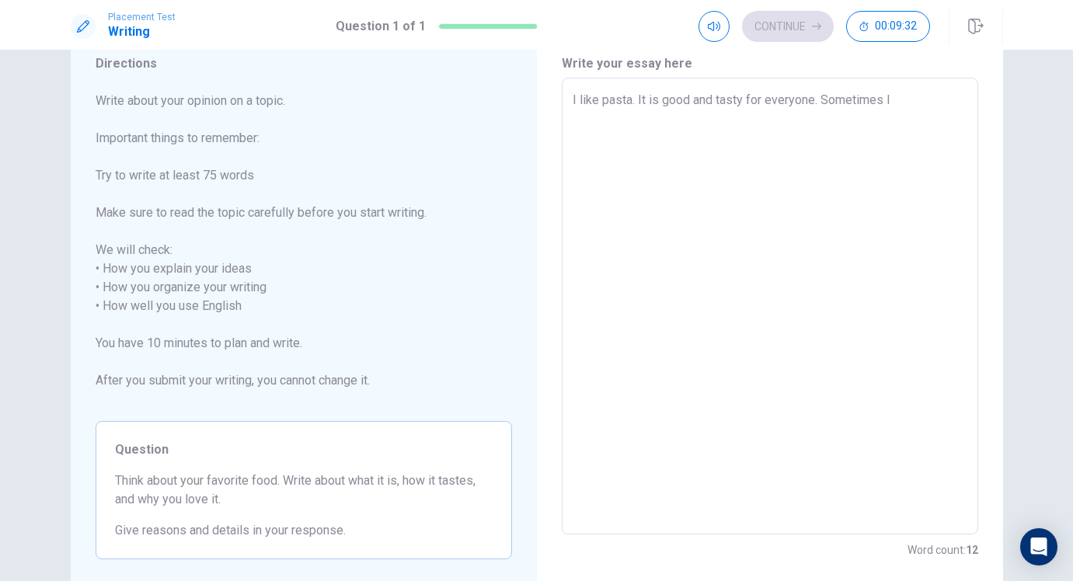
type textarea "x"
type textarea "I like pasta. It is good and tasty for everyone. Sometimes I e"
type textarea "x"
type textarea "I like pasta. It is good and tasty for everyone. Sometimes I ea"
type textarea "x"
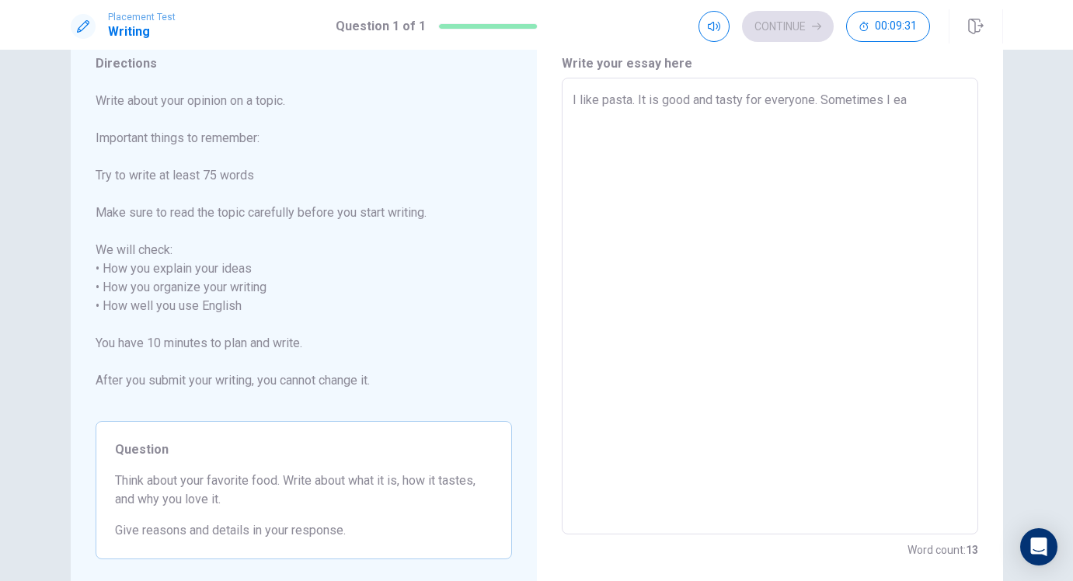
type textarea "I like pasta. It is good and tasty for everyone. Sometimes I eat"
type textarea "x"
type textarea "I like pasta. It is good and tasty for everyone. Sometimes I eat"
type textarea "x"
type textarea "I like pasta. It is good and tasty for everyone. Sometimes I eat f"
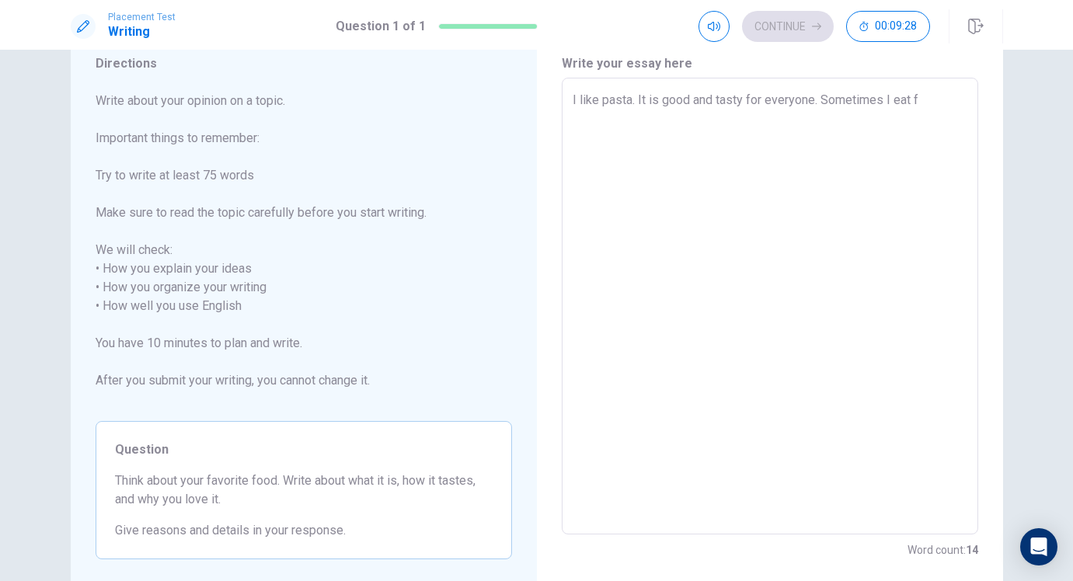
type textarea "x"
type textarea "I like pasta. It is good and tasty for everyone. Sometimes I eat fr"
type textarea "x"
type textarea "I like pasta. It is good and tasty for everyone. Sometimes I eat fru"
type textarea "x"
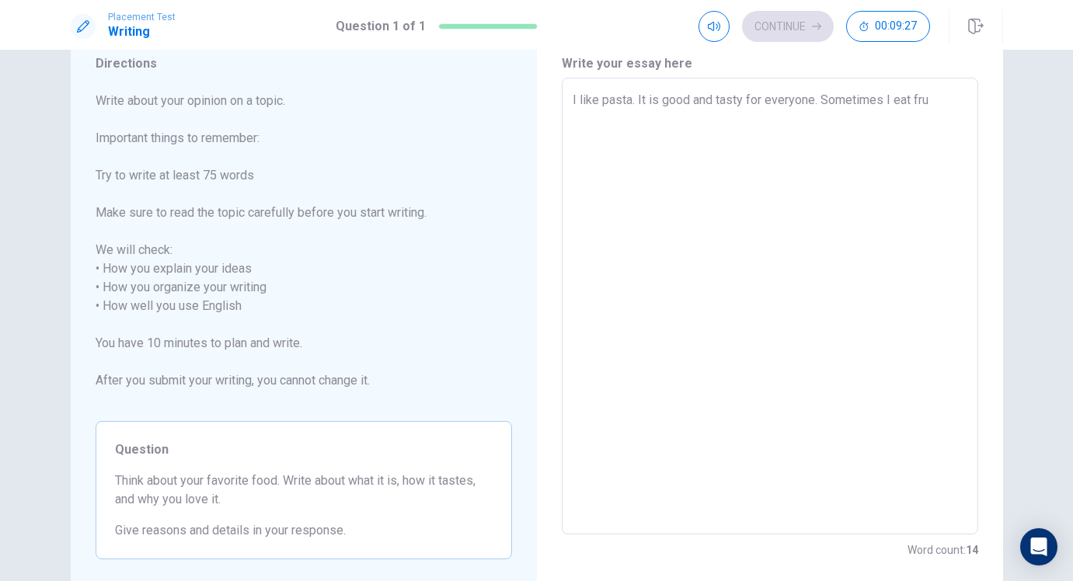
type textarea "I like pasta. It is good and tasty for everyone. Sometimes I eat frui"
type textarea "x"
type textarea "I like pasta. It is good and tasty for everyone. Sometimes I eat fruit"
type textarea "x"
type textarea "I like pasta. It is good and tasty for everyone. Sometimes I eat fruits"
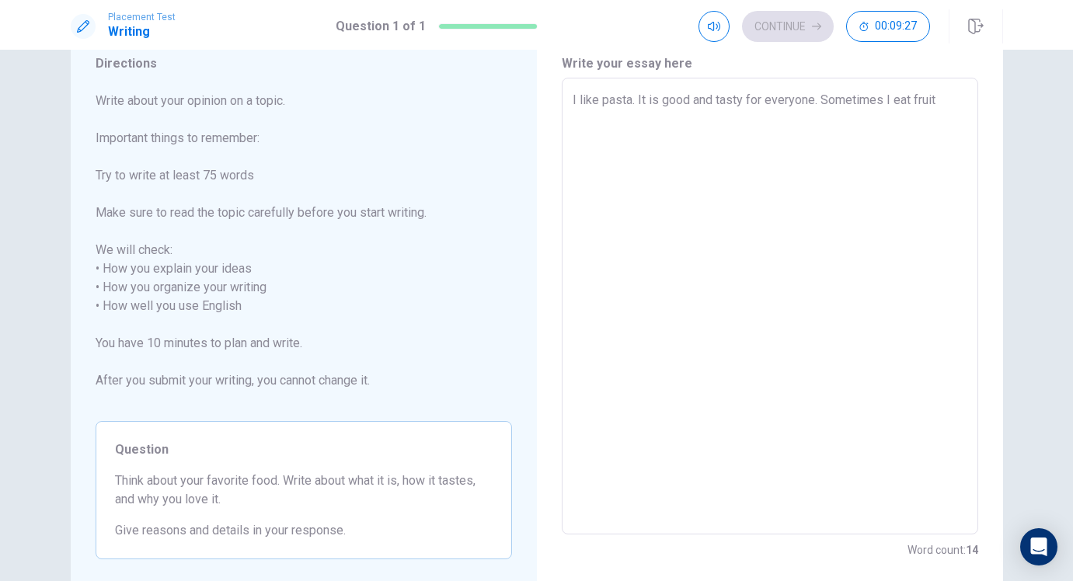
type textarea "x"
type textarea "I like pasta. It is good and tasty for everyone. Sometimes I eat fruits"
type textarea "x"
type textarea "I like pasta. It is good and tasty for everyone. Sometimes I eat fruits a"
type textarea "x"
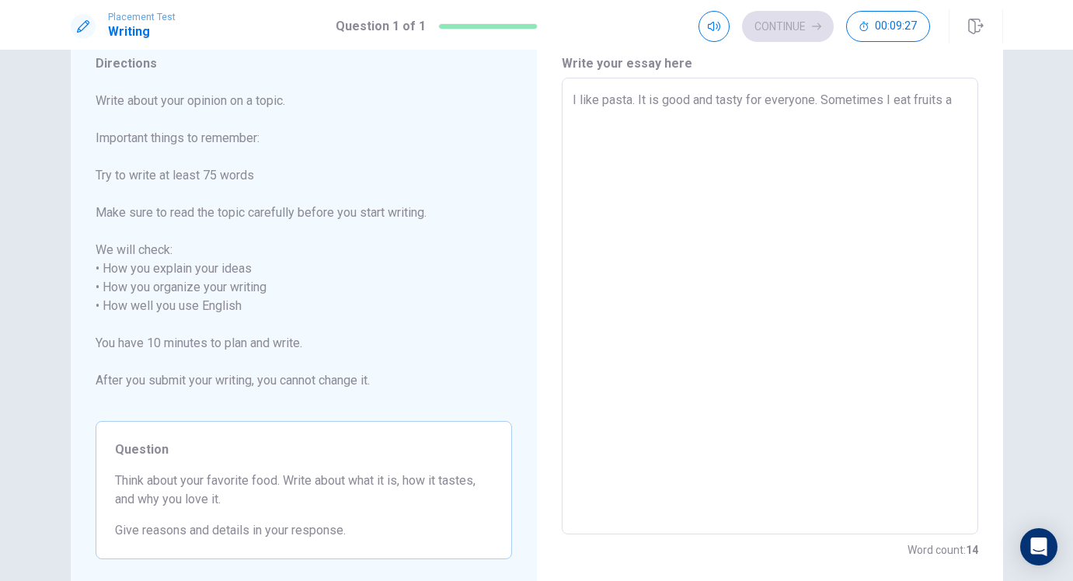
type textarea "I like pasta. It is good and tasty for everyone. Sometimes I eat fruits an"
type textarea "x"
type textarea "I like pasta. It is good and tasty for everyone. Sometimes I eat fruits and"
type textarea "x"
type textarea "I like pasta. It is good and tasty for everyone. Sometimes I eat fruits and"
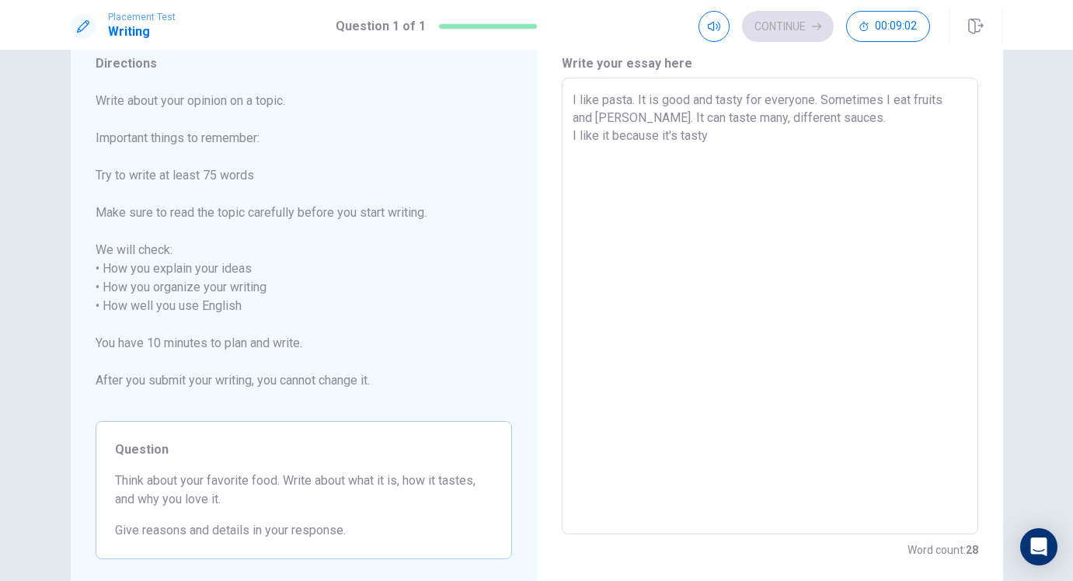
scroll to position [148, 0]
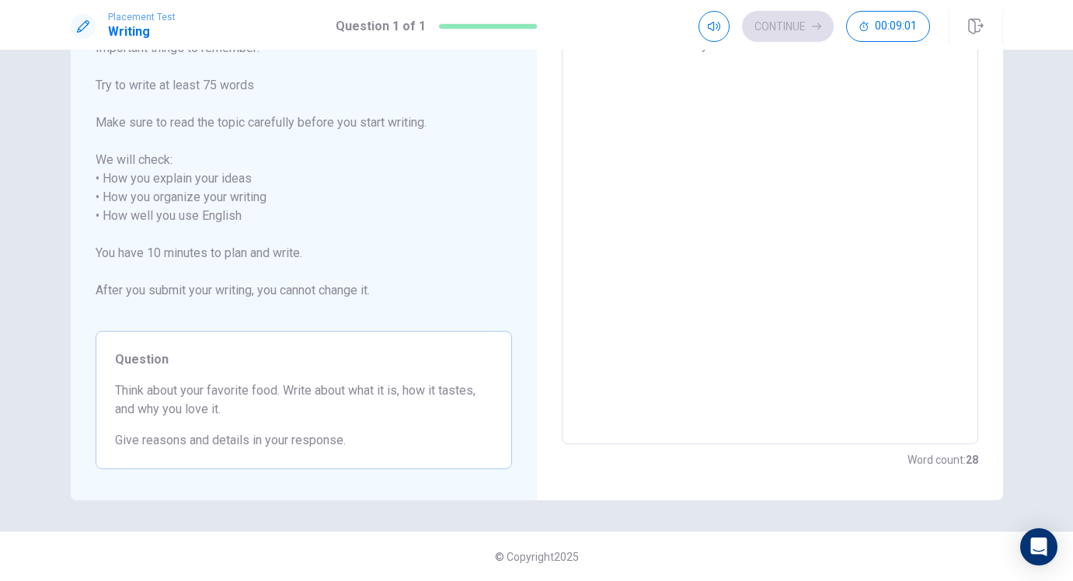
click at [752, 168] on textarea "I like pasta. It is good and tasty for everyone. Sometimes I eat fruits and [PE…" at bounding box center [770, 216] width 395 height 431
click at [253, 375] on div "Question Think about your favorite food. Write about what it is, how it tastes,…" at bounding box center [304, 400] width 417 height 138
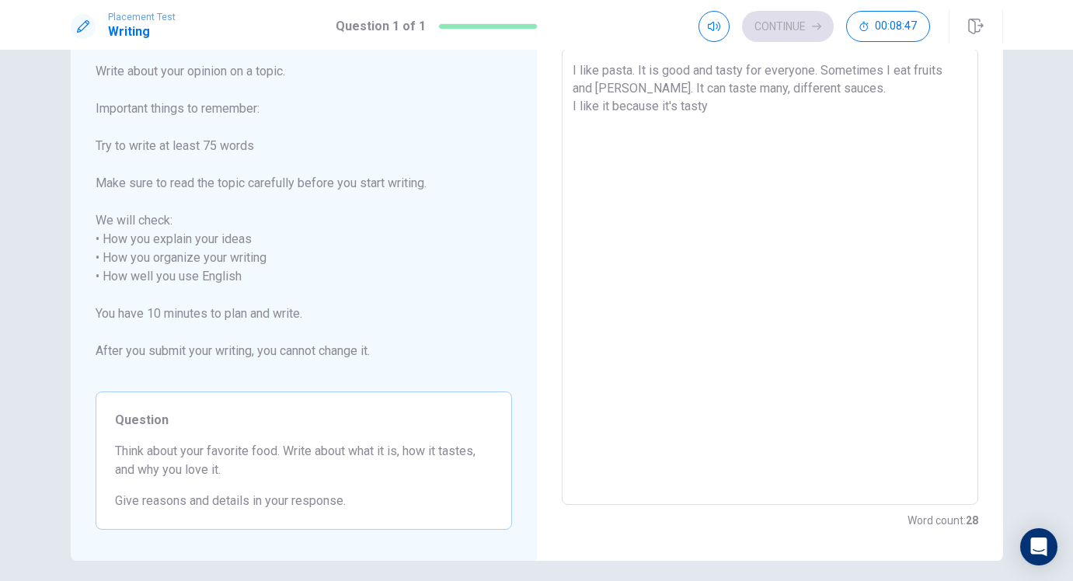
scroll to position [0, 0]
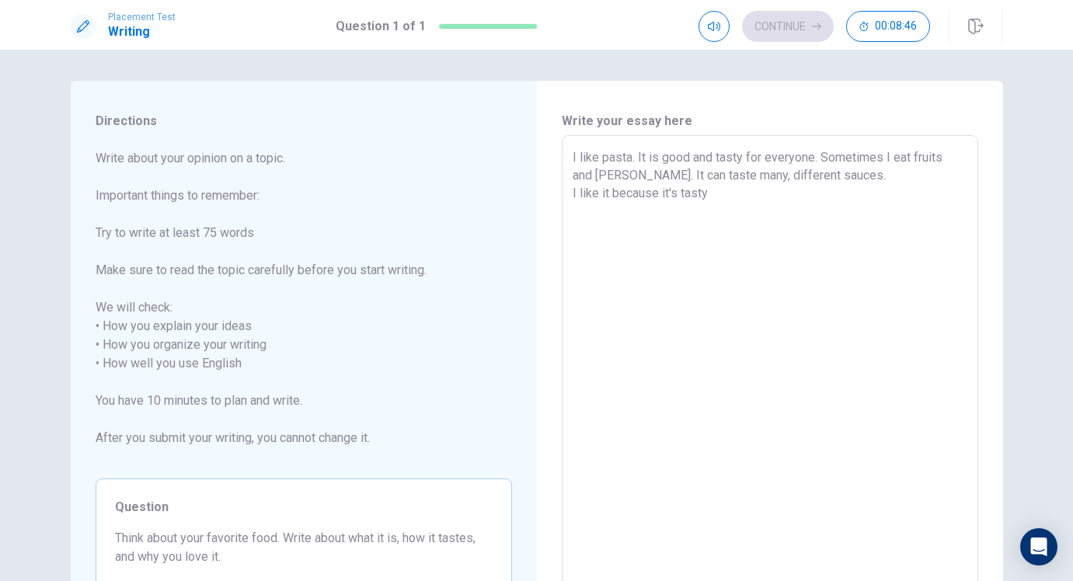
click at [730, 212] on textarea "I like pasta. It is good and tasty for everyone. Sometimes I eat fruits and [PE…" at bounding box center [770, 363] width 395 height 431
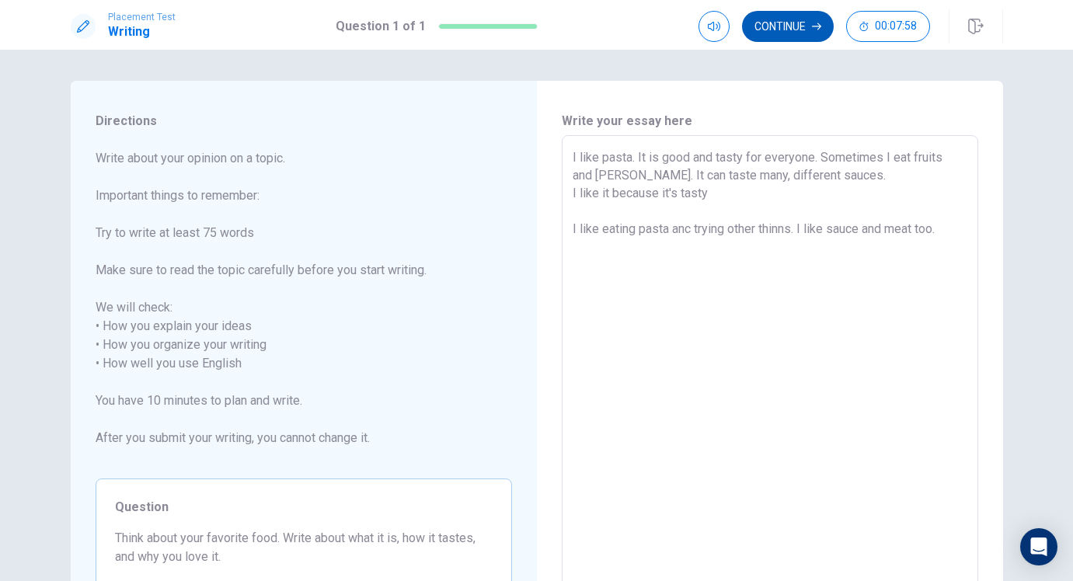
click at [781, 26] on button "Continue" at bounding box center [788, 26] width 92 height 31
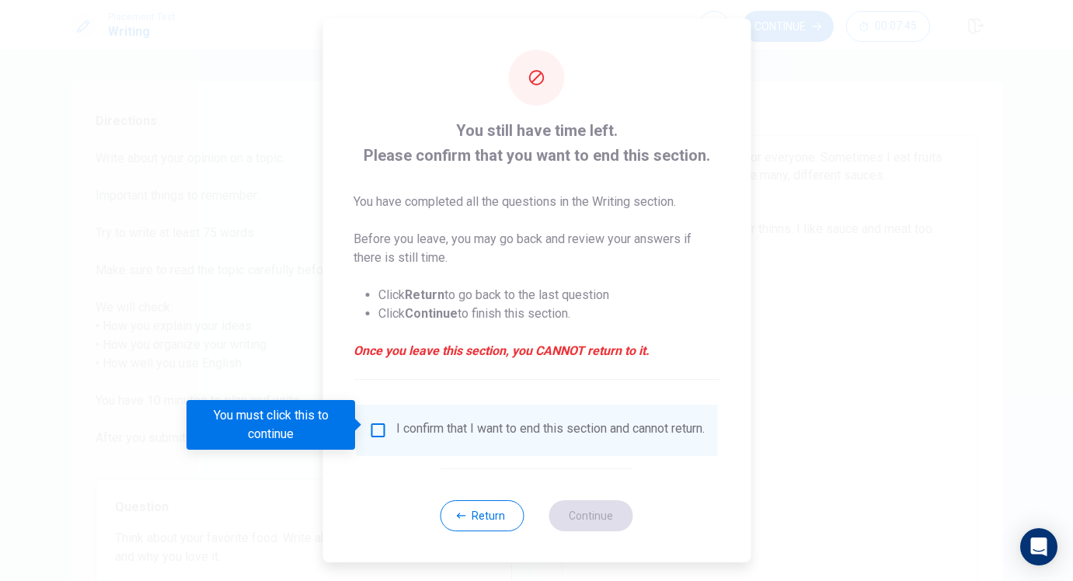
click at [385, 429] on div "I confirm that I want to end this section and cannot return." at bounding box center [536, 430] width 337 height 19
click at [380, 427] on input "You must click this to continue" at bounding box center [377, 430] width 19 height 19
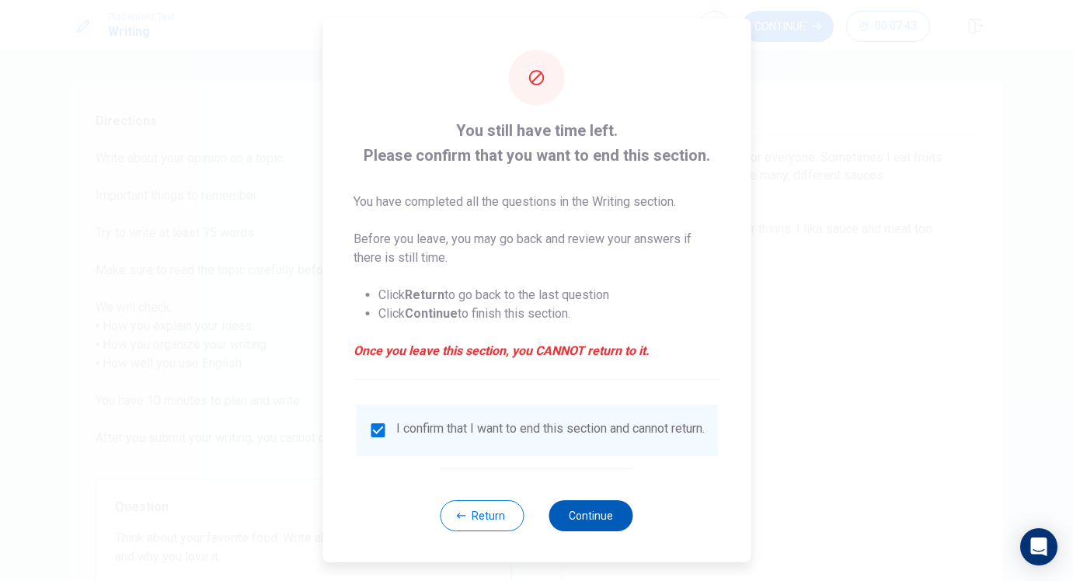
click at [591, 518] on button "Continue" at bounding box center [591, 516] width 84 height 31
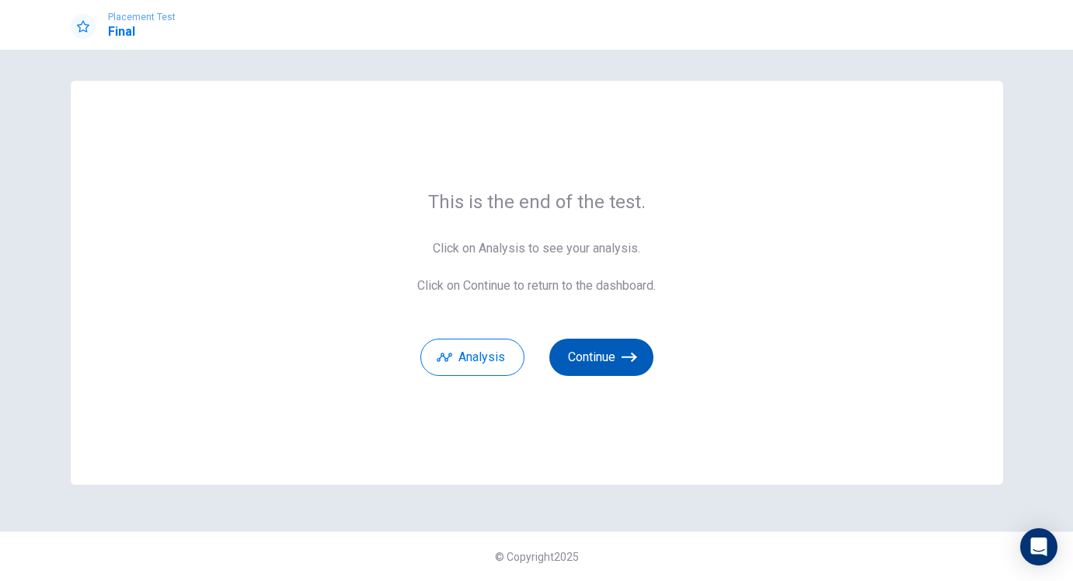
click at [580, 353] on button "Continue" at bounding box center [601, 357] width 104 height 37
